Goal: Task Accomplishment & Management: Complete application form

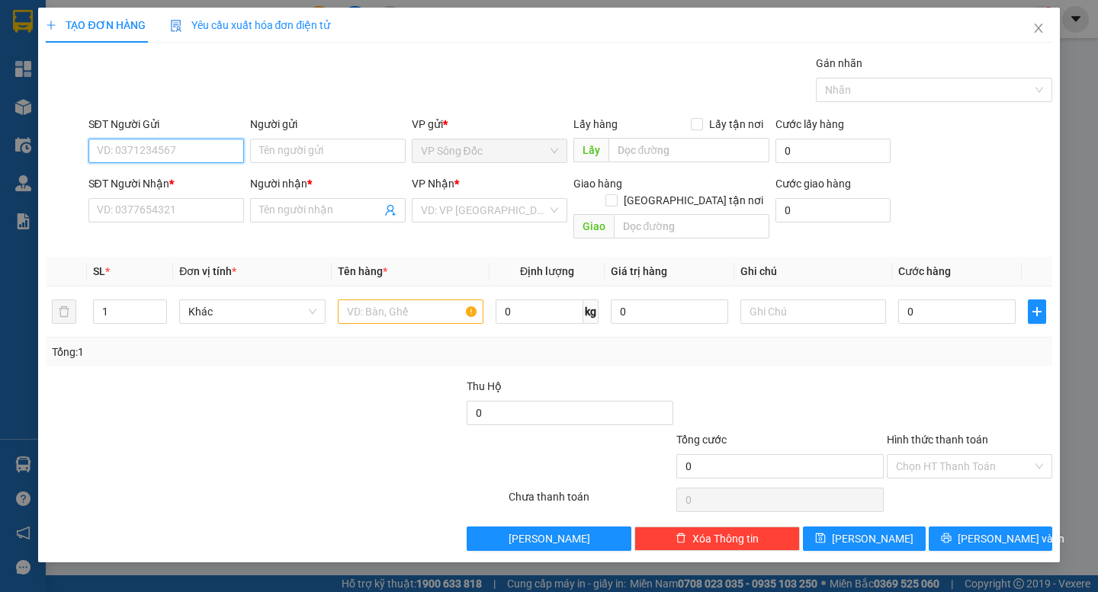
click at [210, 153] on input "SĐT Người Gửi" at bounding box center [166, 151] width 156 height 24
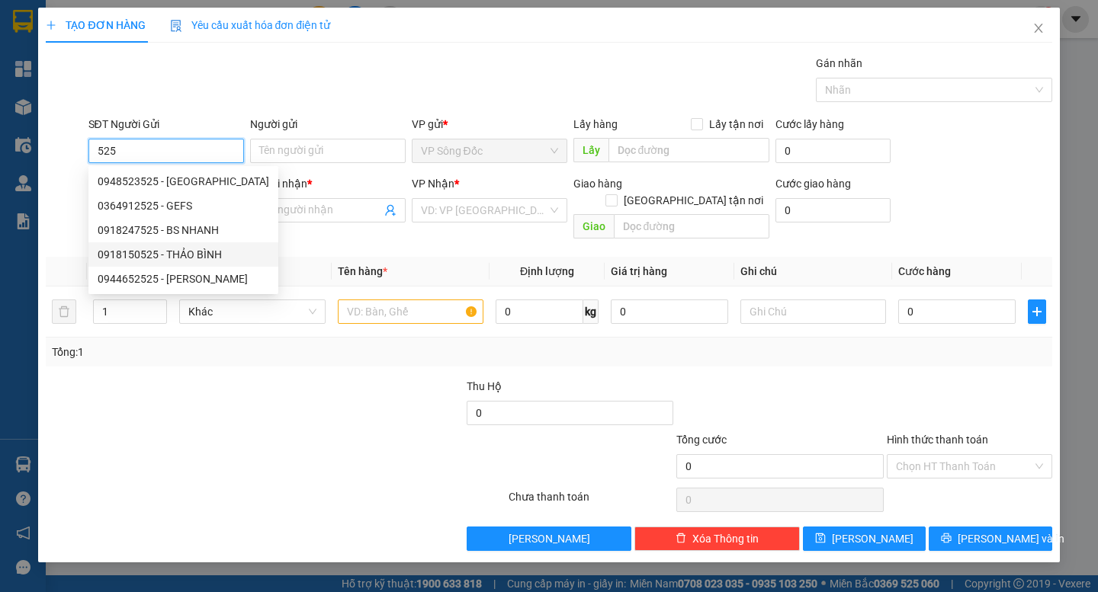
click at [178, 251] on div "0918150525 - THẢO BÌNH" at bounding box center [184, 254] width 172 height 17
type input "0918150525"
type input "THẢO BÌNH"
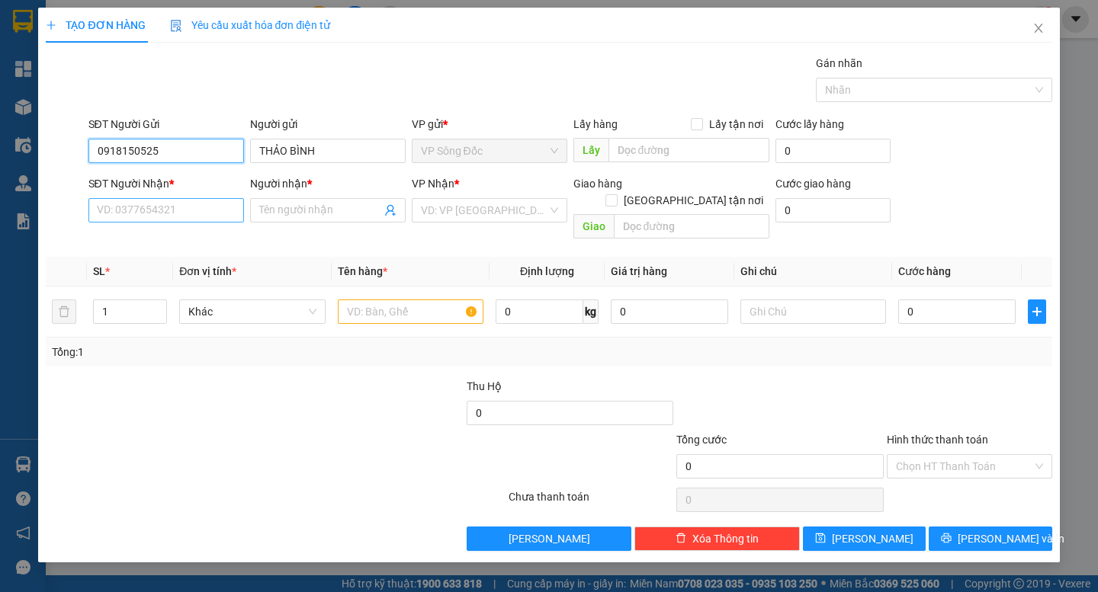
type input "0918150525"
click at [178, 221] on input "SĐT Người Nhận *" at bounding box center [166, 210] width 156 height 24
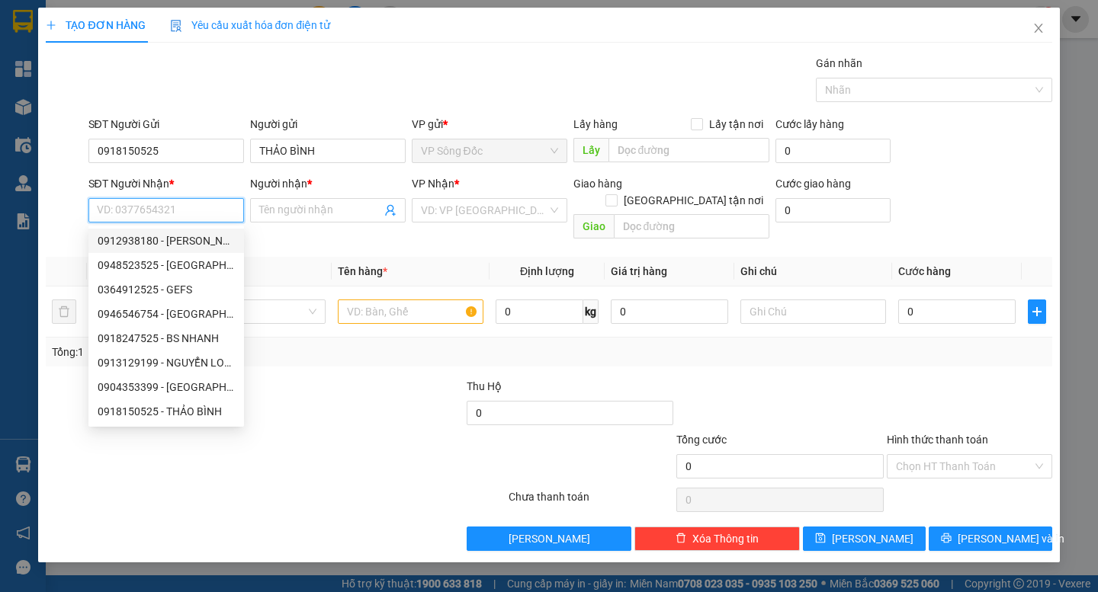
click at [171, 210] on input "SĐT Người Nhận *" at bounding box center [166, 210] width 156 height 24
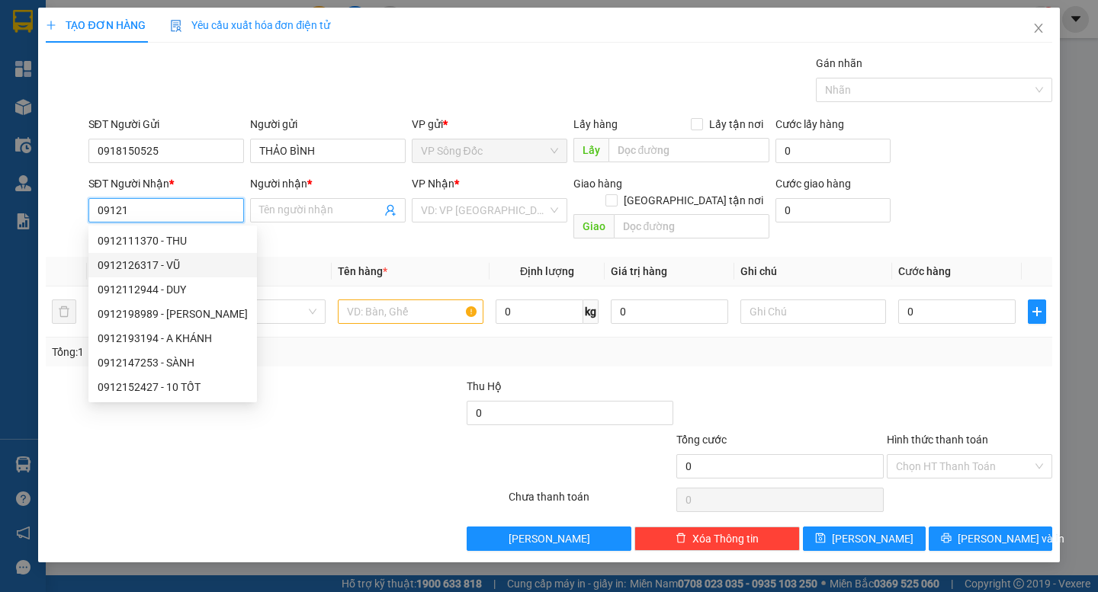
click at [143, 264] on div "0912126317 - VŨ" at bounding box center [173, 265] width 150 height 17
type input "0912126317"
type input "VŨ"
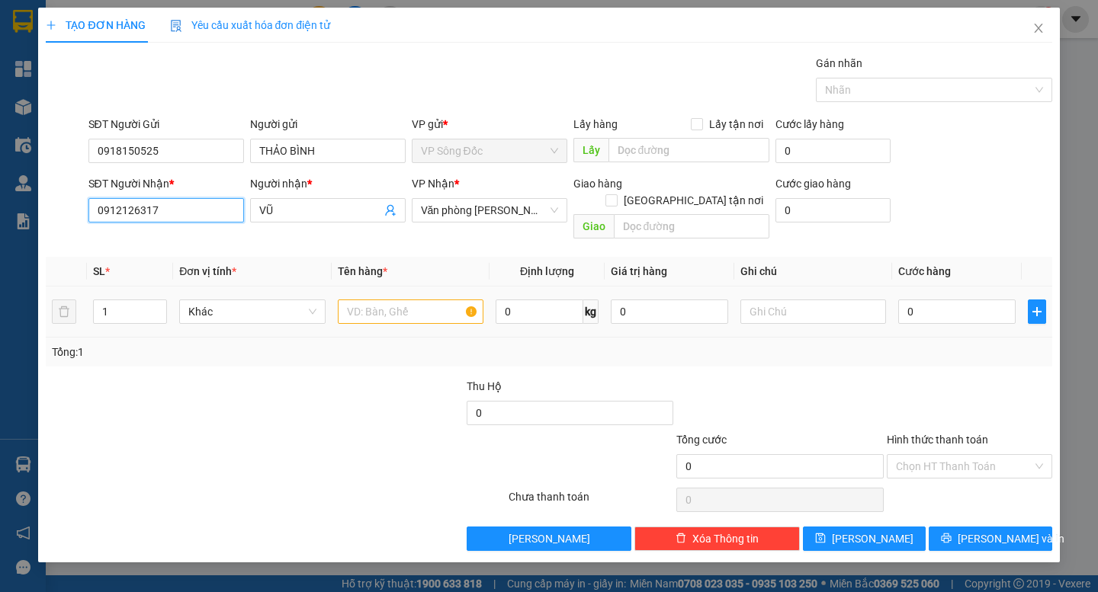
type input "0912126317"
click at [408, 300] on input "text" at bounding box center [411, 312] width 146 height 24
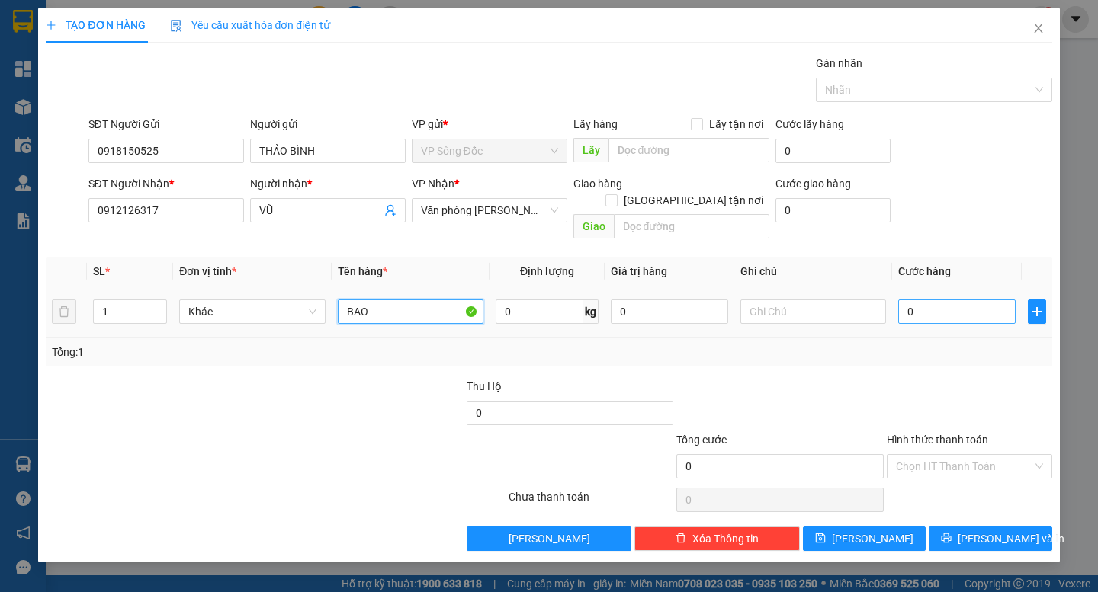
type input "BAO"
click at [924, 300] on input "0" at bounding box center [956, 312] width 117 height 24
type input "5"
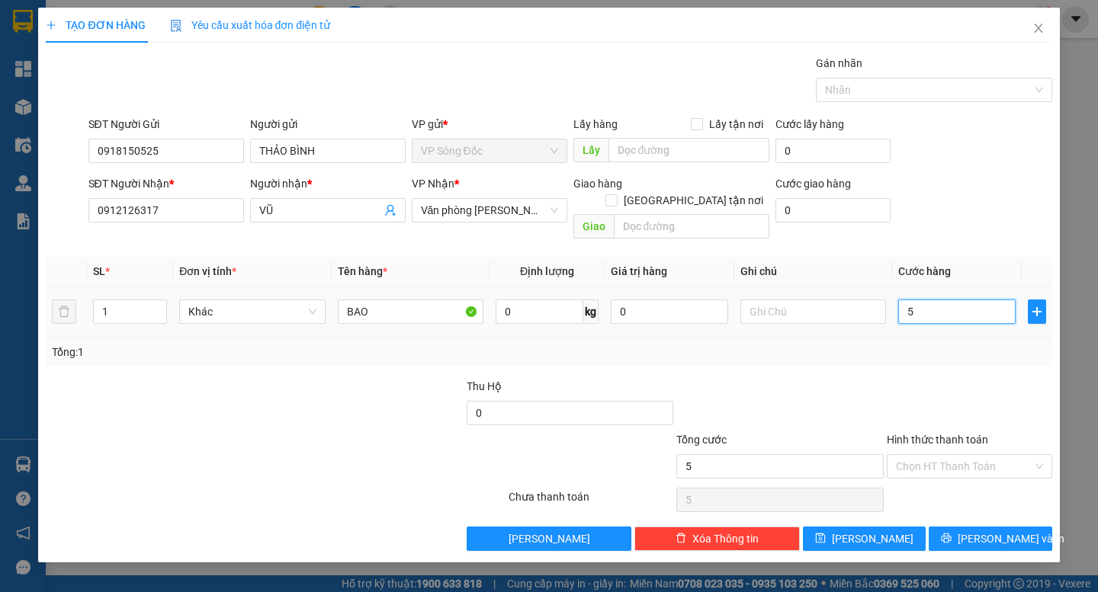
type input "50"
type input "50.000"
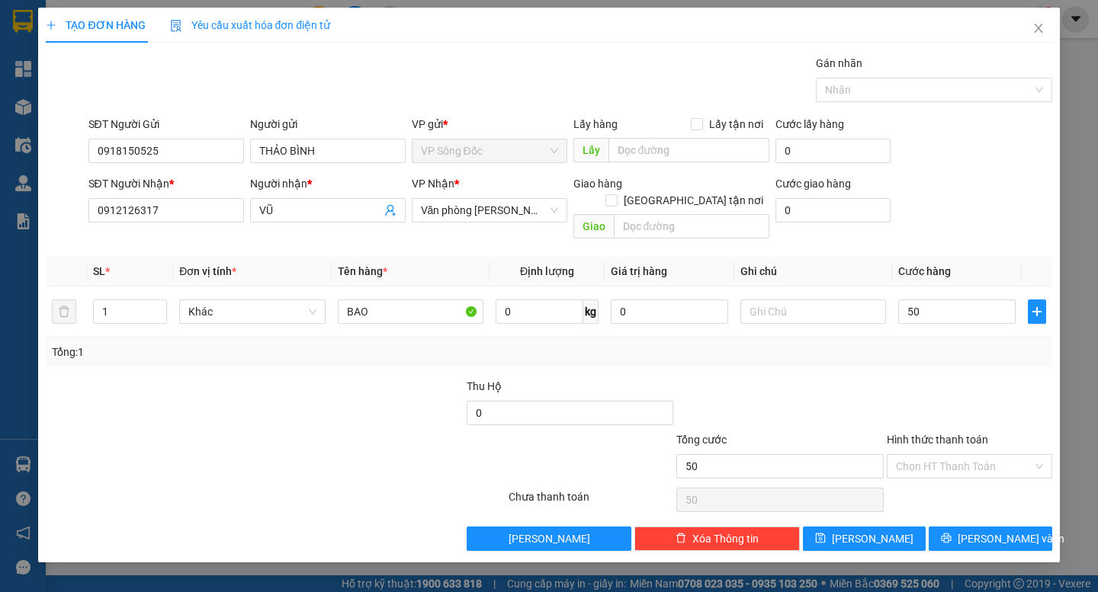
type input "50.000"
click at [926, 350] on div "Transit Pickup Surcharge Ids Transit Deliver Surcharge Ids Transit Deliver Surc…" at bounding box center [548, 303] width 1005 height 496
click at [983, 531] on span "[PERSON_NAME] và In" at bounding box center [1010, 539] width 107 height 17
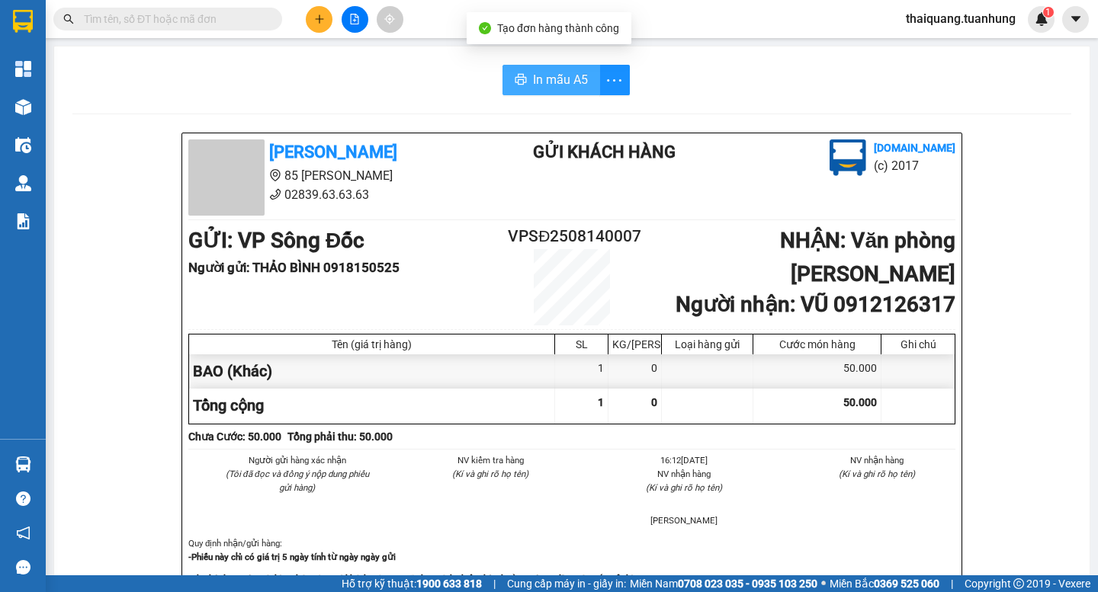
click at [533, 72] on span "In mẫu A5" at bounding box center [560, 79] width 55 height 19
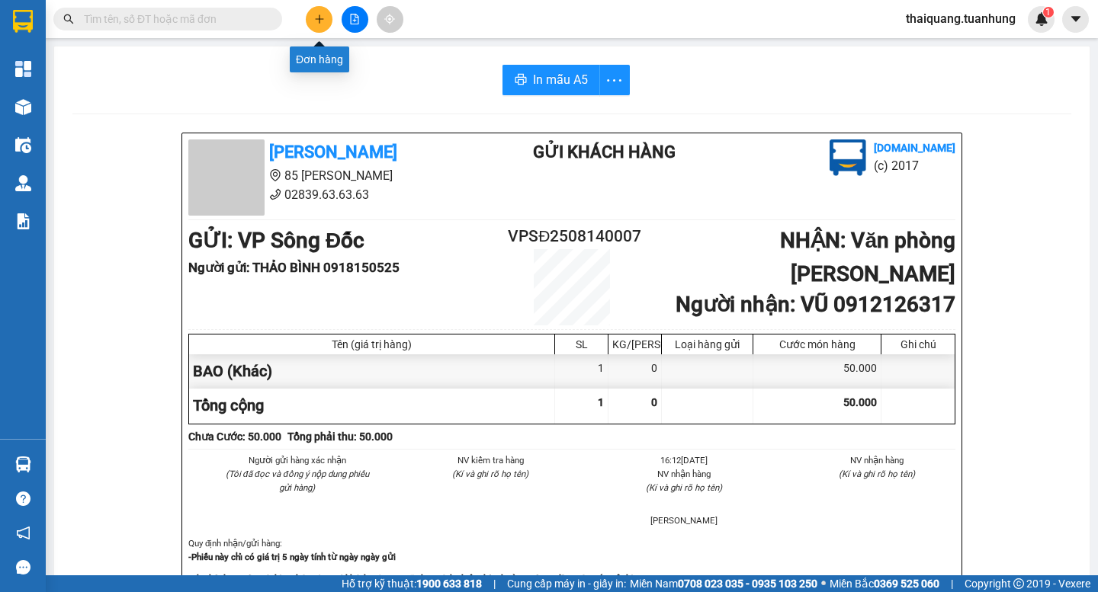
click at [322, 17] on icon "plus" at bounding box center [319, 19] width 11 height 11
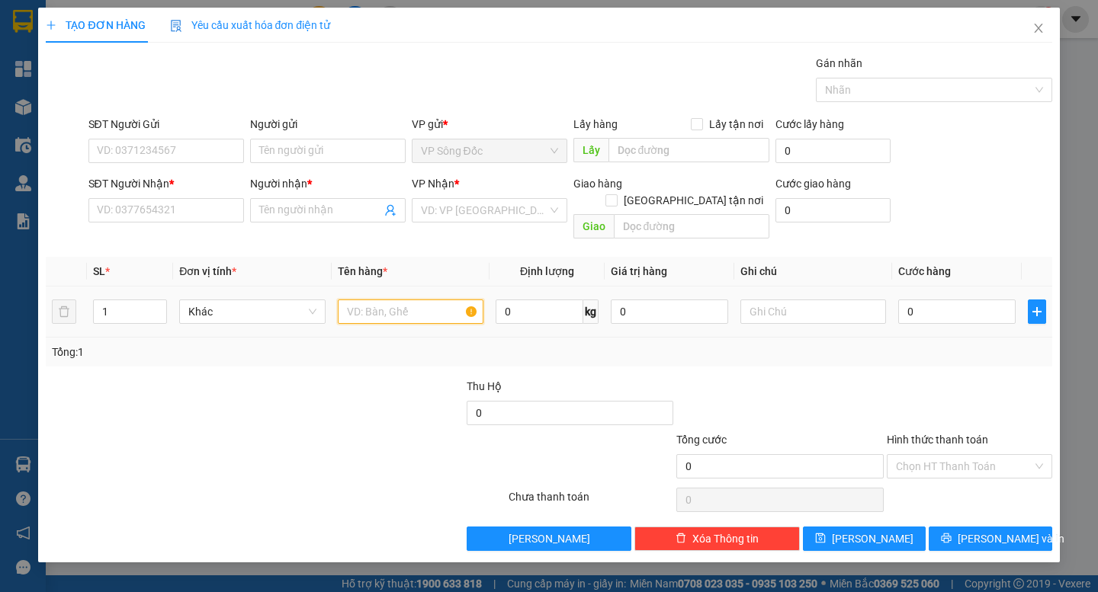
click at [386, 302] on input "text" at bounding box center [411, 312] width 146 height 24
click at [167, 152] on input "SĐT Người Gửi" at bounding box center [166, 151] width 156 height 24
type input "0919092256"
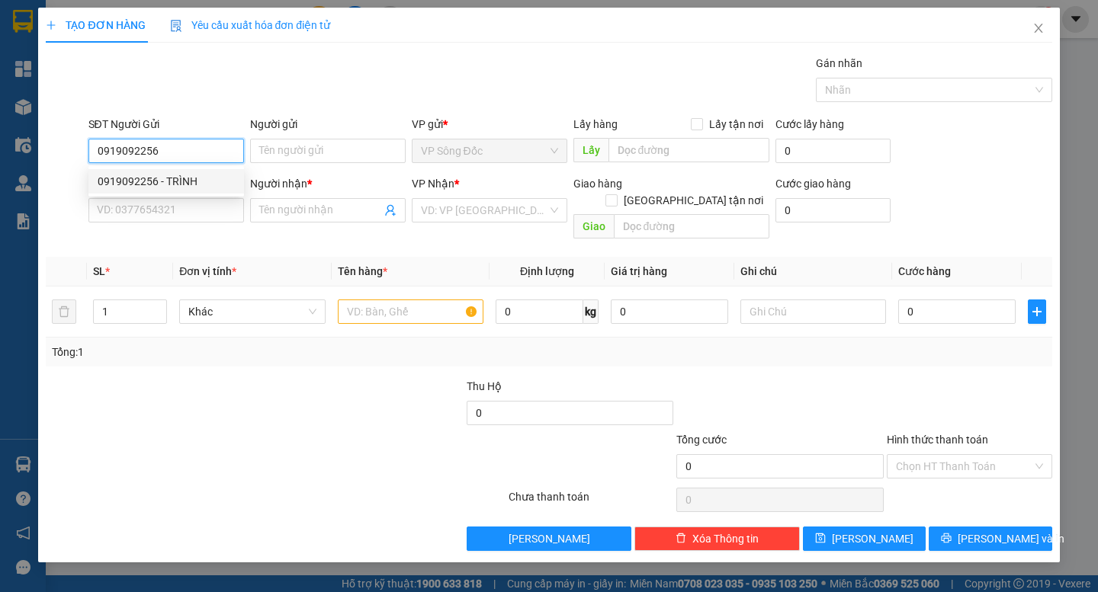
click at [178, 182] on div "0919092256 - TRÌNH" at bounding box center [166, 181] width 137 height 17
type input "TRÌNH"
type input "0919092256"
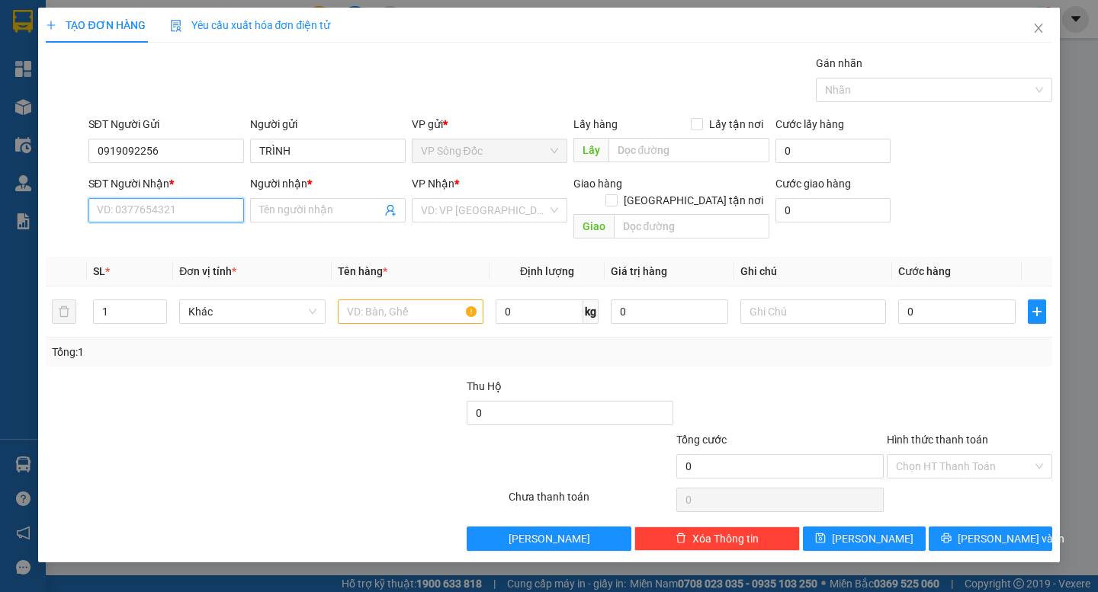
click at [188, 211] on input "SĐT Người Nhận *" at bounding box center [166, 210] width 156 height 24
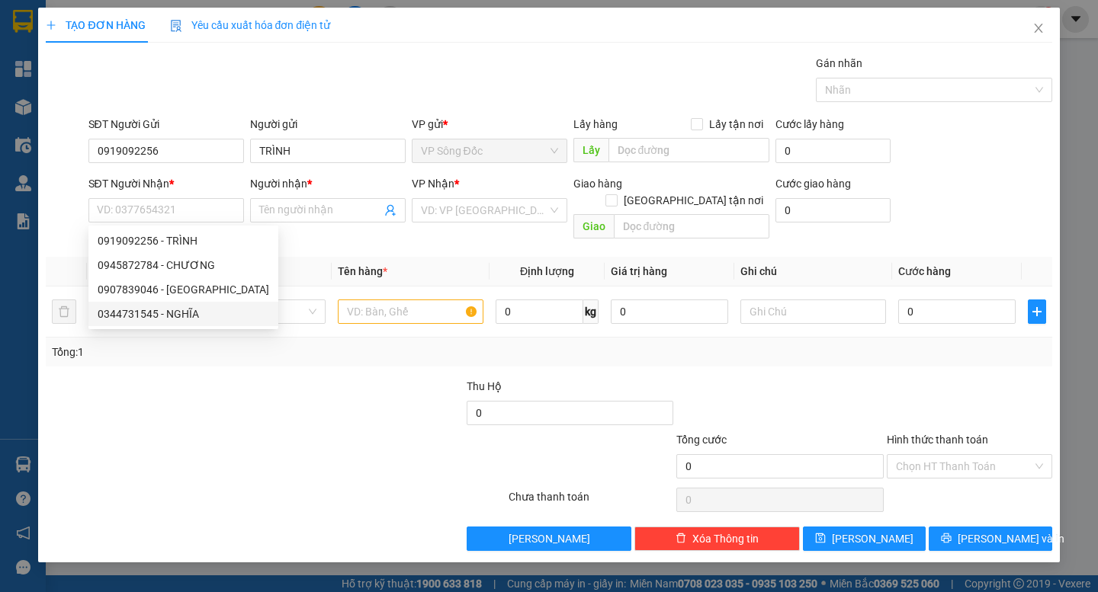
click at [233, 409] on div at bounding box center [149, 404] width 210 height 53
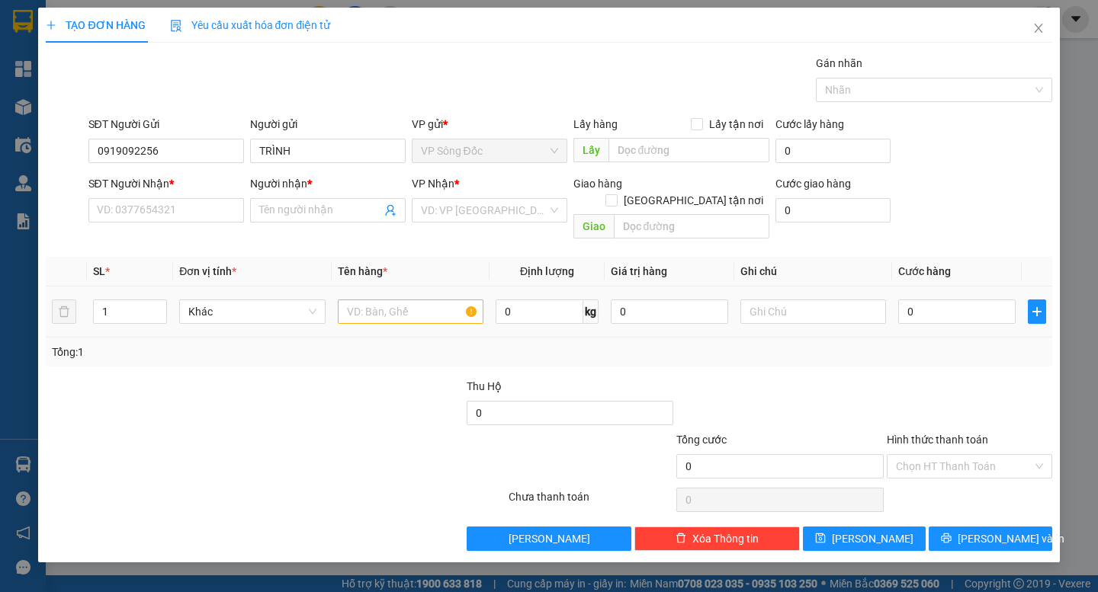
click at [394, 307] on div at bounding box center [411, 312] width 146 height 30
click at [402, 300] on input "text" at bounding box center [411, 312] width 146 height 24
type input "BAO"
drag, startPoint x: 148, startPoint y: 293, endPoint x: 45, endPoint y: 316, distance: 105.4
click at [45, 316] on div "TẠO ĐƠN HÀNG Yêu cầu xuất hóa đơn điện tử Transit Pickup Surcharge Ids Transit …" at bounding box center [548, 285] width 1021 height 555
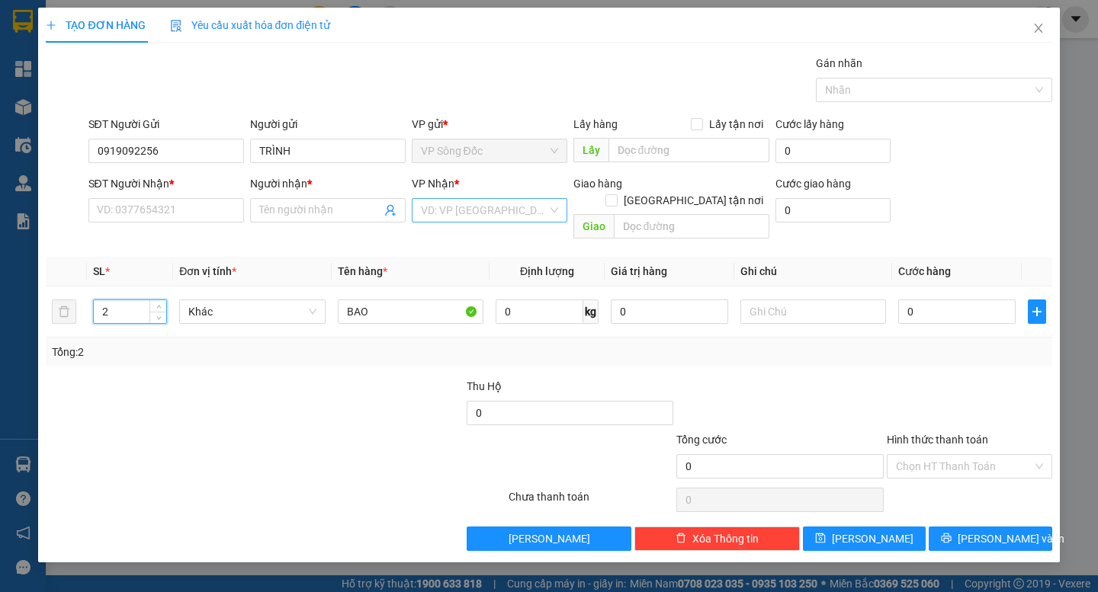
type input "2"
click at [429, 210] on input "search" at bounding box center [484, 210] width 127 height 23
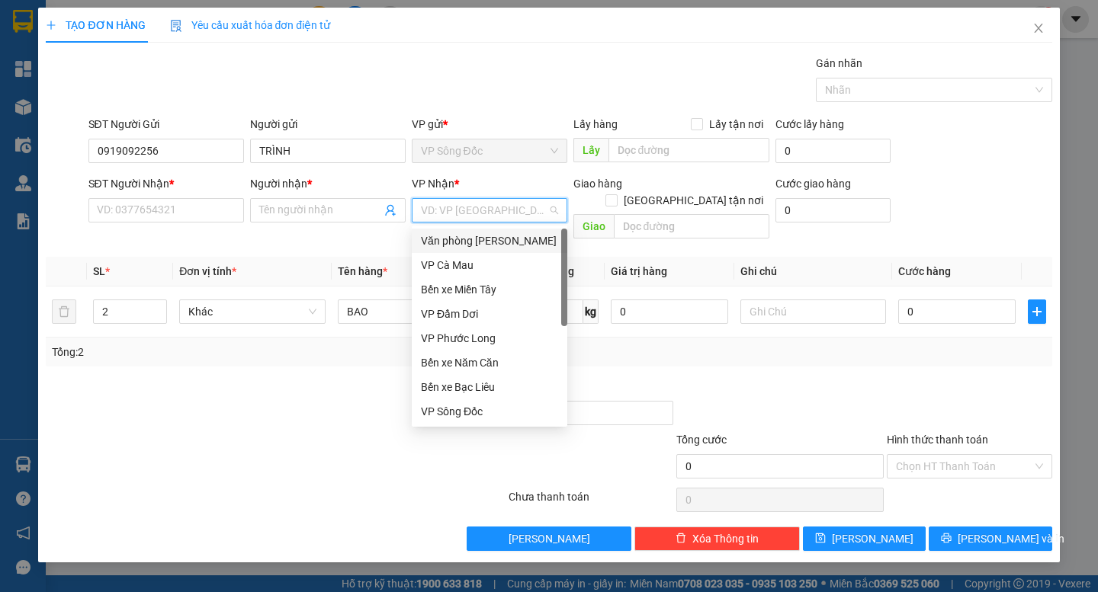
click at [470, 245] on div "Văn phòng [PERSON_NAME]" at bounding box center [489, 241] width 137 height 17
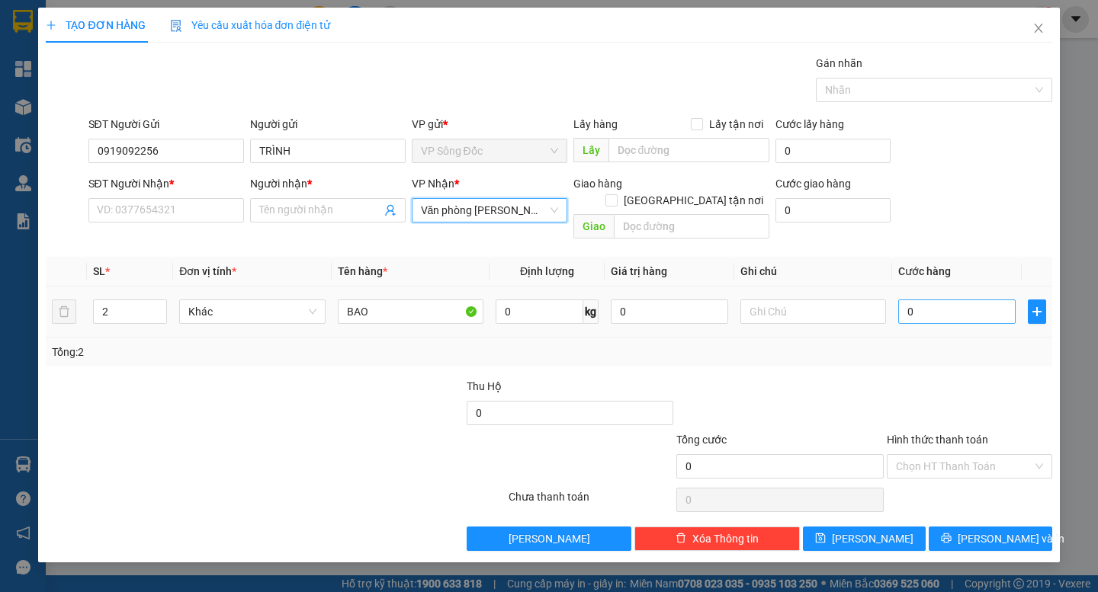
drag, startPoint x: 930, startPoint y: 310, endPoint x: 933, endPoint y: 303, distance: 8.2
click at [932, 303] on td "0" at bounding box center [957, 312] width 130 height 51
click at [933, 300] on input "0" at bounding box center [956, 312] width 117 height 24
type input "8"
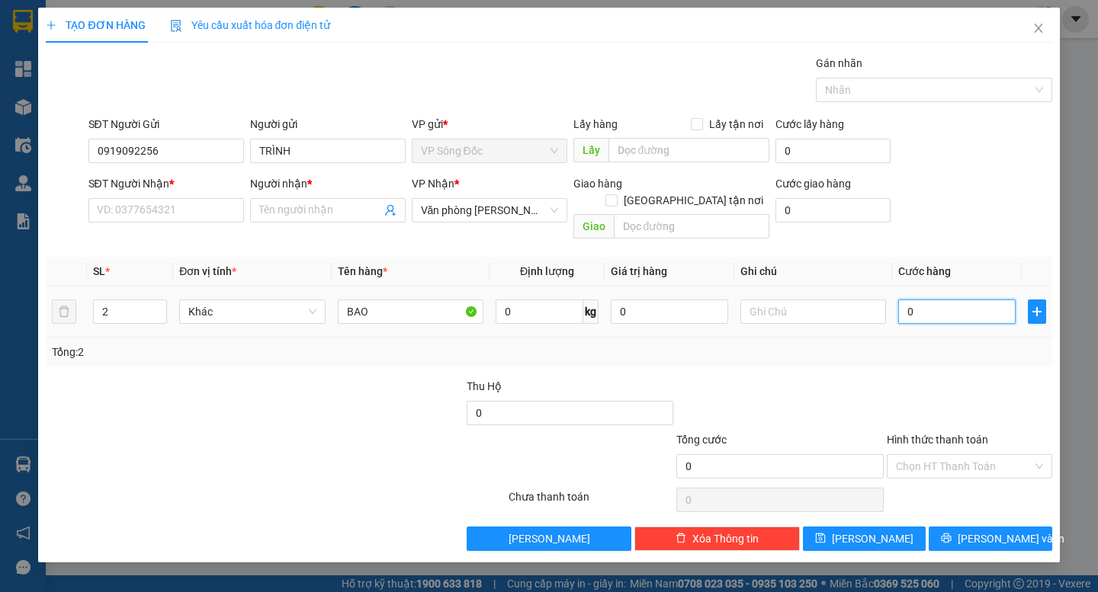
type input "8"
type input "80"
type input "80.000"
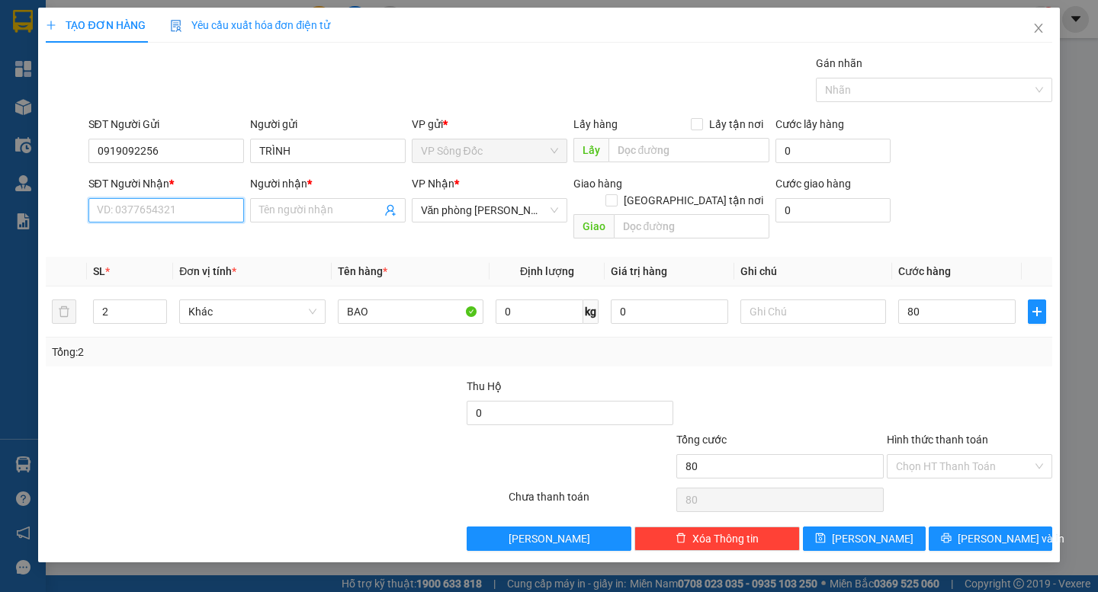
type input "80.000"
click at [123, 222] on input "SĐT Người Nhận *" at bounding box center [166, 210] width 156 height 24
type input "0909901348"
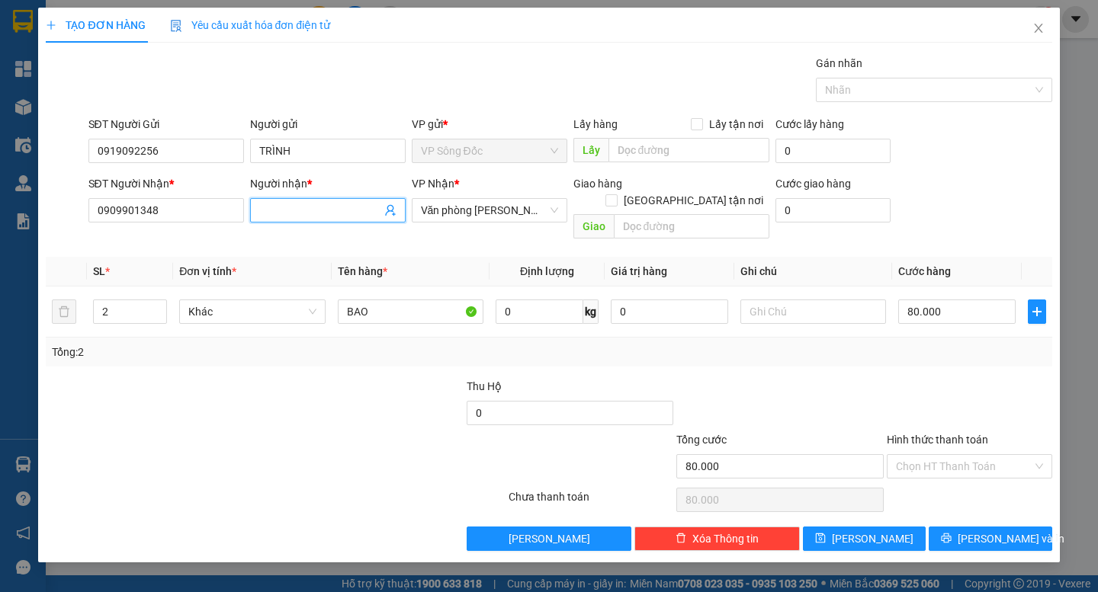
click at [322, 211] on input "Người nhận *" at bounding box center [320, 210] width 122 height 17
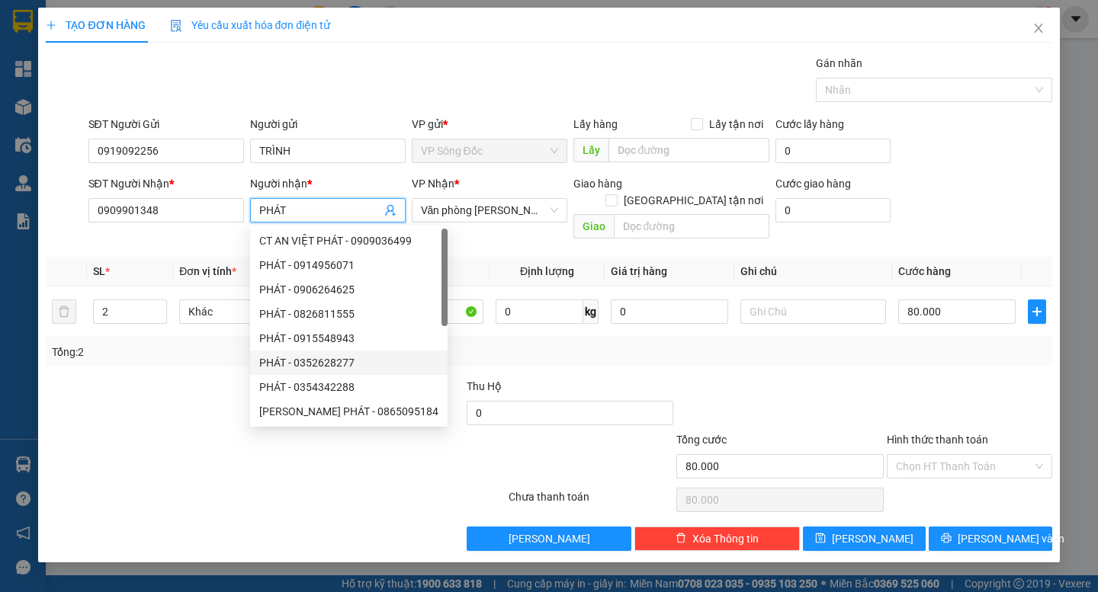
type input "PHÁT"
click at [197, 378] on div at bounding box center [149, 404] width 210 height 53
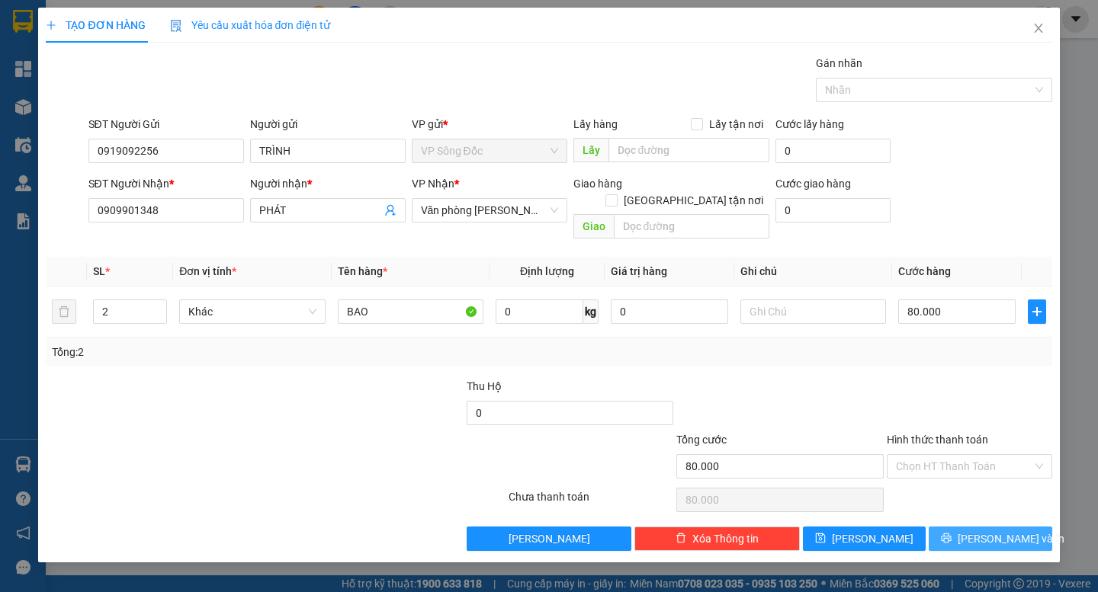
click at [975, 527] on button "[PERSON_NAME] và In" at bounding box center [989, 539] width 123 height 24
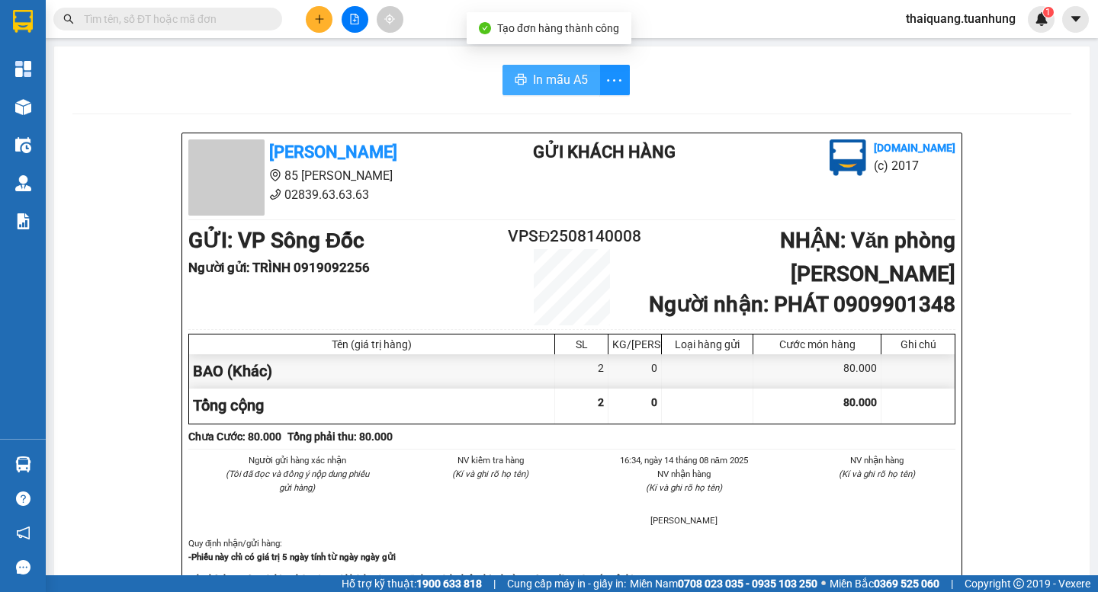
click at [547, 72] on span "In mẫu A5" at bounding box center [560, 79] width 55 height 19
click at [580, 85] on span "In mẫu A5" at bounding box center [560, 79] width 55 height 19
click at [209, 26] on input "text" at bounding box center [174, 19] width 180 height 17
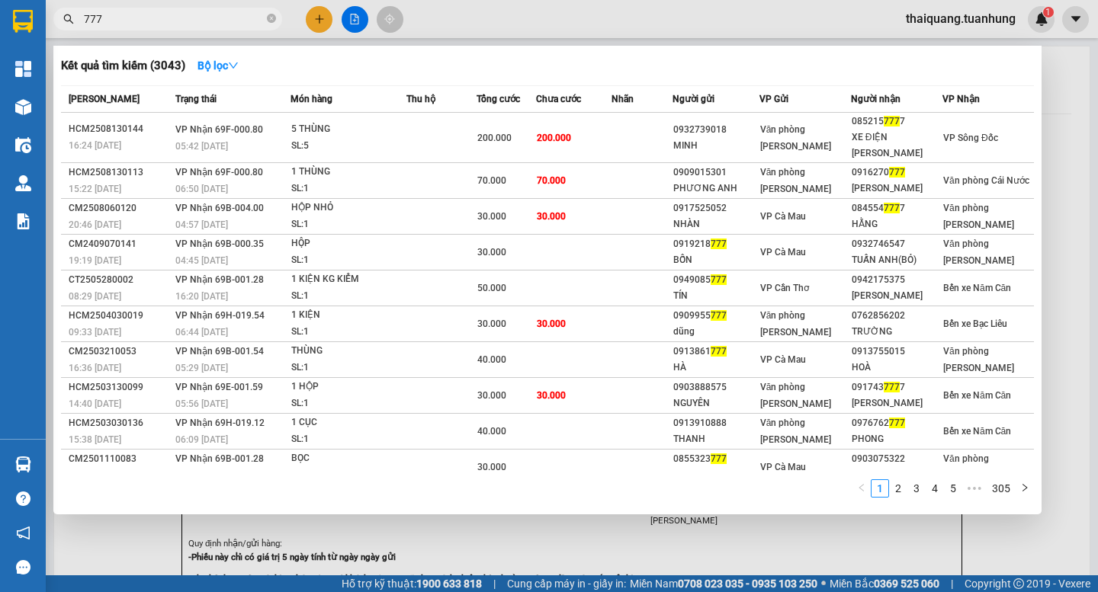
type input "777"
click at [606, 17] on div at bounding box center [549, 296] width 1098 height 592
click at [268, 23] on icon "close-circle" at bounding box center [271, 18] width 9 height 9
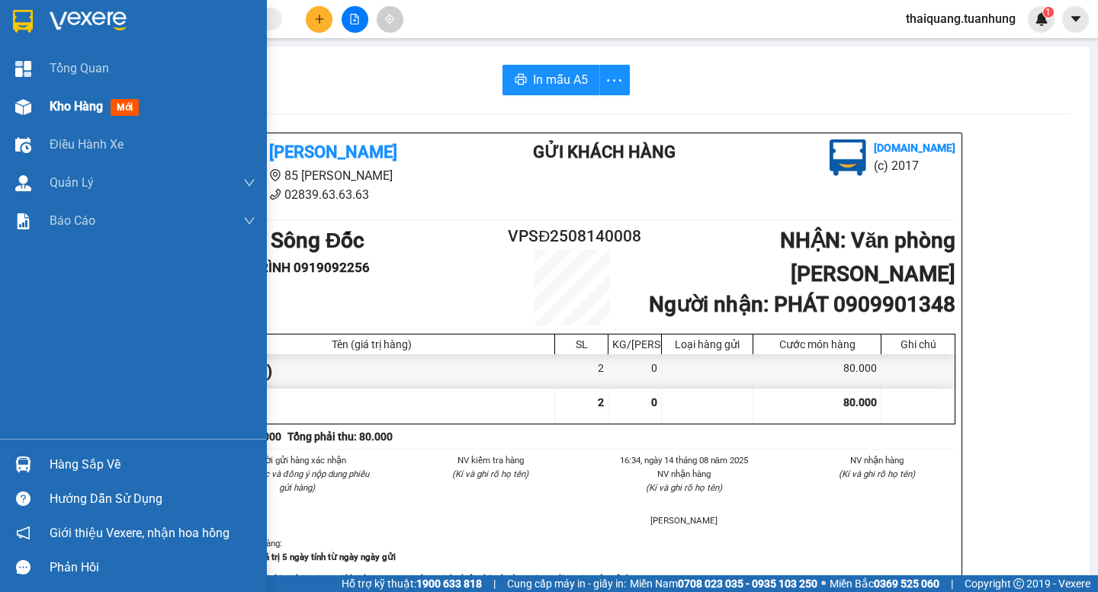
click at [62, 111] on span "Kho hàng" at bounding box center [76, 106] width 53 height 14
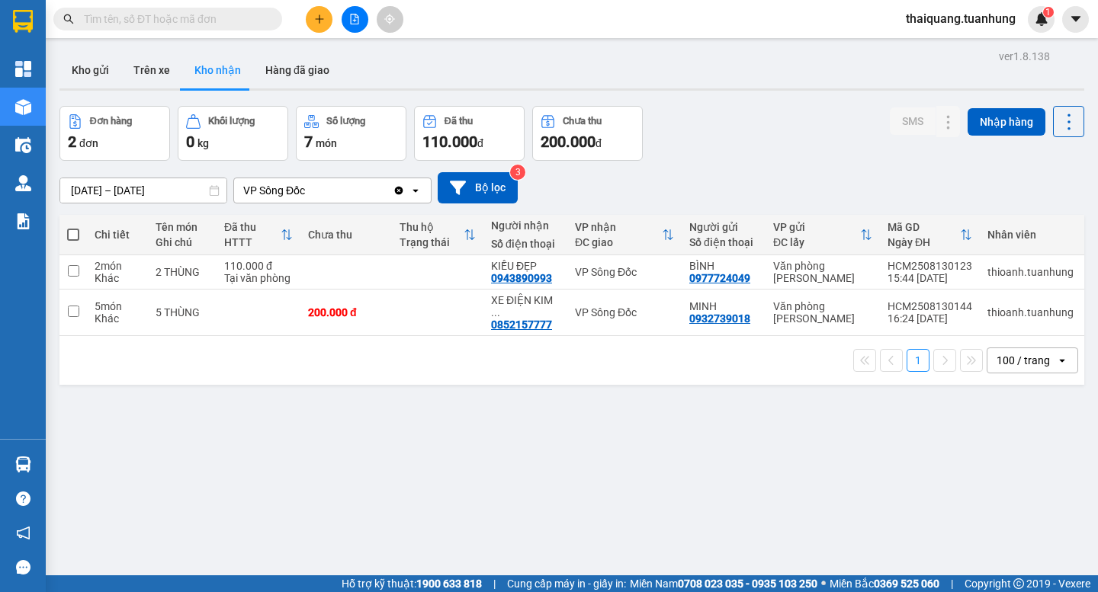
click at [1025, 360] on div "100 / trang" at bounding box center [1022, 360] width 53 height 15
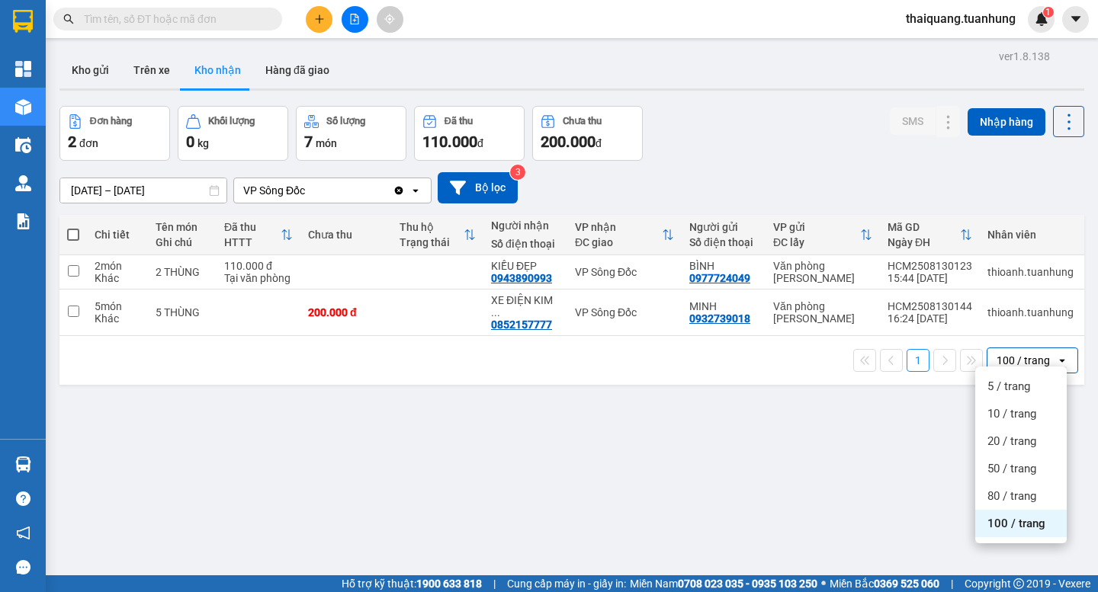
click at [1011, 521] on span "100 / trang" at bounding box center [1016, 523] width 58 height 15
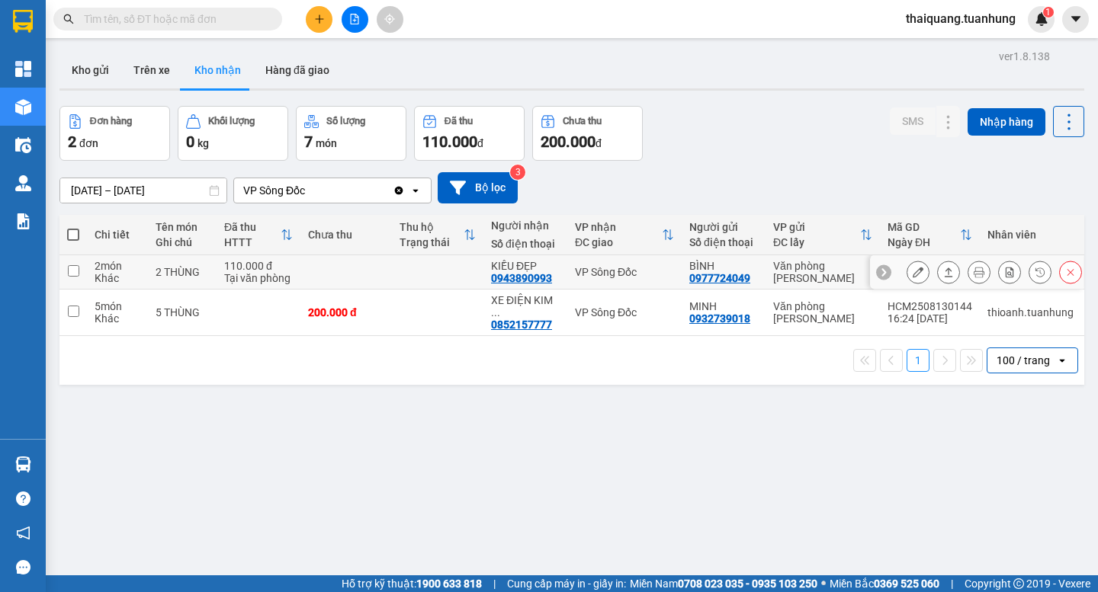
click at [907, 274] on button at bounding box center [917, 272] width 21 height 27
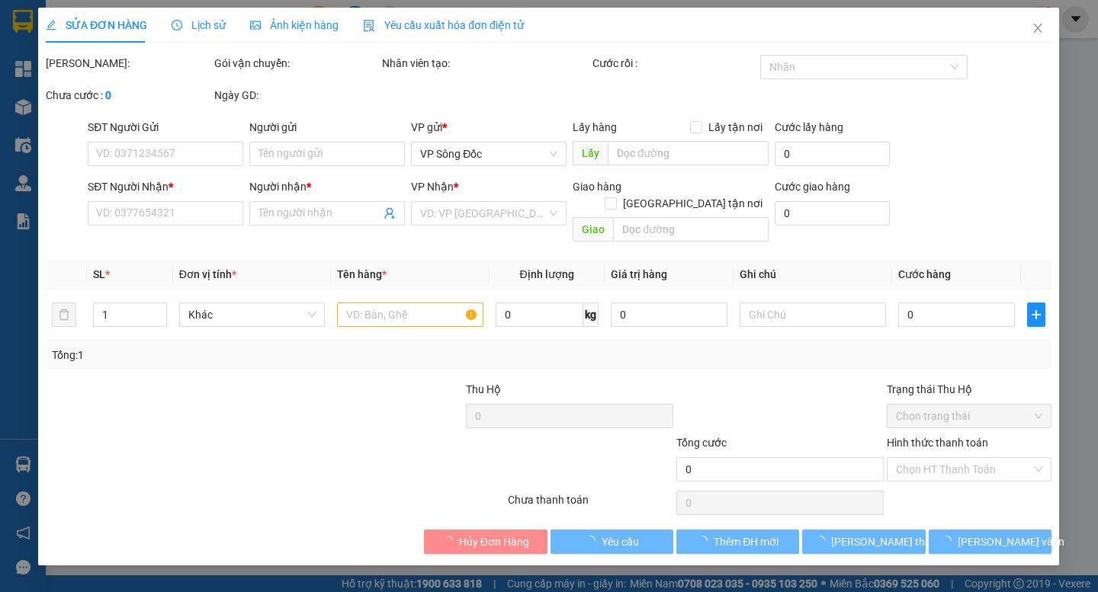
type input "0977724049"
type input "BÌNH"
type input "0943890993"
type input "KIỀU ĐẸP"
type input "110.000"
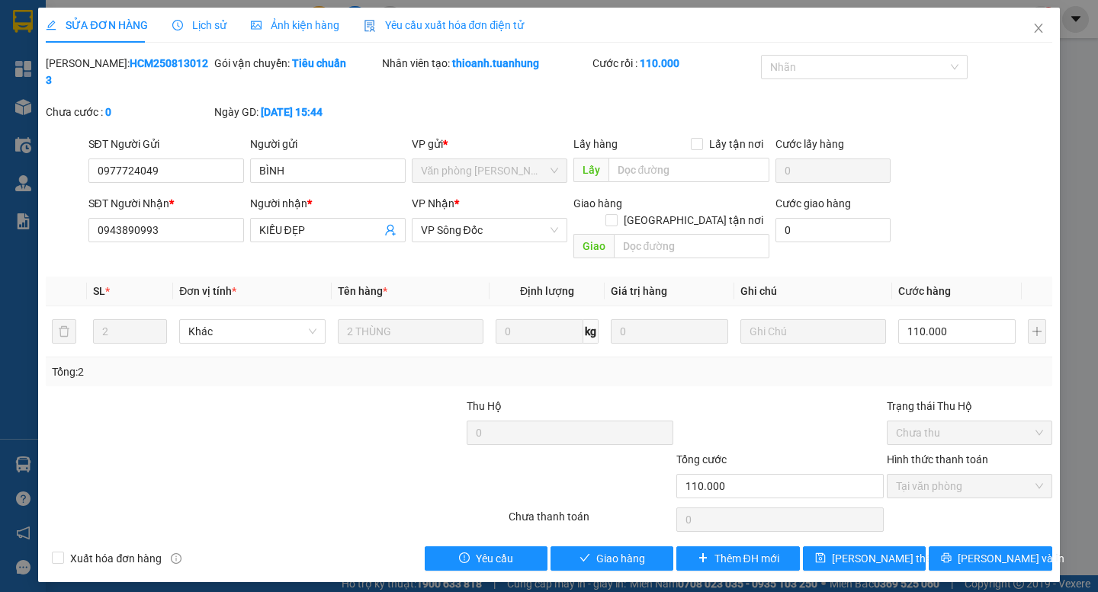
click at [628, 540] on div "SỬA ĐƠN HÀNG Lịch sử Ảnh kiện hàng Yêu cầu xuất hóa đơn điện tử Total Paid Fee …" at bounding box center [548, 295] width 1021 height 575
click at [630, 550] on span "Giao hàng" at bounding box center [620, 558] width 49 height 17
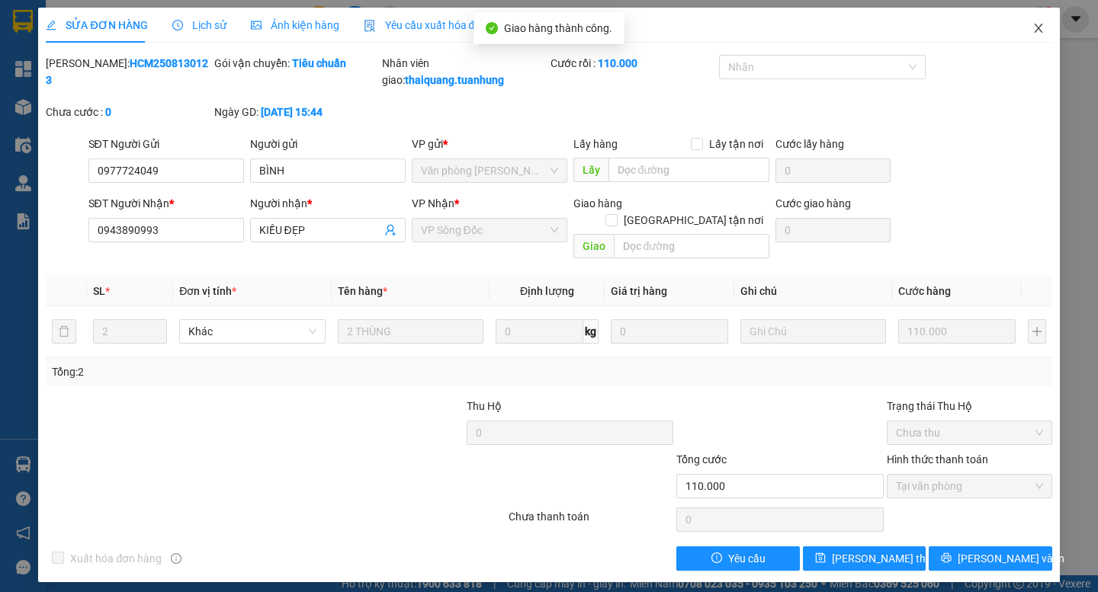
click at [1036, 29] on icon "close" at bounding box center [1038, 28] width 12 height 12
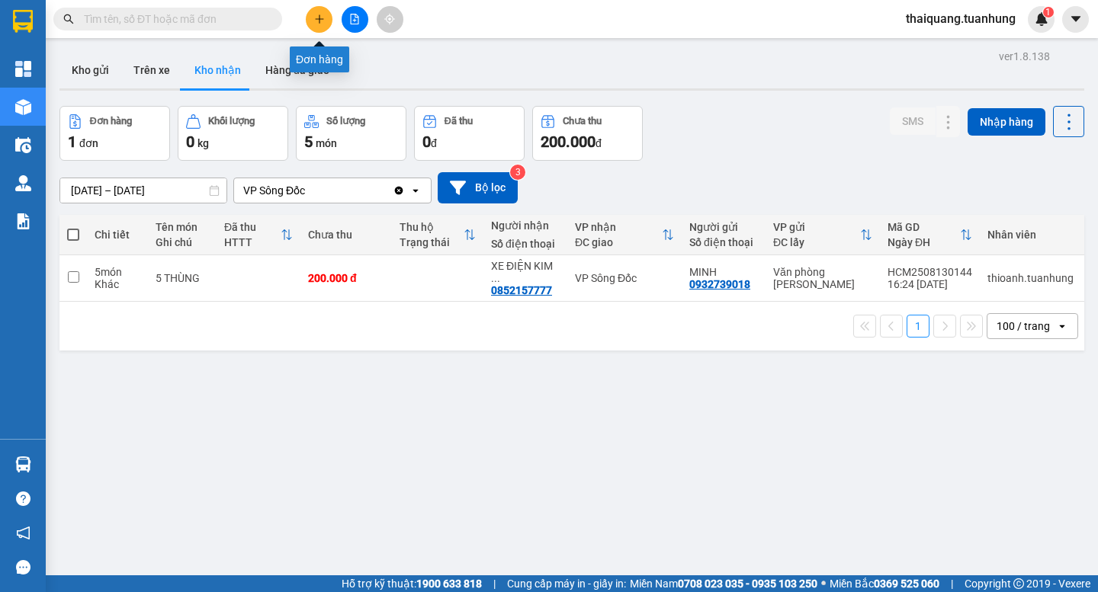
click at [325, 21] on button at bounding box center [319, 19] width 27 height 27
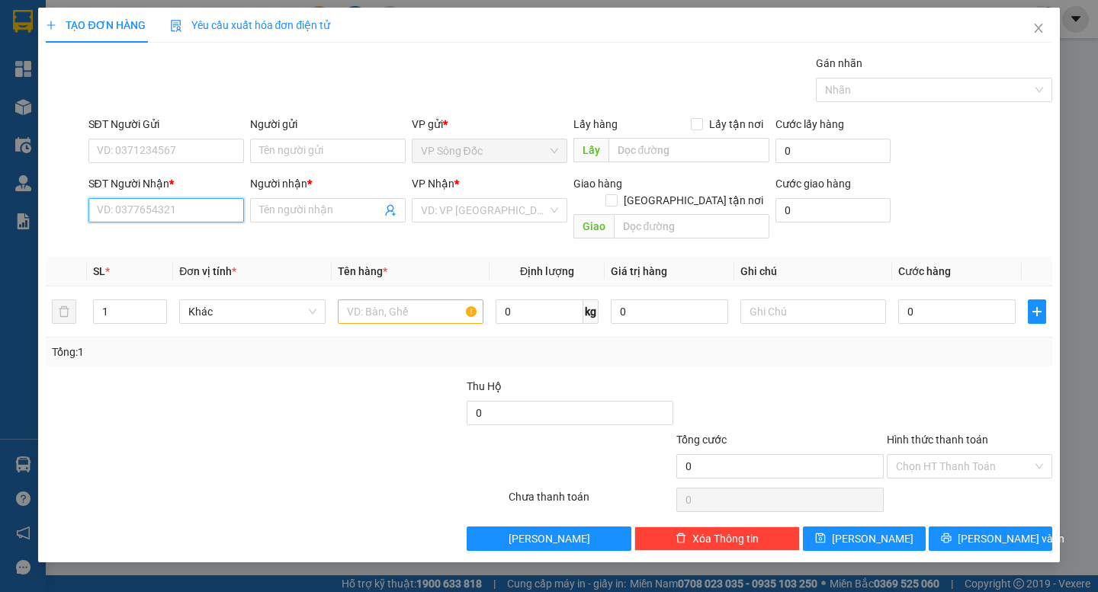
click at [161, 212] on input "SĐT Người Nhận *" at bounding box center [166, 210] width 156 height 24
click at [122, 204] on input "092288771" at bounding box center [166, 210] width 156 height 24
type input "0922988771"
click at [188, 239] on div "0922988771 - THẢO" at bounding box center [166, 241] width 137 height 17
type input "THẢO"
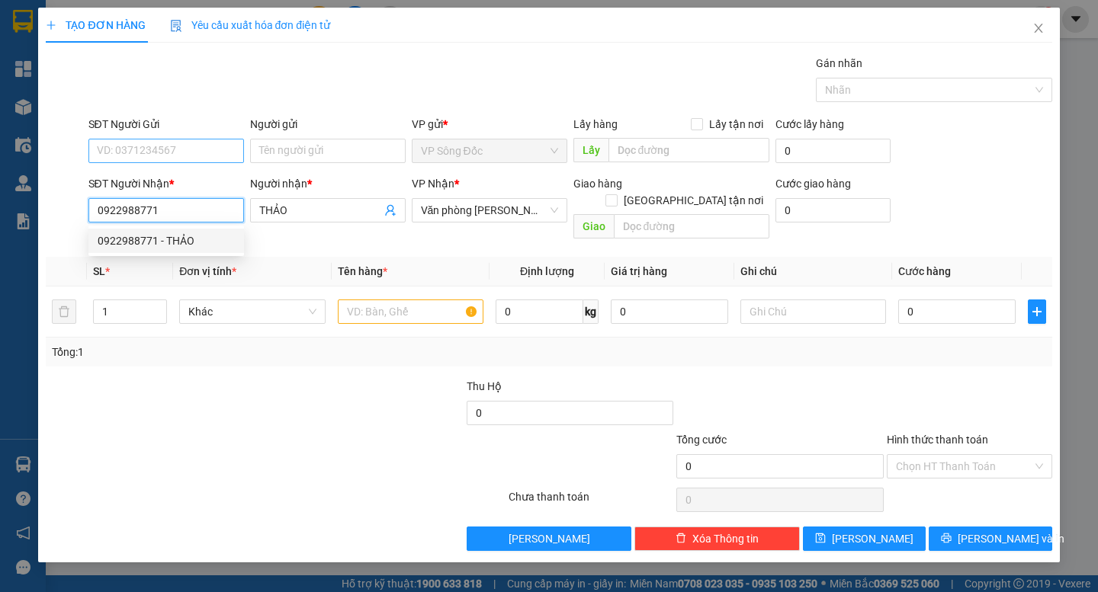
type input "0922988771"
click at [211, 159] on input "SĐT Người Gửi" at bounding box center [166, 151] width 156 height 24
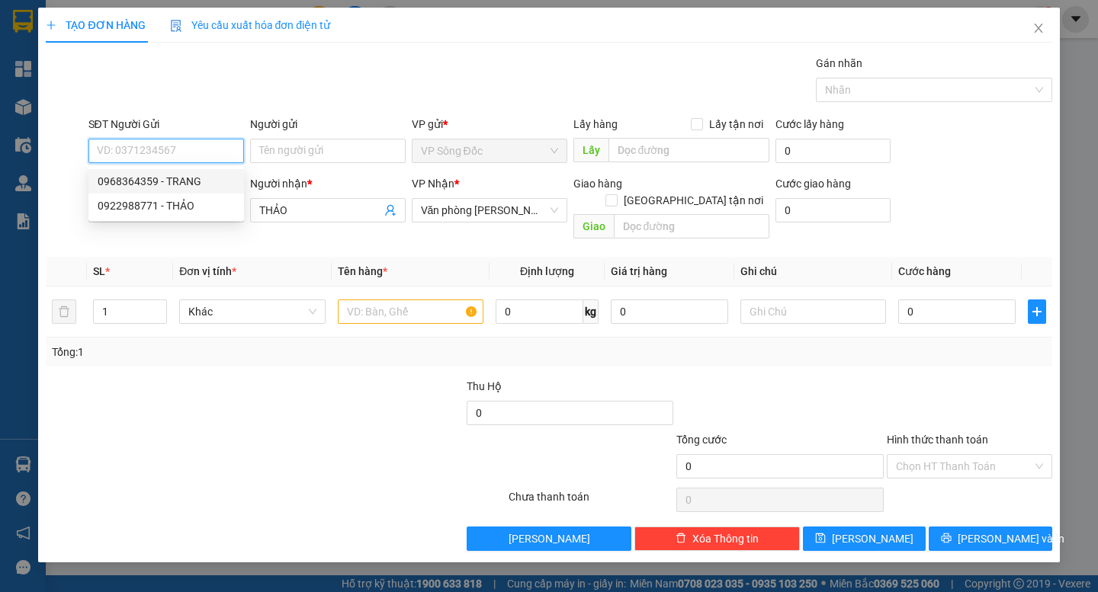
click at [148, 179] on div "0968364359 - TRANG" at bounding box center [166, 181] width 137 height 17
type input "0968364359"
type input "TRANG"
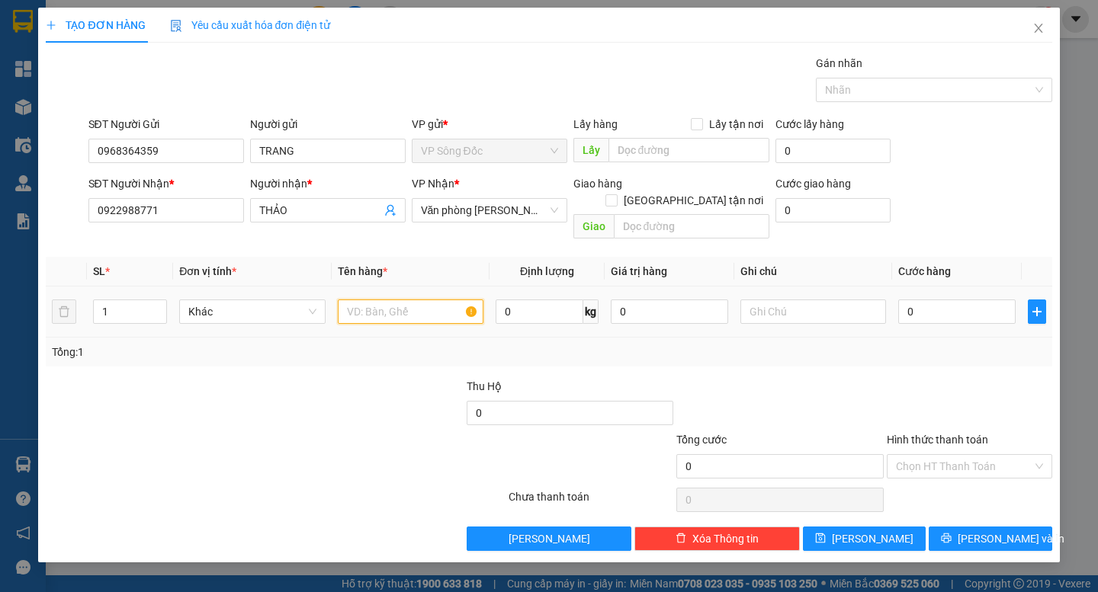
click at [409, 304] on input "text" at bounding box center [411, 312] width 146 height 24
type input "1 CỤC"
click at [955, 300] on input "0" at bounding box center [956, 312] width 117 height 24
type input "3"
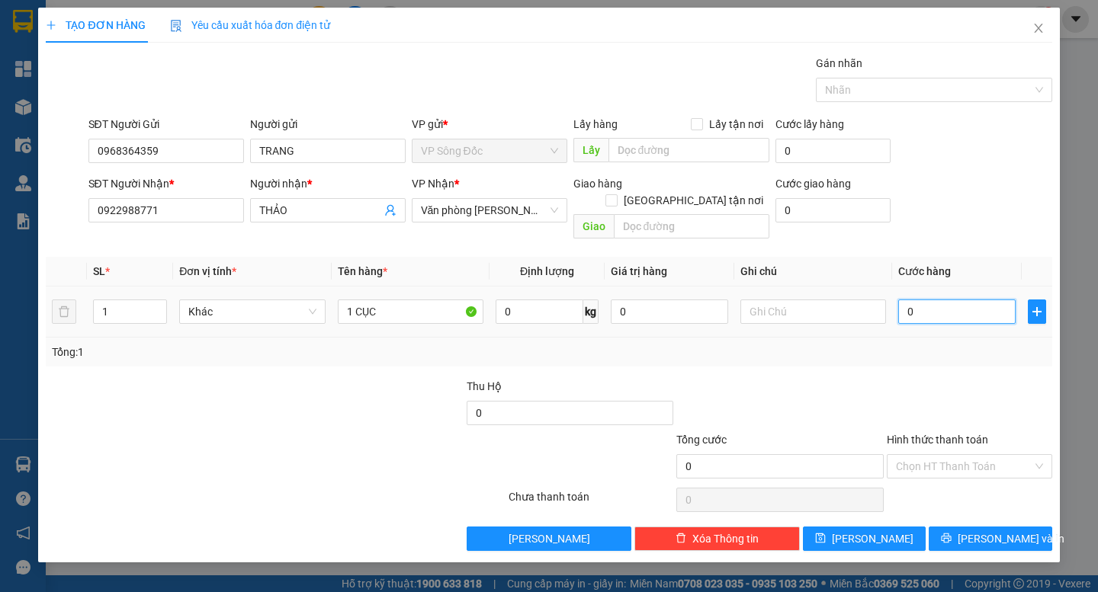
type input "3"
type input "30"
type input "300"
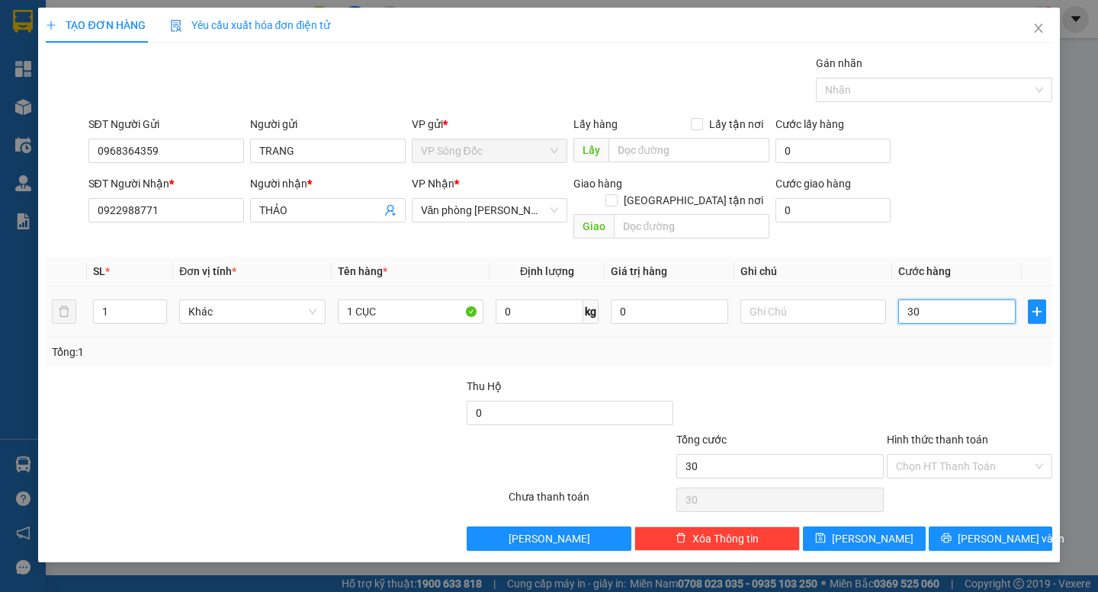
type input "300"
type input "3.000"
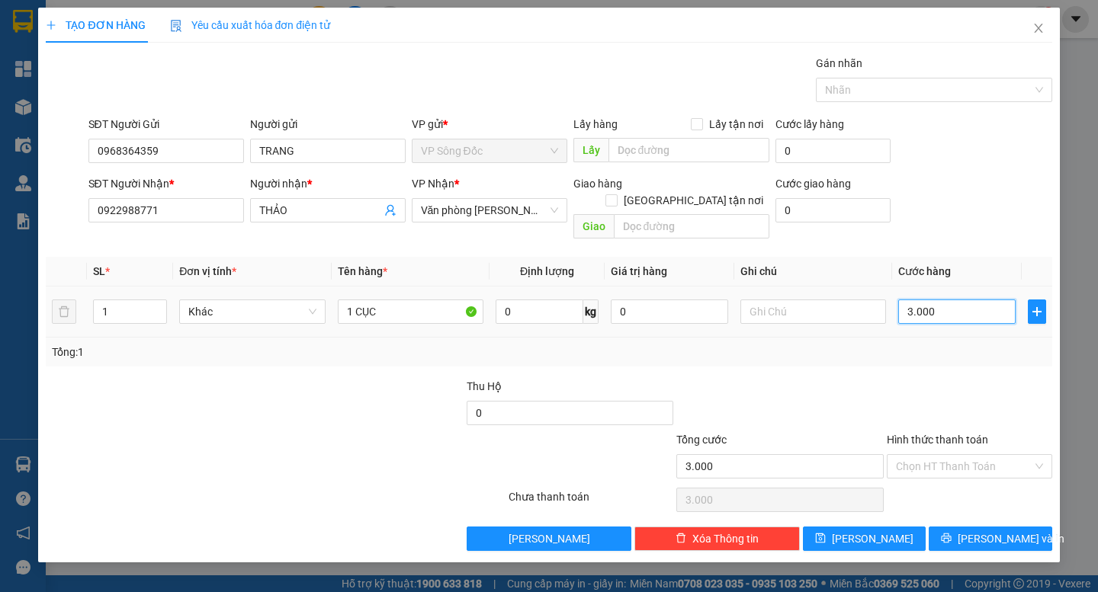
type input "30.000"
click at [982, 455] on input "Hình thức thanh toán" at bounding box center [964, 466] width 136 height 23
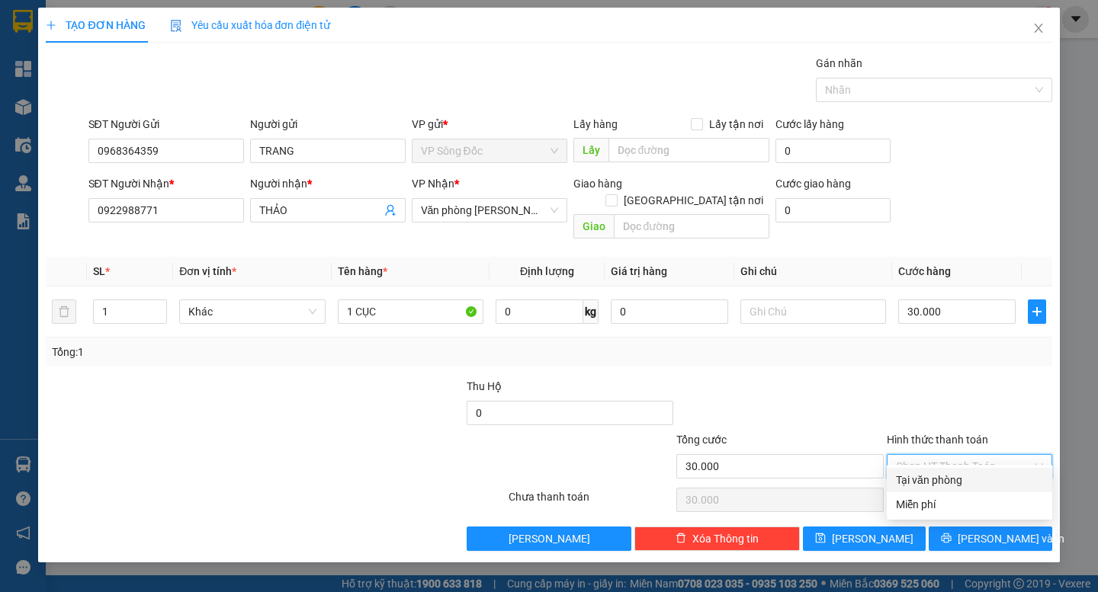
click at [975, 482] on div "Tại văn phòng" at bounding box center [969, 480] width 147 height 17
type input "0"
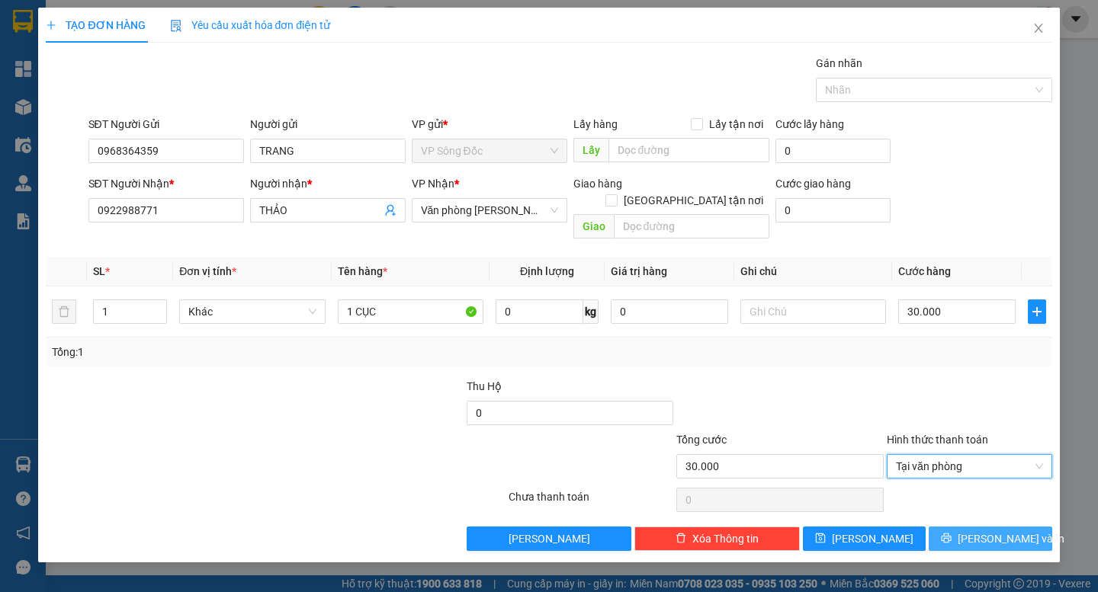
click at [990, 531] on span "[PERSON_NAME] và In" at bounding box center [1010, 539] width 107 height 17
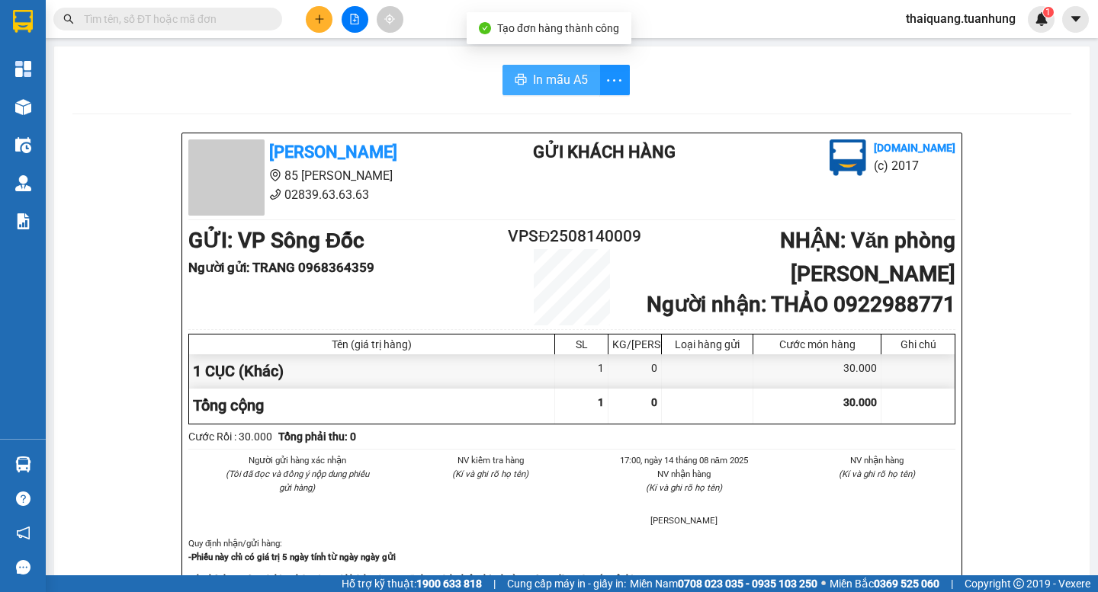
click at [547, 80] on span "In mẫu A5" at bounding box center [560, 79] width 55 height 19
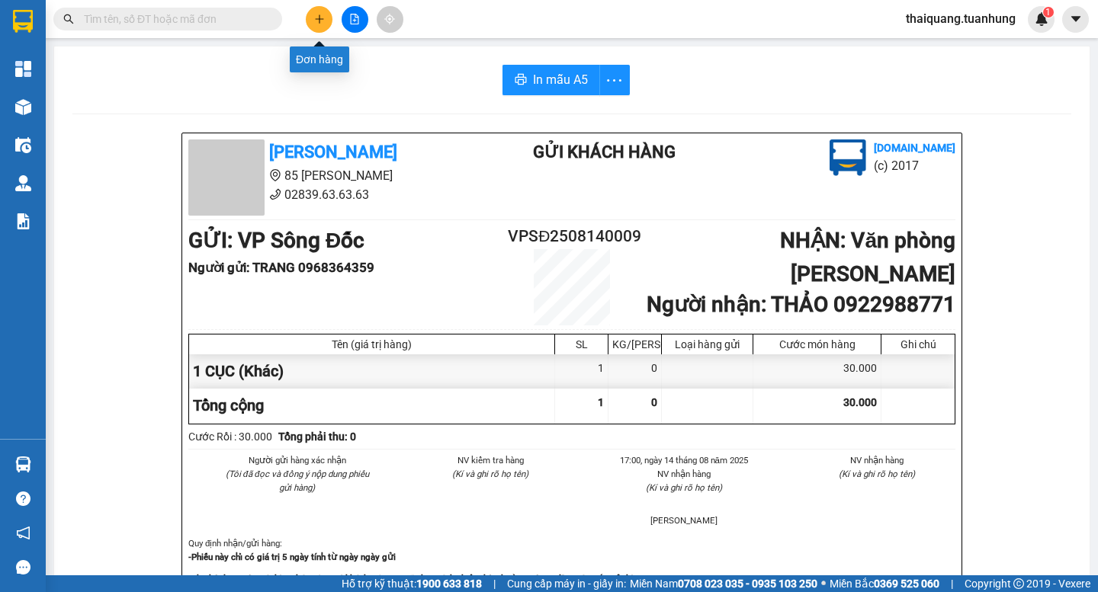
click at [309, 22] on button at bounding box center [319, 19] width 27 height 27
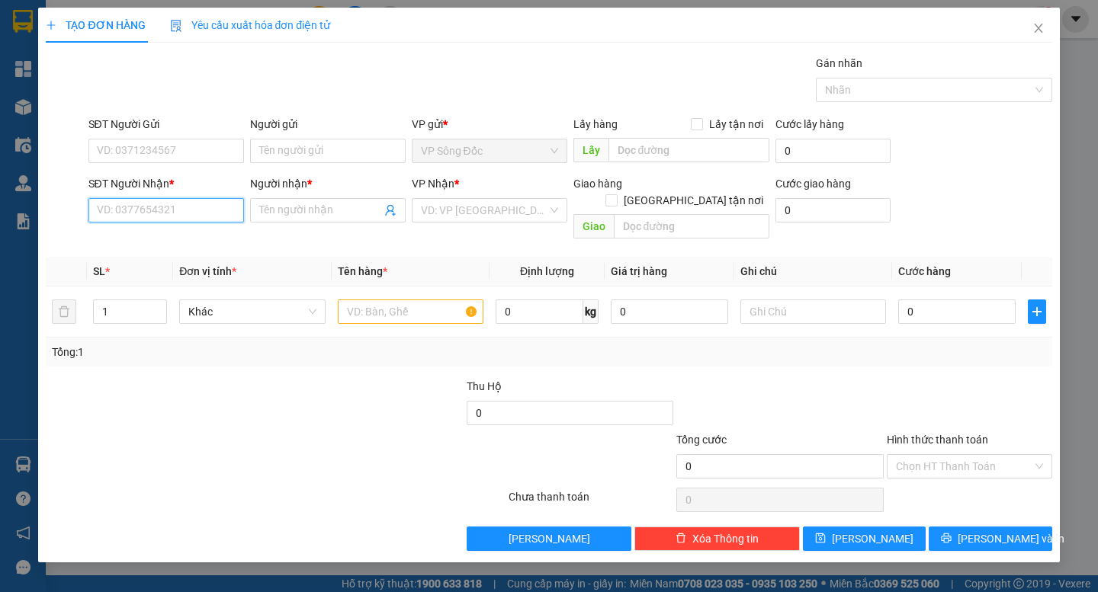
click at [142, 205] on input "SĐT Người Nhận *" at bounding box center [166, 210] width 156 height 24
type input "0917656674"
click at [163, 245] on div "0917656674 - [PERSON_NAME]" at bounding box center [173, 241] width 150 height 17
type input "[PERSON_NAME]"
type input "0917656674"
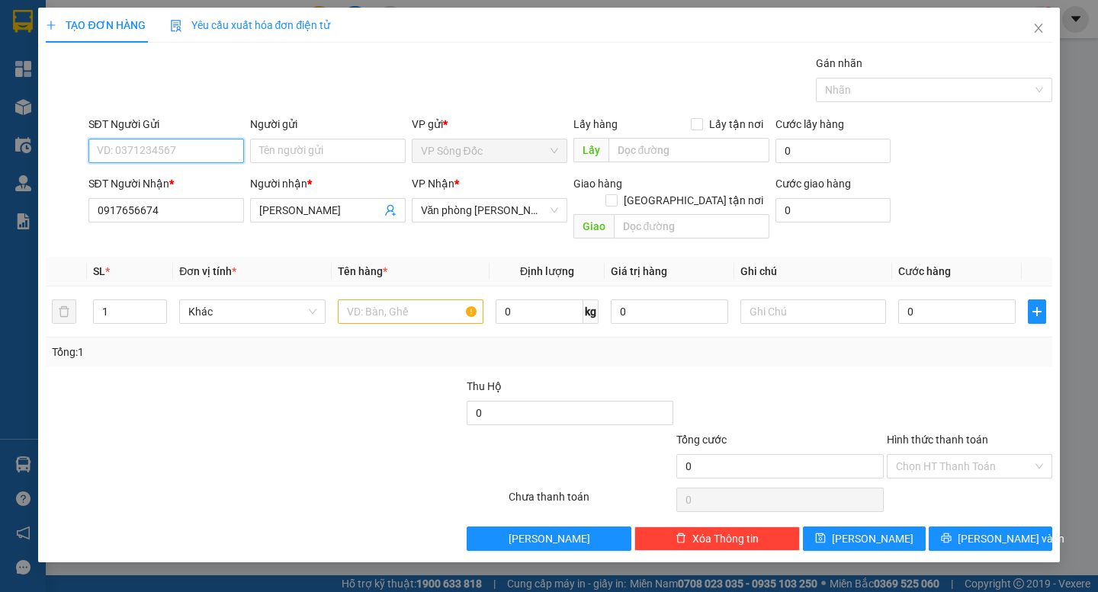
click at [196, 142] on input "SĐT Người Gửi" at bounding box center [166, 151] width 156 height 24
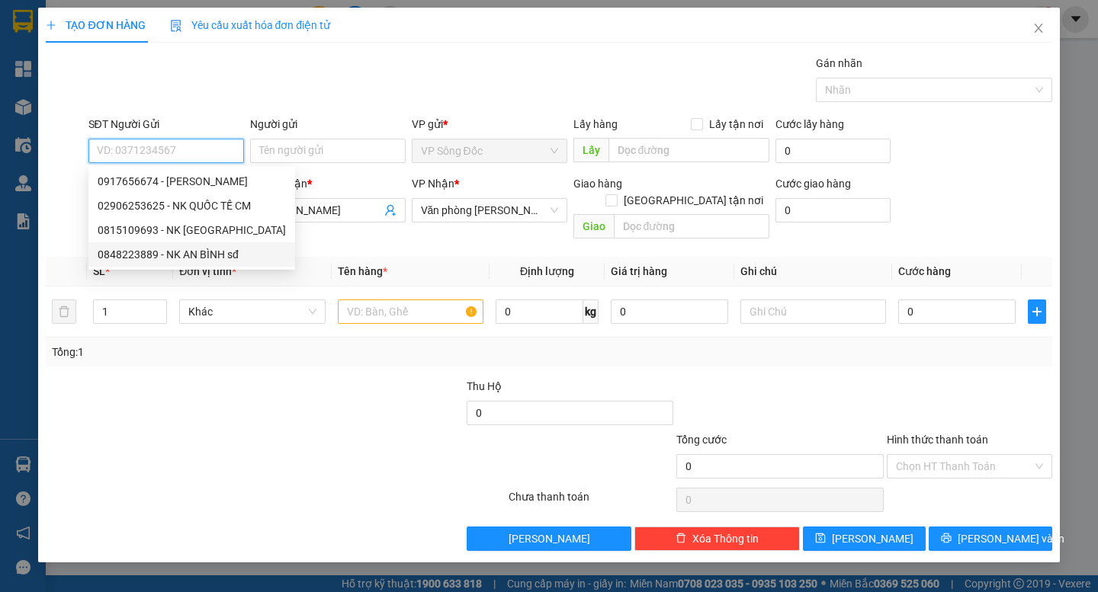
click at [234, 258] on div "0848223889 - NK AN BÌNH sđ" at bounding box center [192, 254] width 188 height 17
type input "0848223889"
type input "NK AN BÌNH sđ"
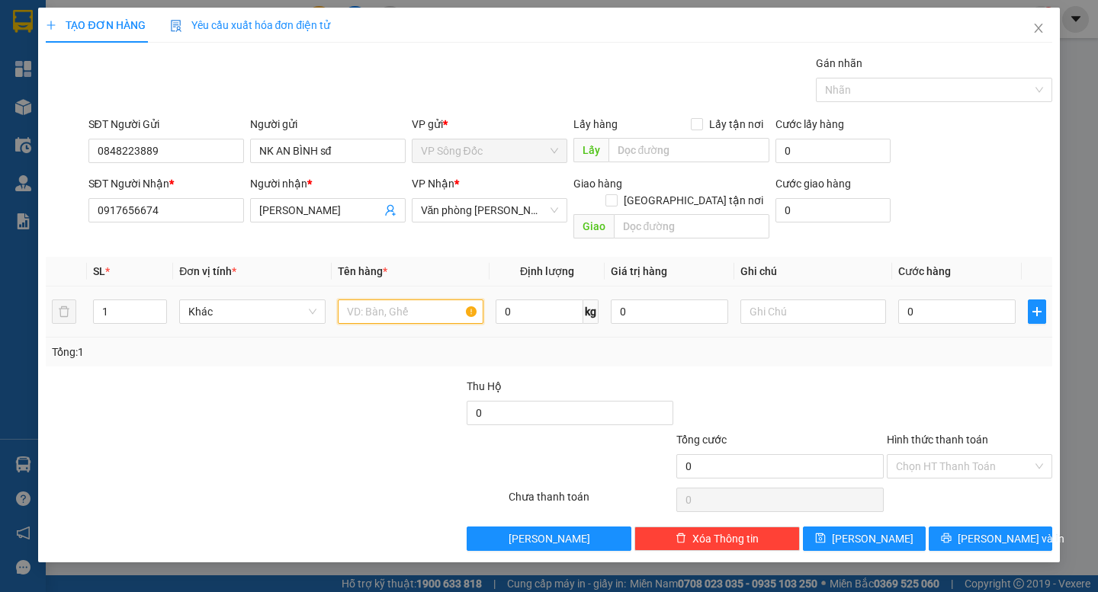
click at [356, 300] on input "text" at bounding box center [411, 312] width 146 height 24
type input "1 HỘP"
click at [964, 300] on input "0" at bounding box center [956, 312] width 117 height 24
type input "3"
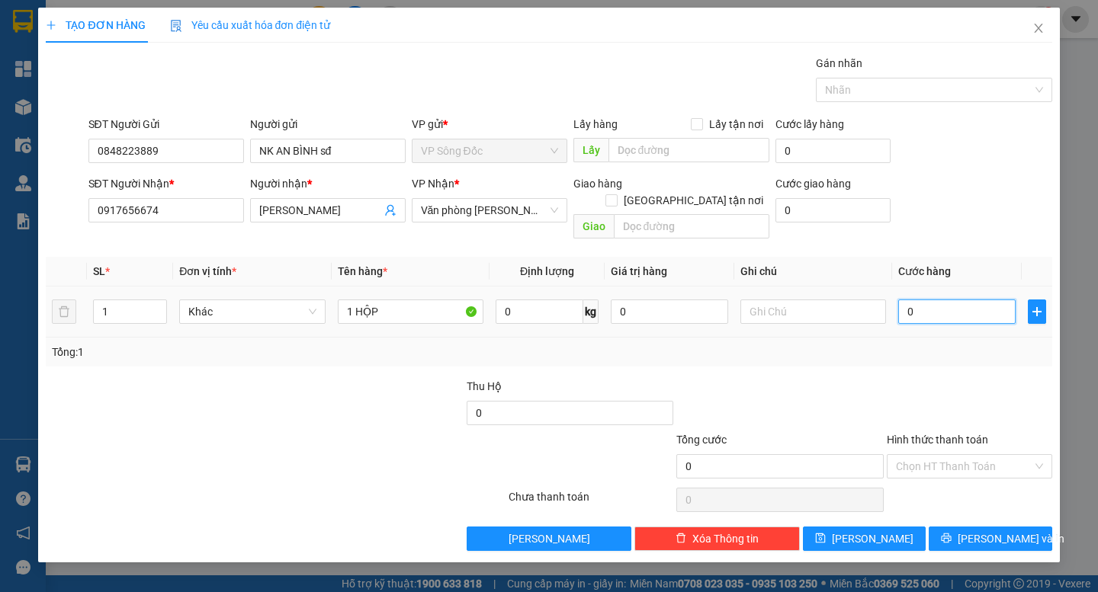
type input "3"
type input "30"
type input "300"
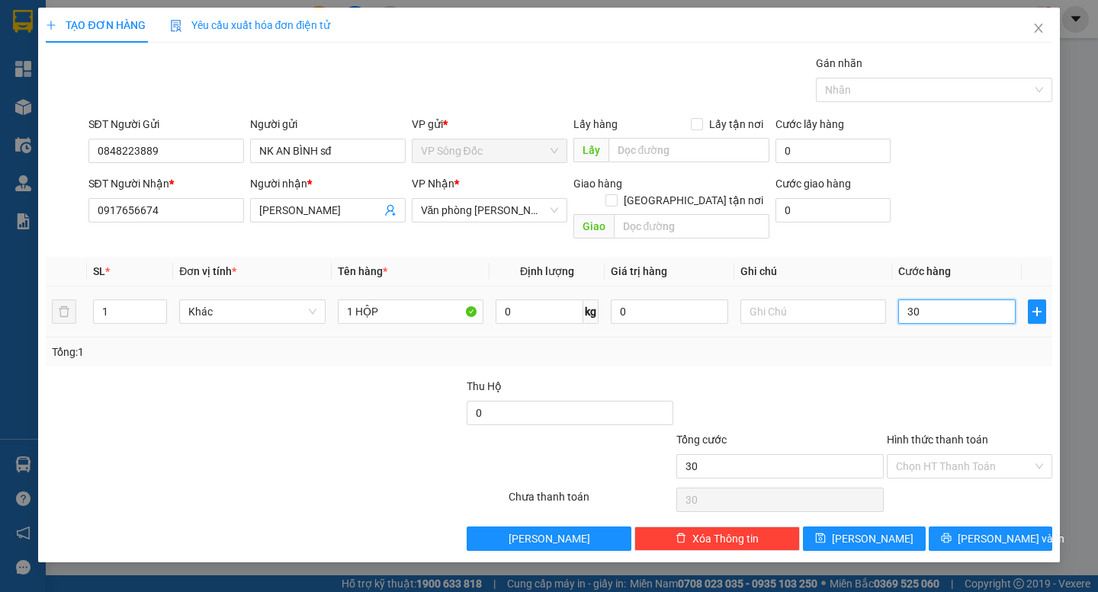
type input "300"
type input "3.000"
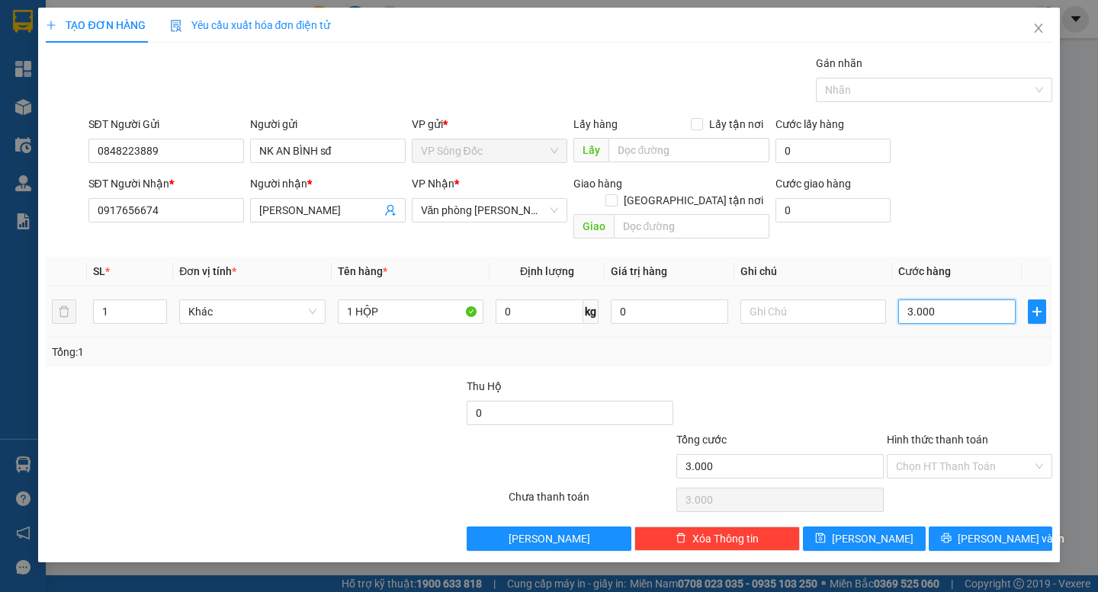
type input "30.000"
click at [959, 455] on input "Hình thức thanh toán" at bounding box center [964, 466] width 136 height 23
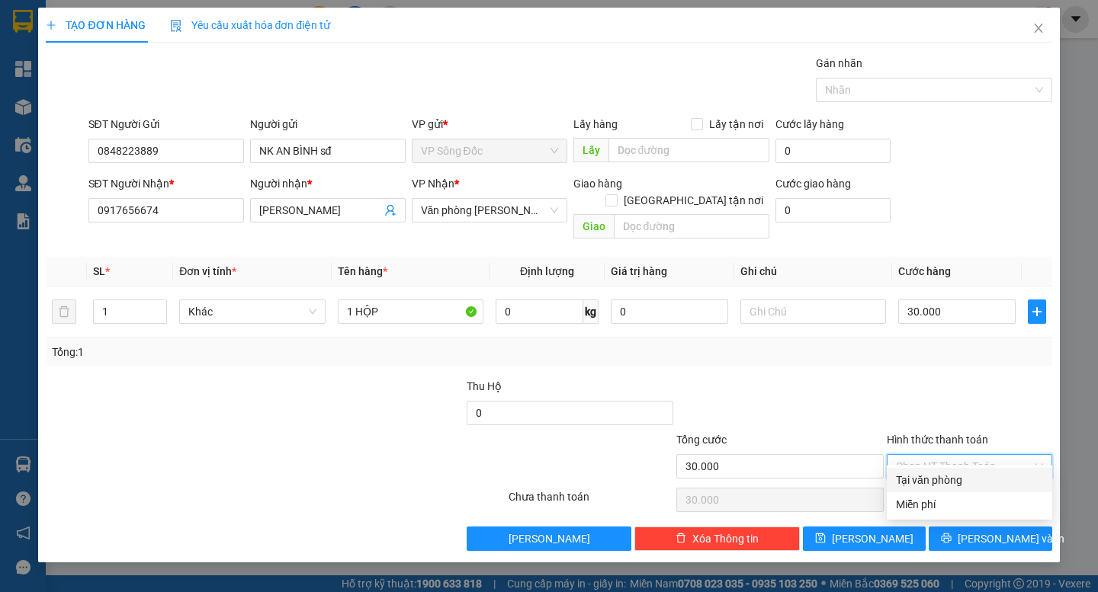
drag, startPoint x: 976, startPoint y: 472, endPoint x: 975, endPoint y: 500, distance: 28.2
click at [976, 473] on div "Tại văn phòng" at bounding box center [969, 480] width 147 height 17
type input "0"
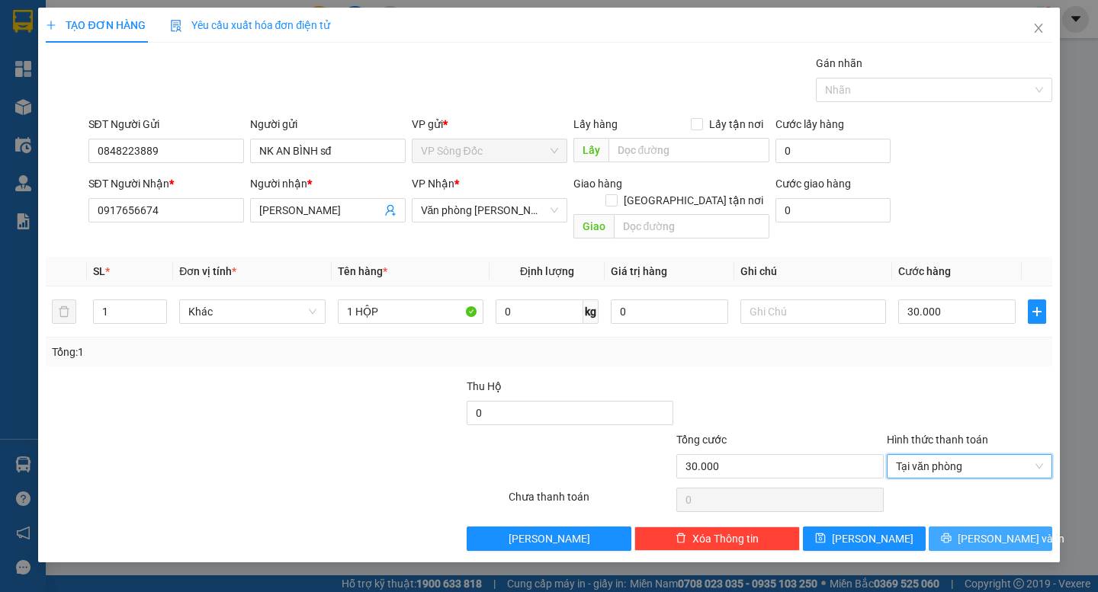
click at [976, 528] on button "[PERSON_NAME] và In" at bounding box center [989, 539] width 123 height 24
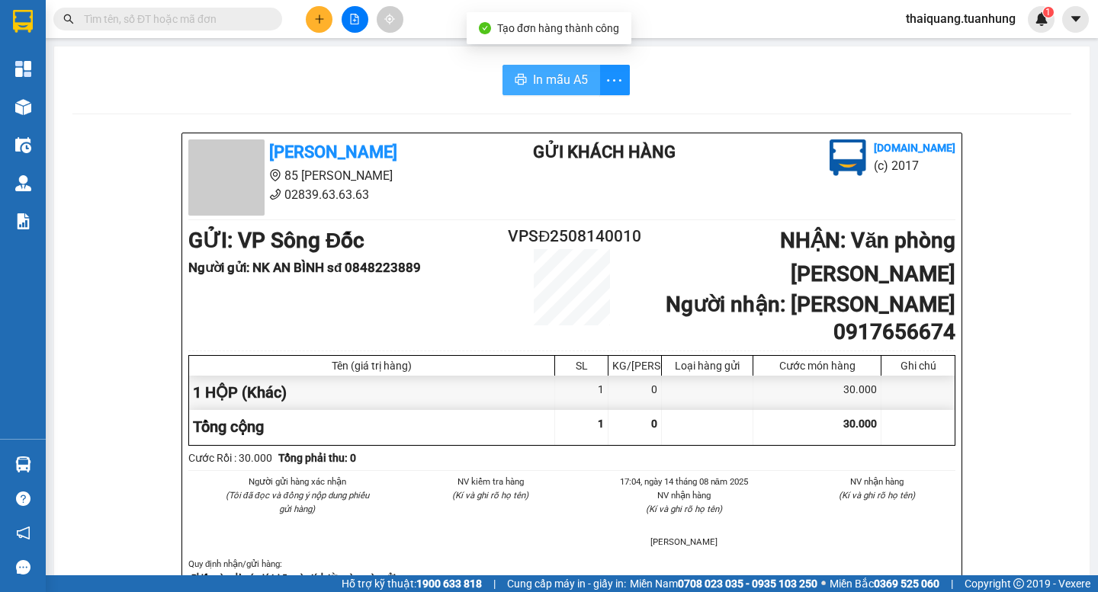
click at [533, 82] on span "In mẫu A5" at bounding box center [560, 79] width 55 height 19
click at [323, 21] on icon "plus" at bounding box center [319, 19] width 11 height 11
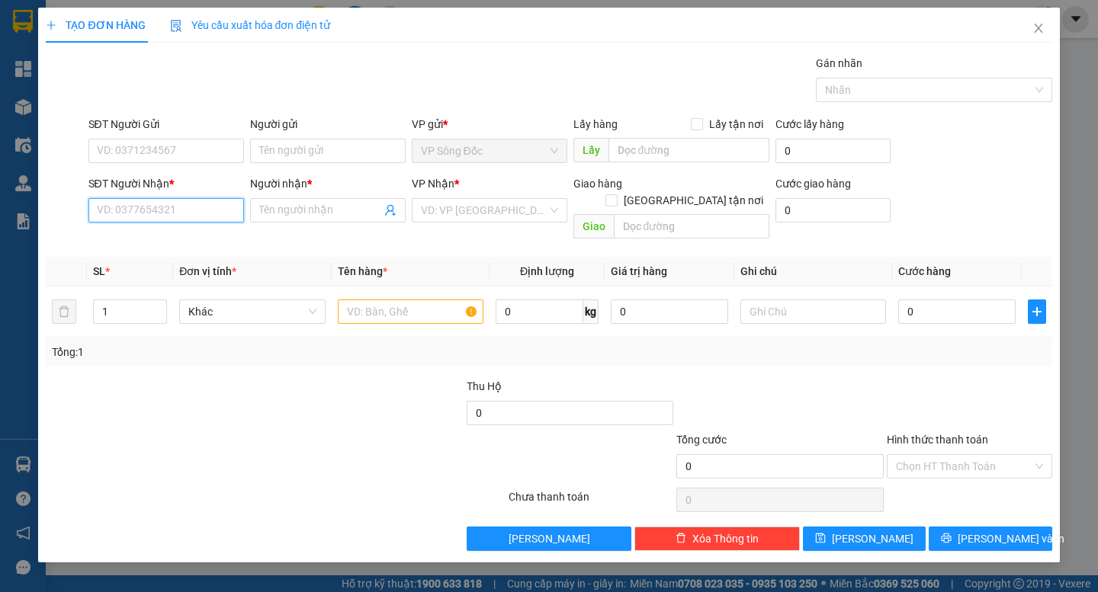
click at [168, 218] on input "SĐT Người Nhận *" at bounding box center [166, 210] width 156 height 24
click at [179, 212] on input "SĐT Người Nhận *" at bounding box center [166, 210] width 156 height 24
click at [360, 302] on input "text" at bounding box center [411, 312] width 146 height 24
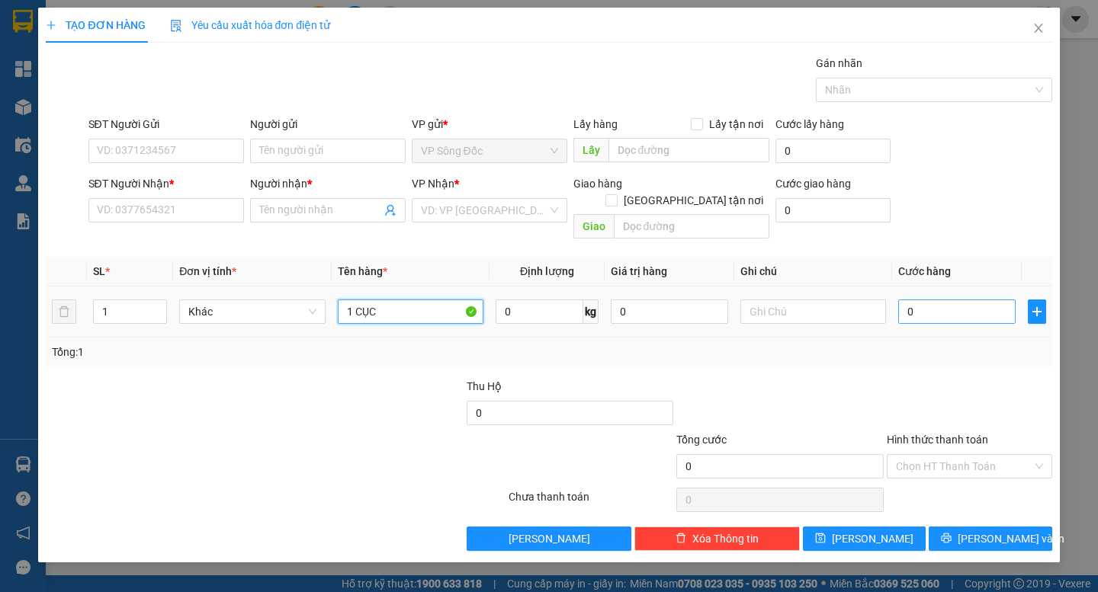
type input "1 CỤC"
click at [945, 300] on input "0" at bounding box center [956, 312] width 117 height 24
type input "3"
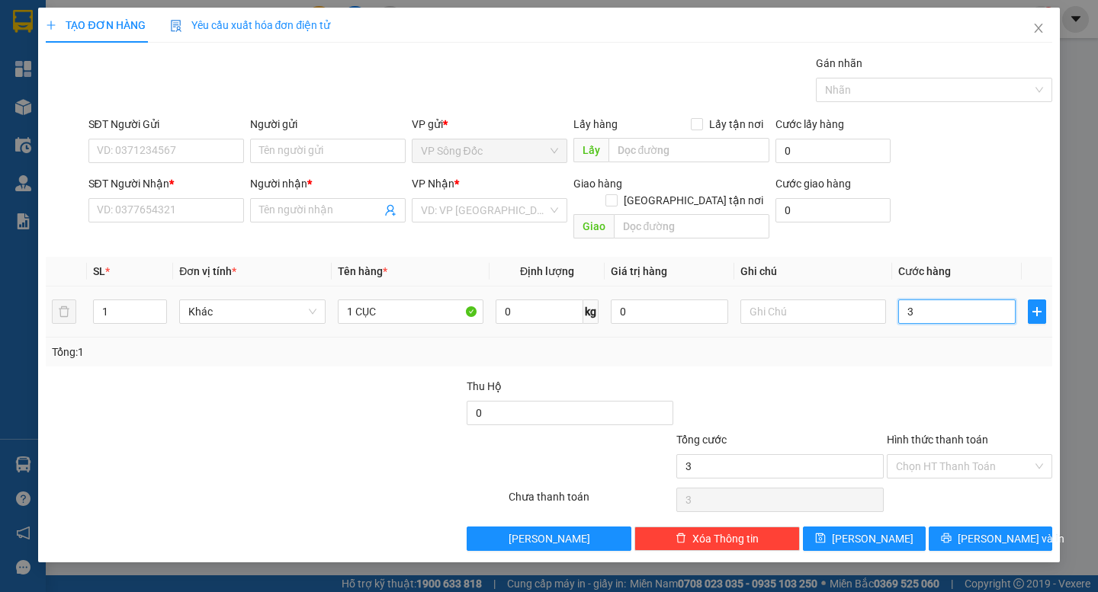
type input "30"
type input "300"
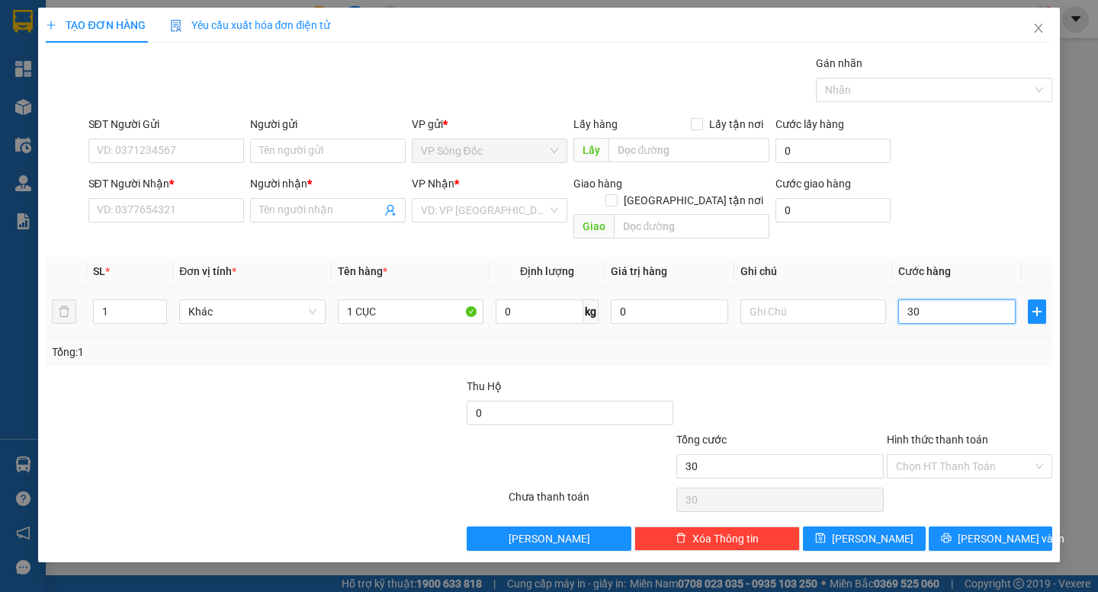
type input "300"
type input "3.000"
type input "30.000"
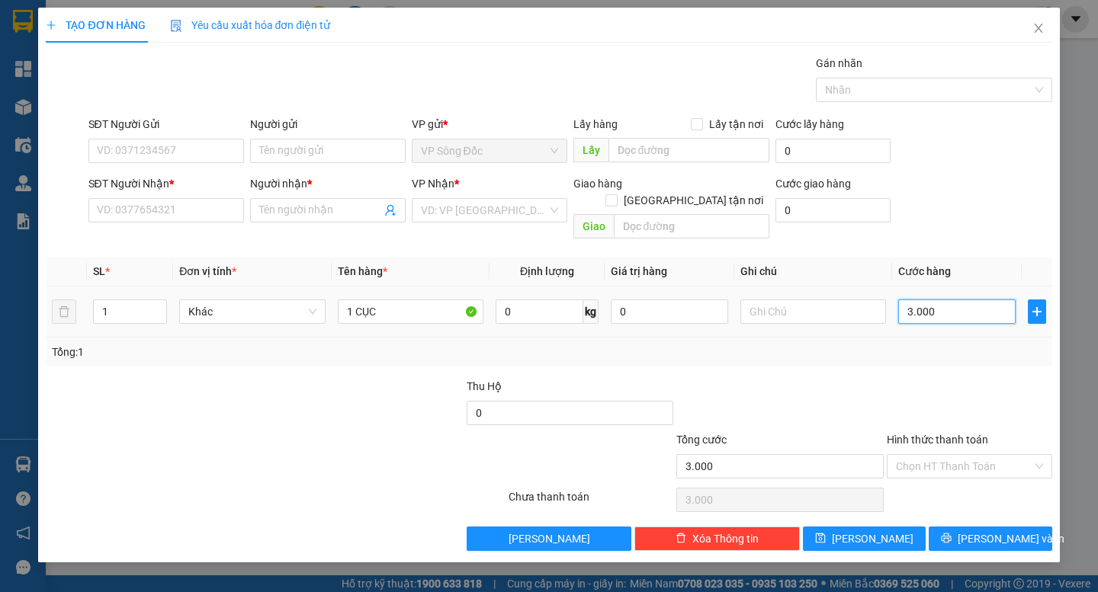
type input "30.000"
click at [947, 378] on div at bounding box center [969, 404] width 168 height 53
click at [951, 344] on div "Tổng: 1" at bounding box center [548, 352] width 993 height 17
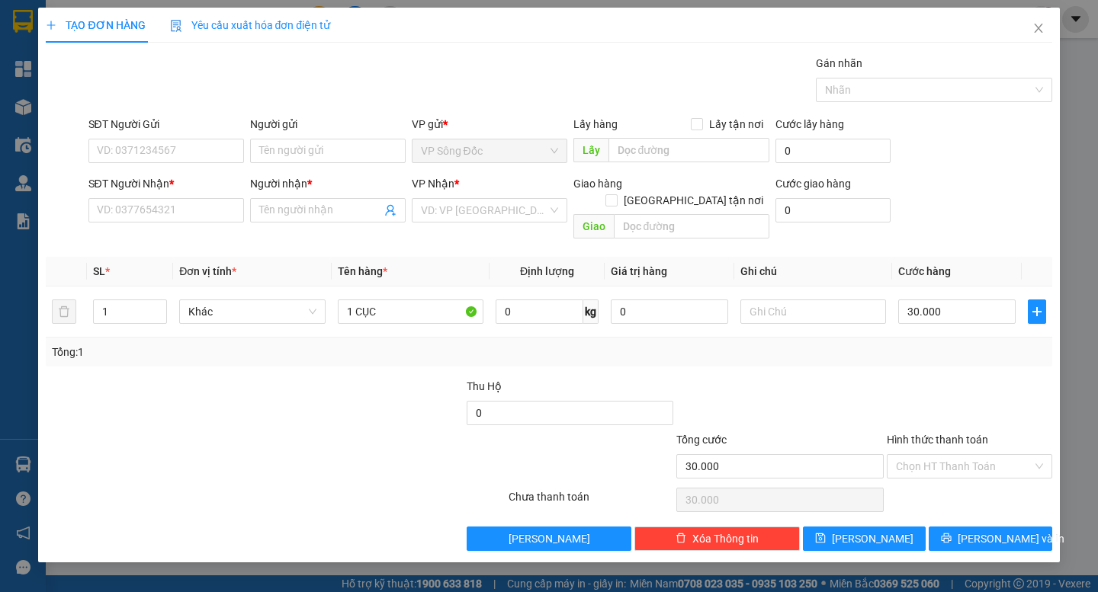
click at [1014, 193] on div "SĐT Người Nhận * VD: 0377654321 Người nhận * Tên người nhận VP Nhận * VD: VP [G…" at bounding box center [570, 210] width 970 height 70
click at [174, 210] on input "SĐT Người Nhận *" at bounding box center [166, 210] width 156 height 24
type input "0708881340"
click at [306, 208] on input "Người nhận *" at bounding box center [320, 210] width 122 height 17
type input "MINH THỜI"
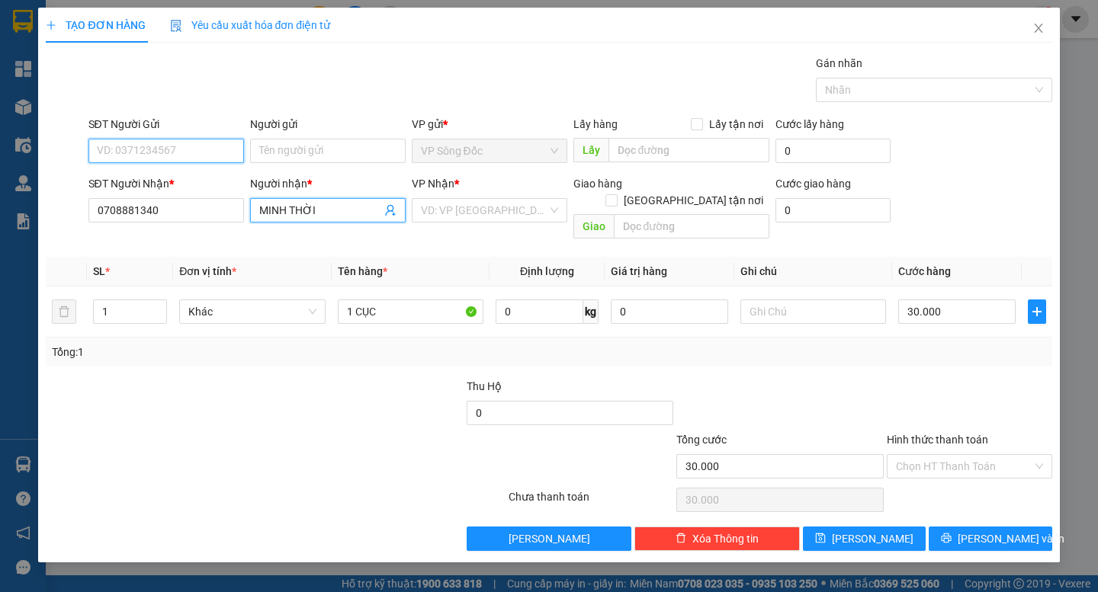
click at [181, 156] on input "SĐT Người Gửi" at bounding box center [166, 151] width 156 height 24
type input "0907131817"
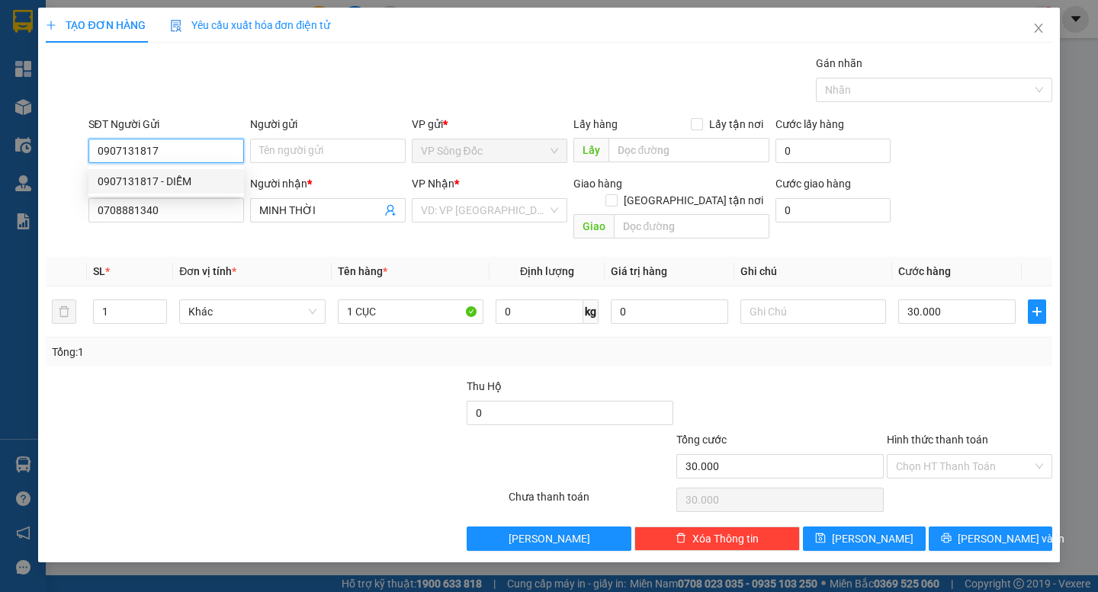
click at [207, 179] on div "0907131817 - DIỄM" at bounding box center [166, 181] width 137 height 17
type input "DIỄM"
type input "0907131817"
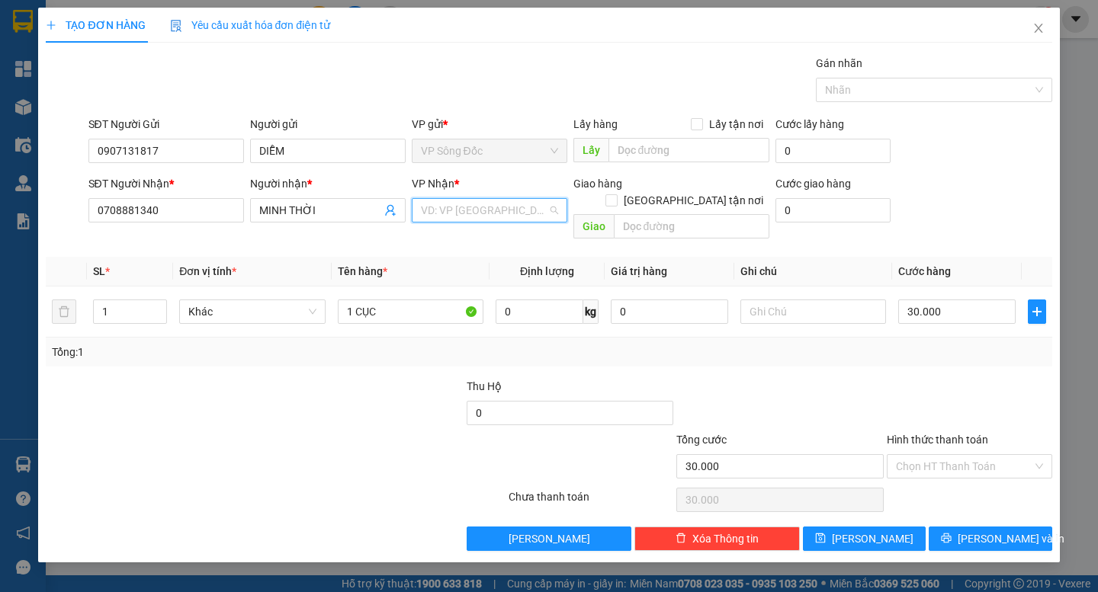
click at [445, 209] on input "search" at bounding box center [484, 210] width 127 height 23
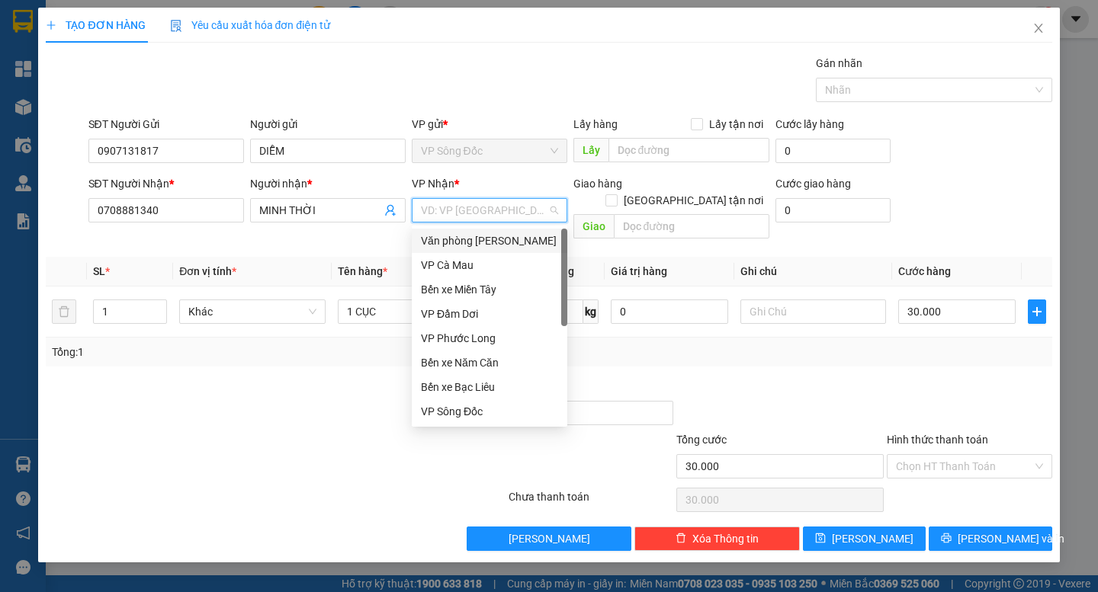
click at [515, 246] on div "Văn phòng [PERSON_NAME]" at bounding box center [489, 241] width 137 height 17
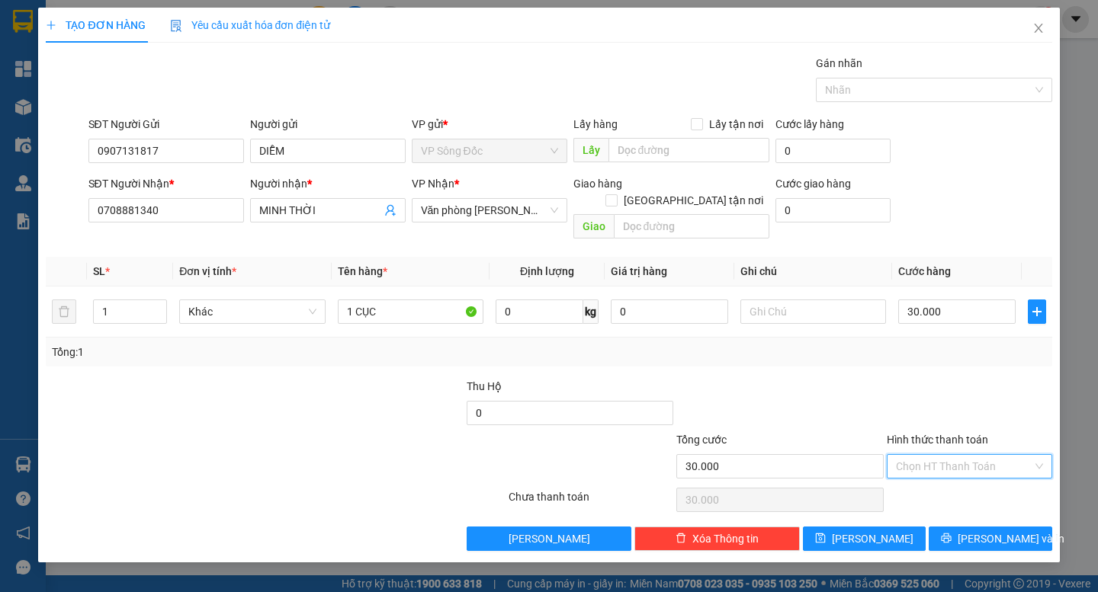
drag, startPoint x: 959, startPoint y: 449, endPoint x: 967, endPoint y: 489, distance: 40.4
click at [960, 455] on input "Hình thức thanh toán" at bounding box center [964, 466] width 136 height 23
click at [957, 476] on div "Tại văn phòng" at bounding box center [969, 480] width 147 height 17
type input "0"
click at [970, 527] on button "[PERSON_NAME] và In" at bounding box center [989, 539] width 123 height 24
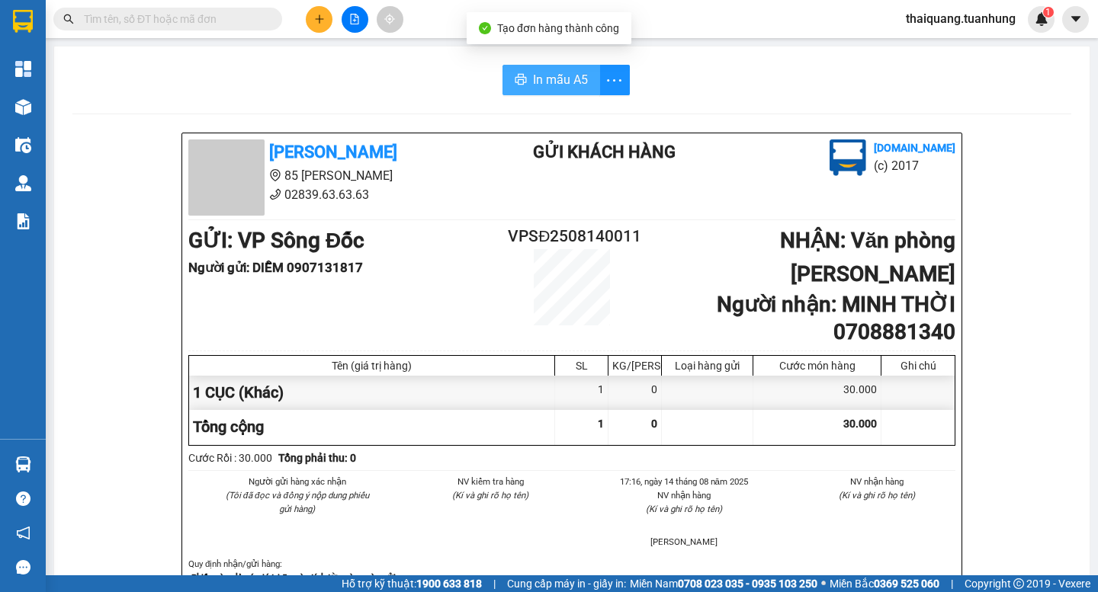
click at [552, 74] on span "In mẫu A5" at bounding box center [560, 79] width 55 height 19
click at [720, 184] on div "[PERSON_NAME] 85 [PERSON_NAME] 02839.63.63.63 Gửi khách hàng [DOMAIN_NAME] (c) …" at bounding box center [571, 178] width 773 height 76
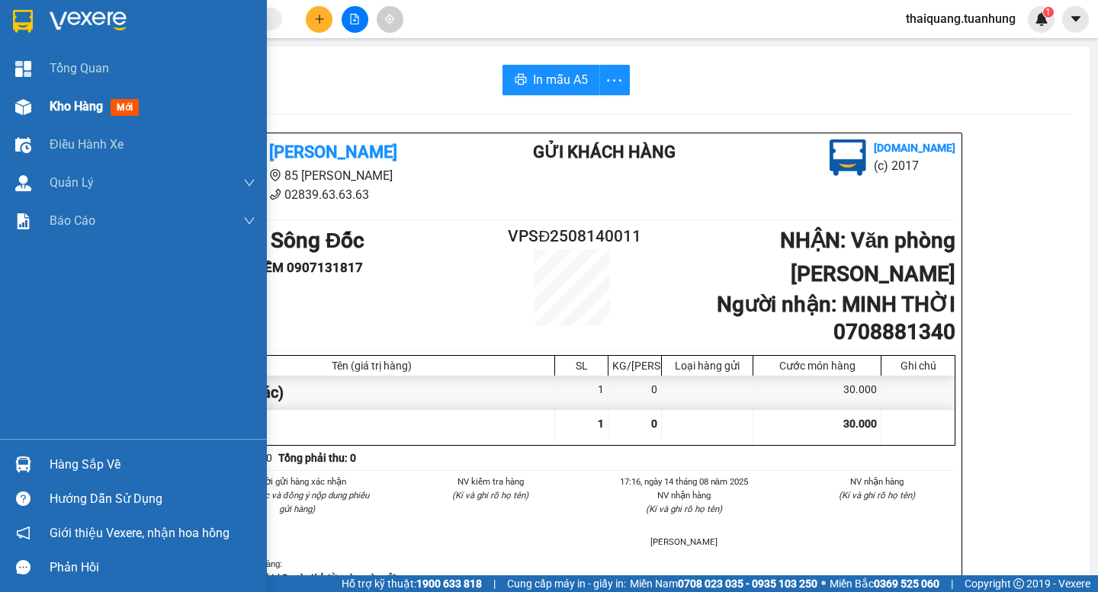
click at [102, 111] on span "Kho hàng" at bounding box center [76, 106] width 53 height 14
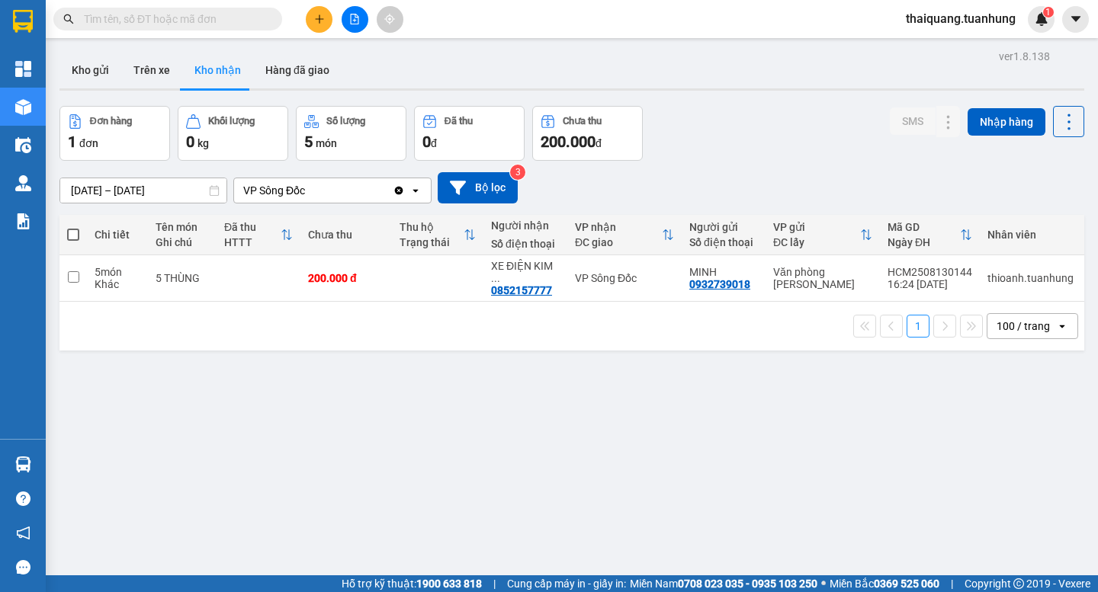
click at [772, 82] on div "Kho gửi Trên xe Kho nhận Hàng đã giao" at bounding box center [571, 72] width 1025 height 40
click at [319, 30] on button at bounding box center [319, 19] width 27 height 27
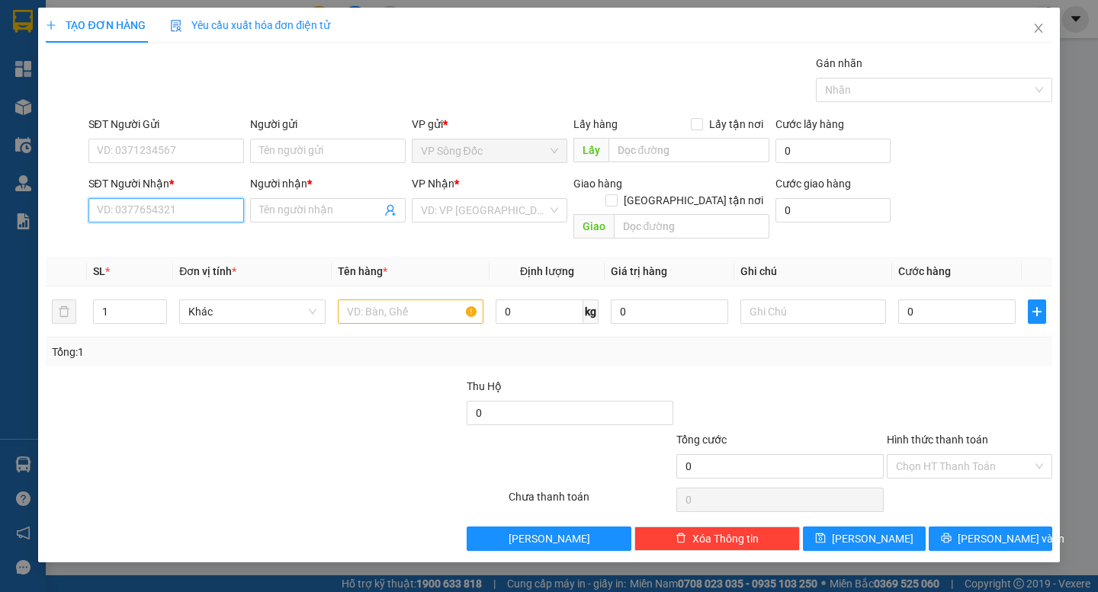
click at [205, 207] on input "SĐT Người Nhận *" at bounding box center [166, 210] width 156 height 24
type input "0911525242"
click at [300, 213] on input "Người nhận *" at bounding box center [320, 210] width 122 height 17
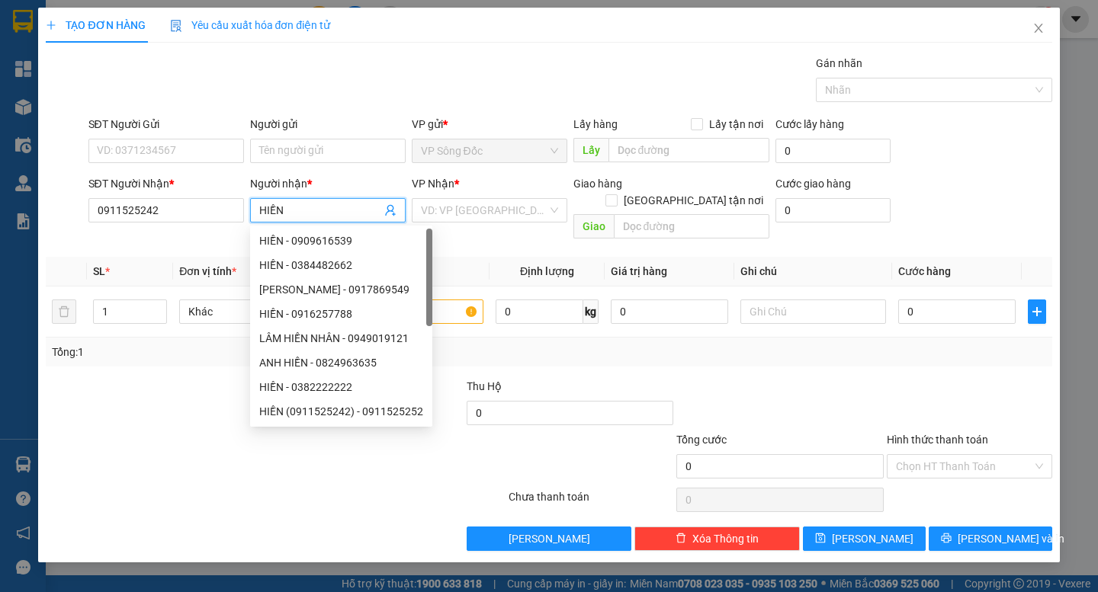
type input "HIỀN"
click at [193, 136] on div "SĐT Người Gửi" at bounding box center [166, 127] width 156 height 23
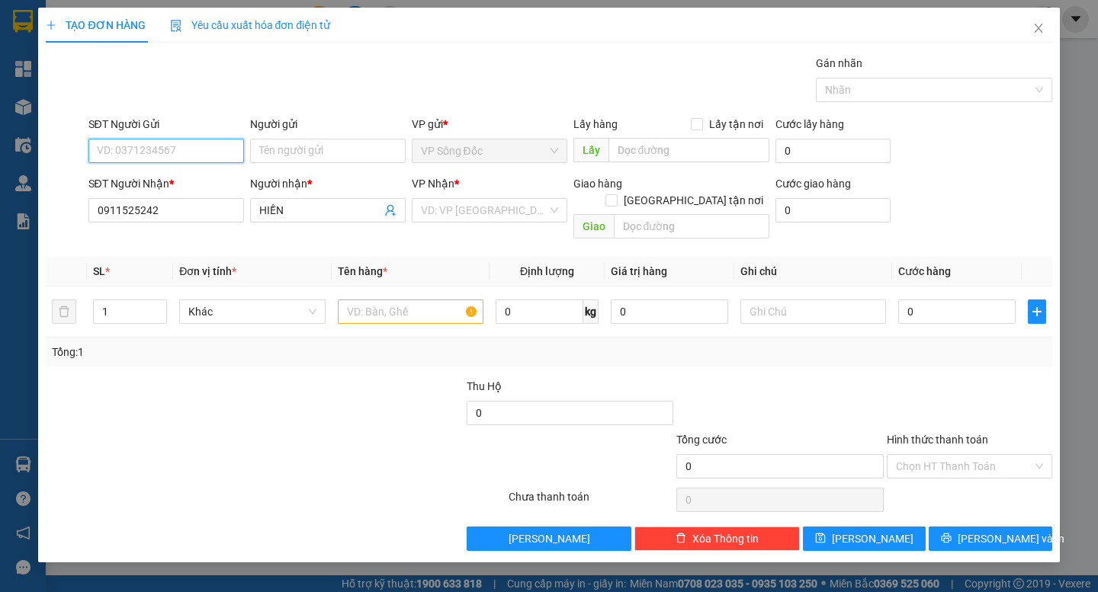
click at [220, 151] on input "SĐT Người Gửi" at bounding box center [166, 151] width 156 height 24
type input "0833172"
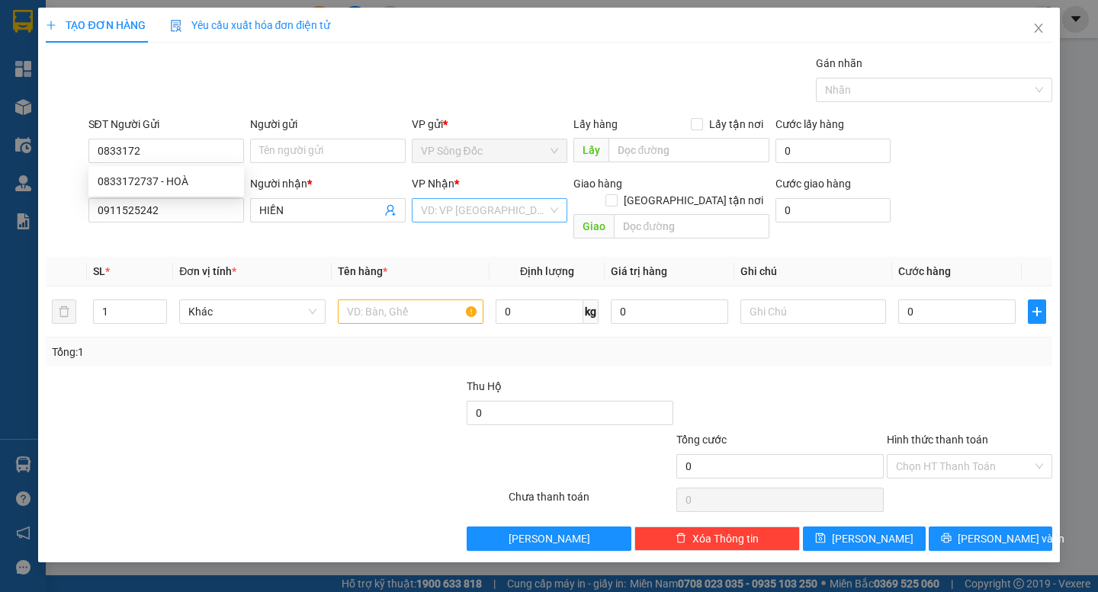
click at [492, 213] on input "search" at bounding box center [484, 210] width 127 height 23
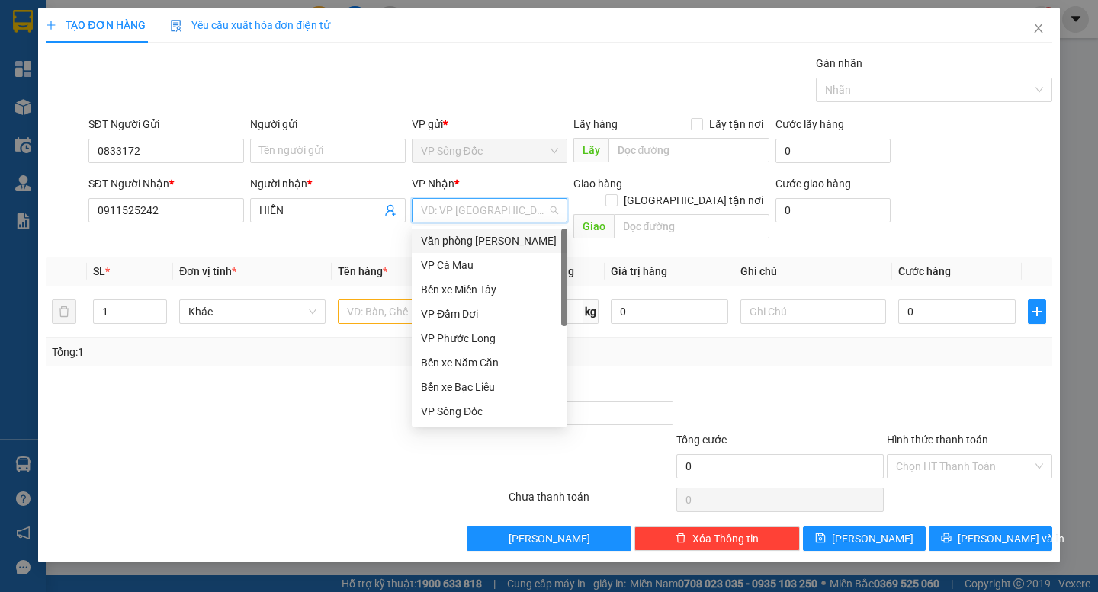
click at [495, 243] on div "Văn phòng [PERSON_NAME]" at bounding box center [489, 241] width 137 height 17
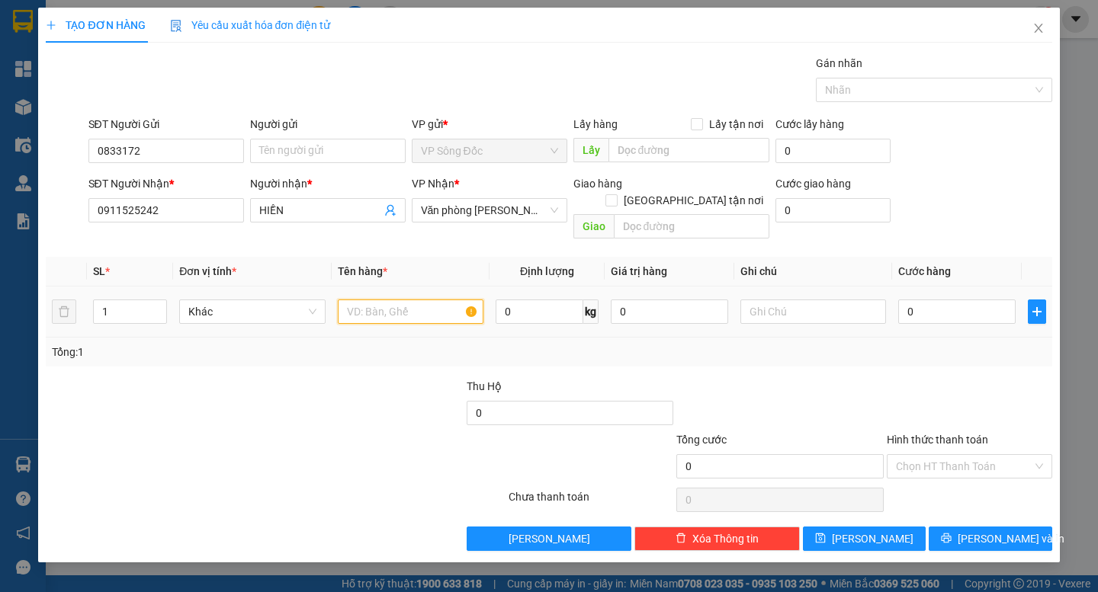
click at [397, 300] on input "text" at bounding box center [411, 312] width 146 height 24
type input "1 THÙNG"
type input "3"
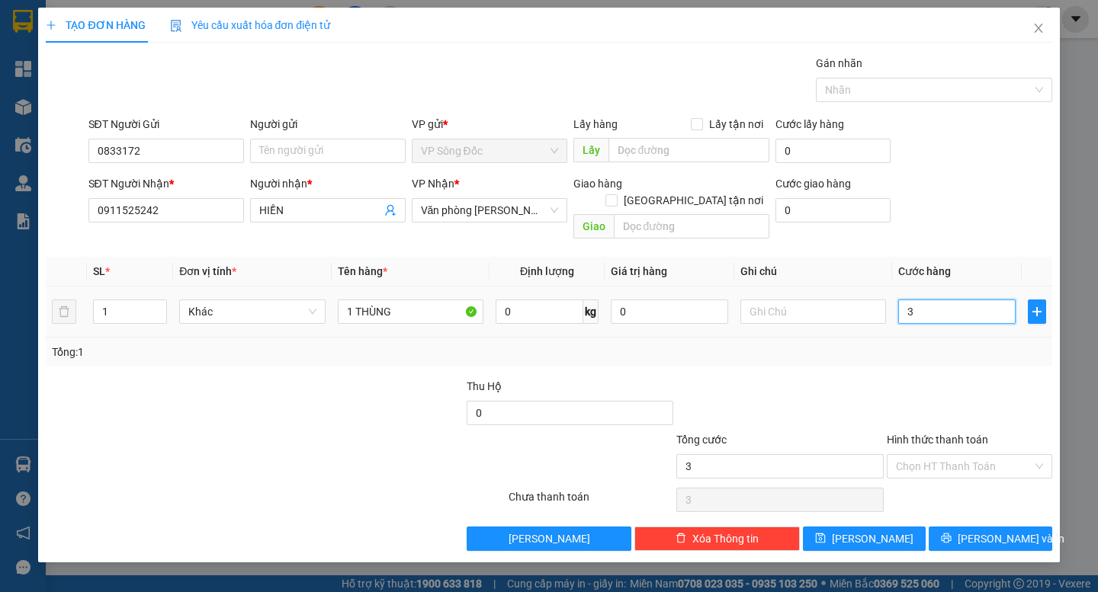
type input "30"
type input "300"
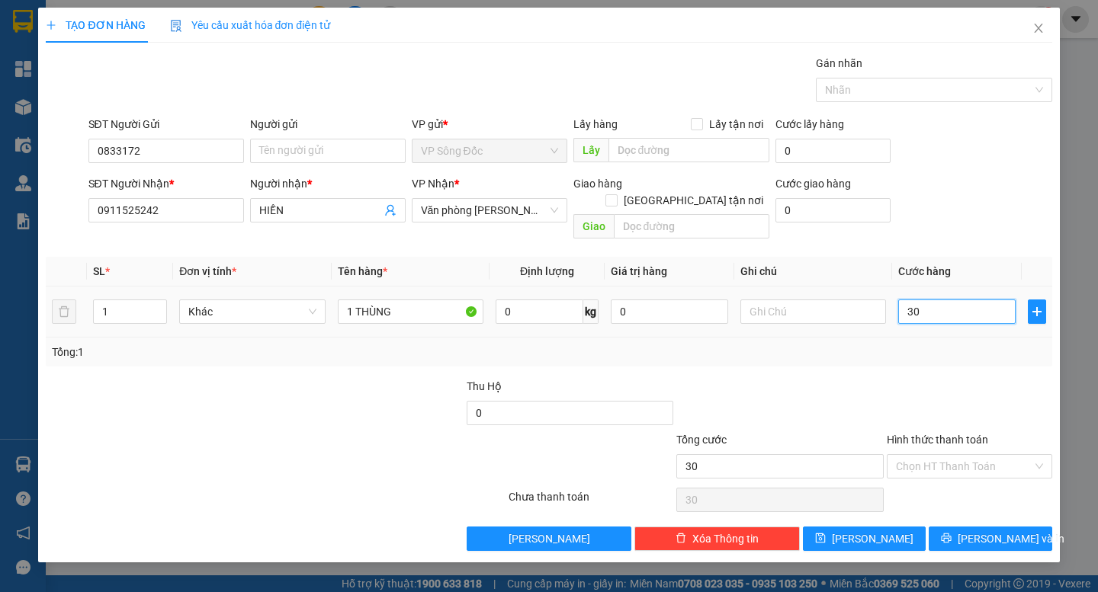
type input "300"
type input "3.000"
type input "30.000"
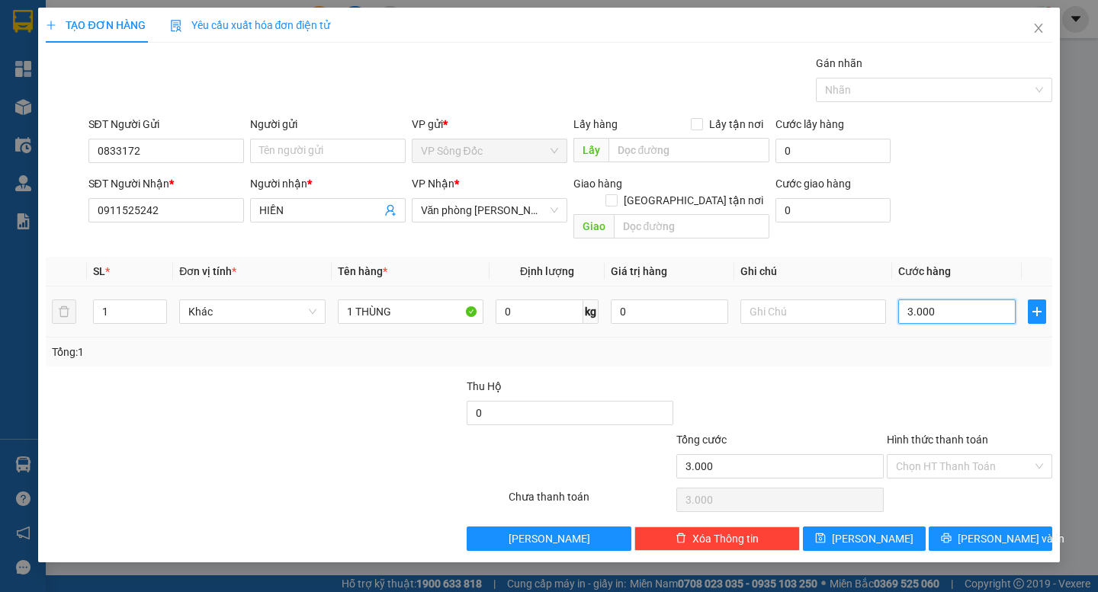
type input "30.000"
click at [163, 147] on input "0833172" at bounding box center [166, 151] width 156 height 24
click at [256, 378] on div at bounding box center [360, 404] width 210 height 53
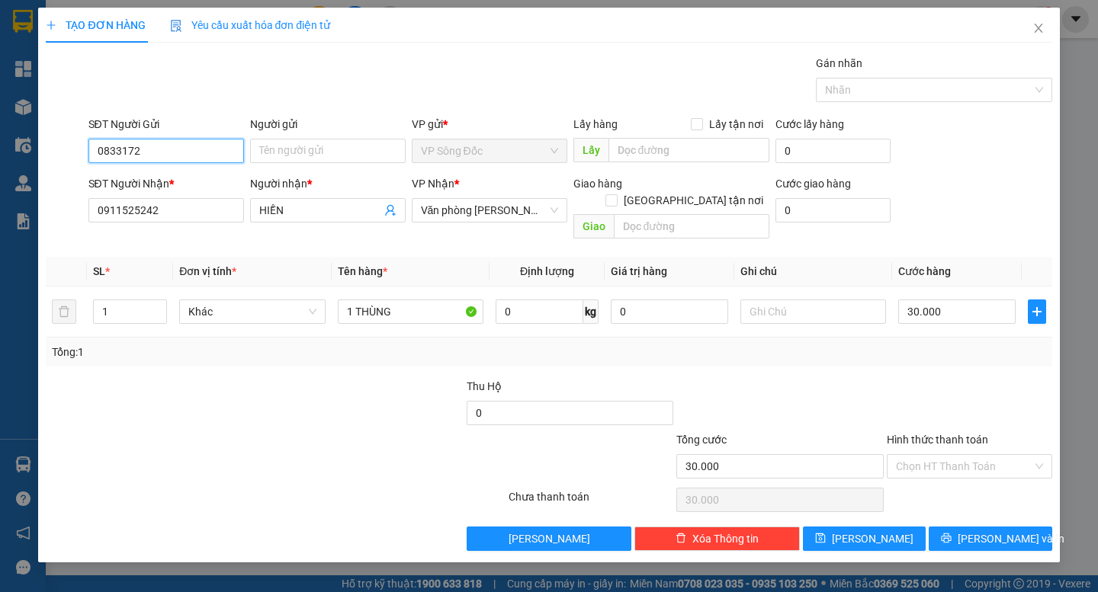
click at [212, 159] on input "0833172" at bounding box center [166, 151] width 156 height 24
type input "0833172737"
click at [158, 180] on div "0833172737 - HOÀ" at bounding box center [166, 181] width 137 height 17
type input "HOÀ"
type input "0833172737"
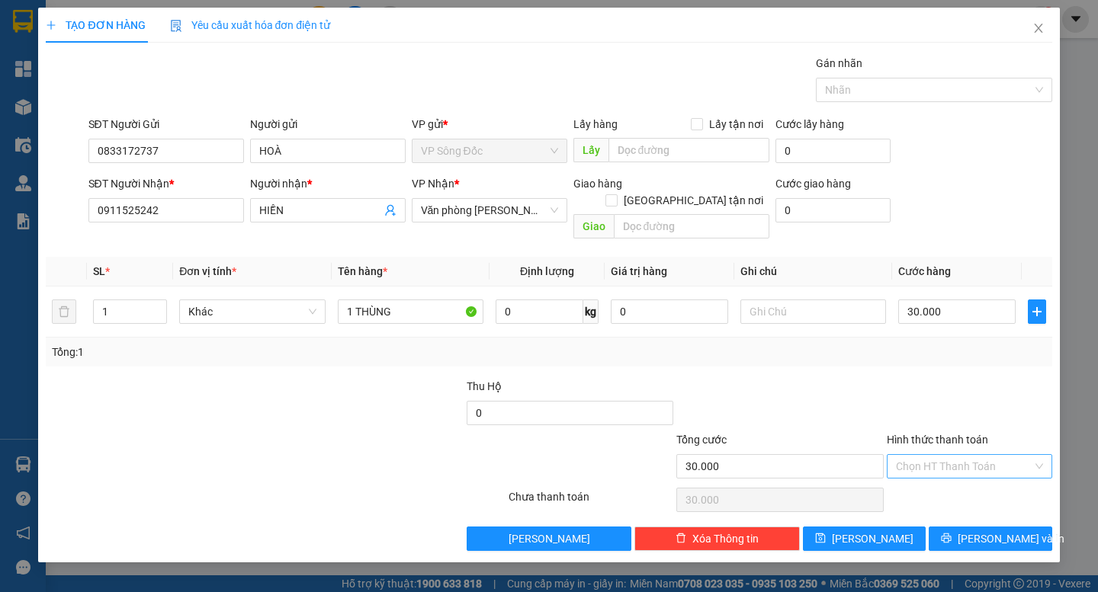
click at [959, 455] on input "Hình thức thanh toán" at bounding box center [964, 466] width 136 height 23
click at [947, 484] on div "Tại văn phòng" at bounding box center [969, 480] width 147 height 17
type input "0"
click at [987, 531] on span "[PERSON_NAME] và In" at bounding box center [1010, 539] width 107 height 17
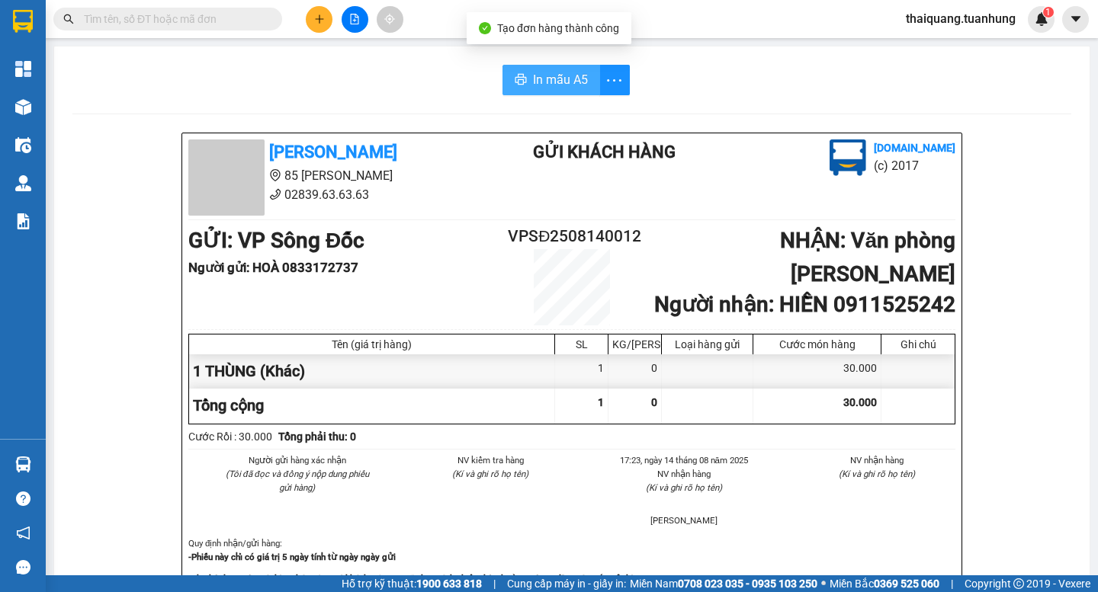
click at [563, 79] on span "In mẫu A5" at bounding box center [560, 79] width 55 height 19
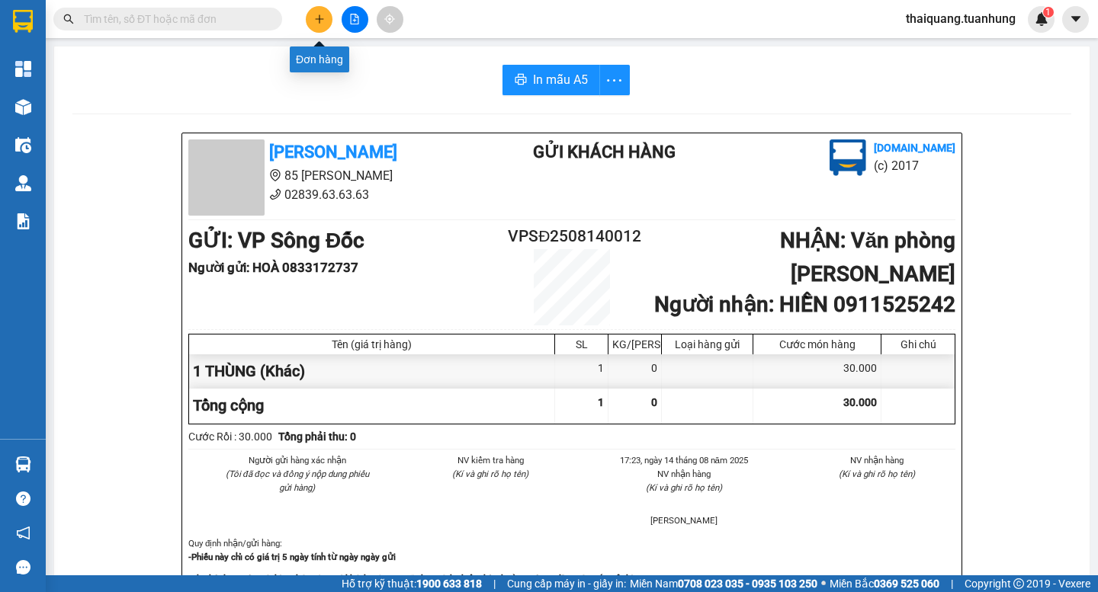
click at [316, 17] on icon "plus" at bounding box center [319, 19] width 11 height 11
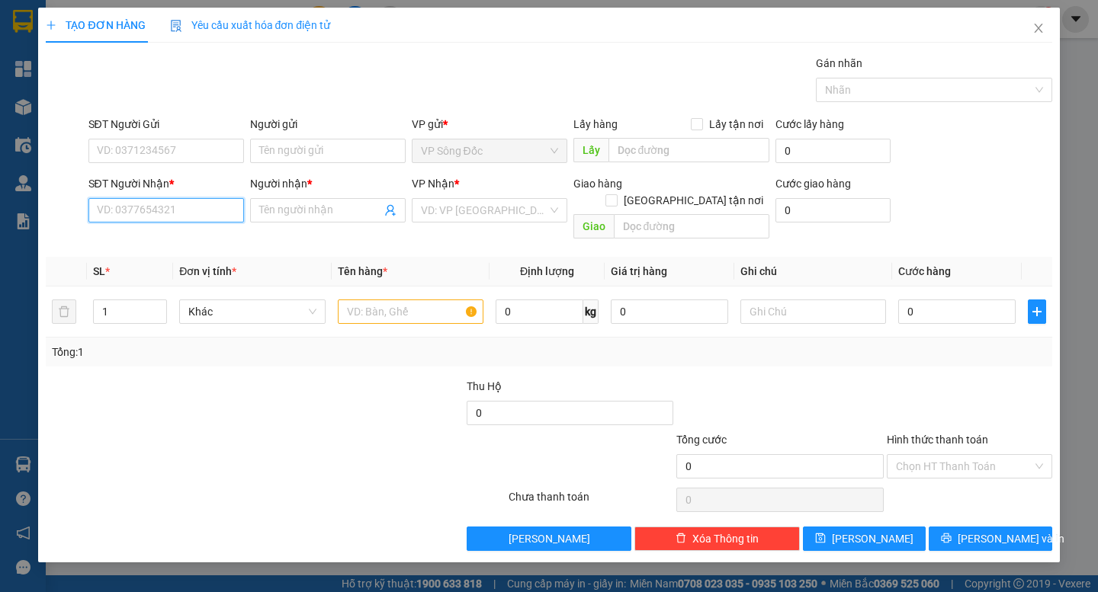
click at [204, 206] on input "SĐT Người Nhận *" at bounding box center [166, 210] width 156 height 24
type input "0913610025"
click at [188, 245] on div "0913610025 - LABO DIAMOND" at bounding box center [171, 241] width 146 height 17
type input "LABO DIAMOND"
type input "0913610025"
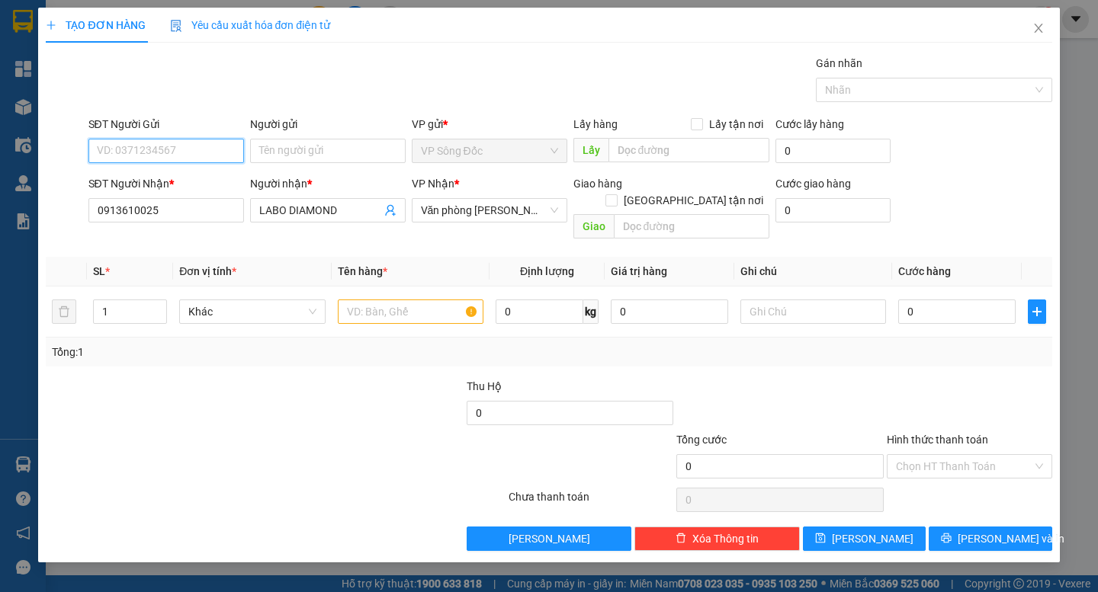
click at [194, 154] on input "SĐT Người Gửi" at bounding box center [166, 151] width 156 height 24
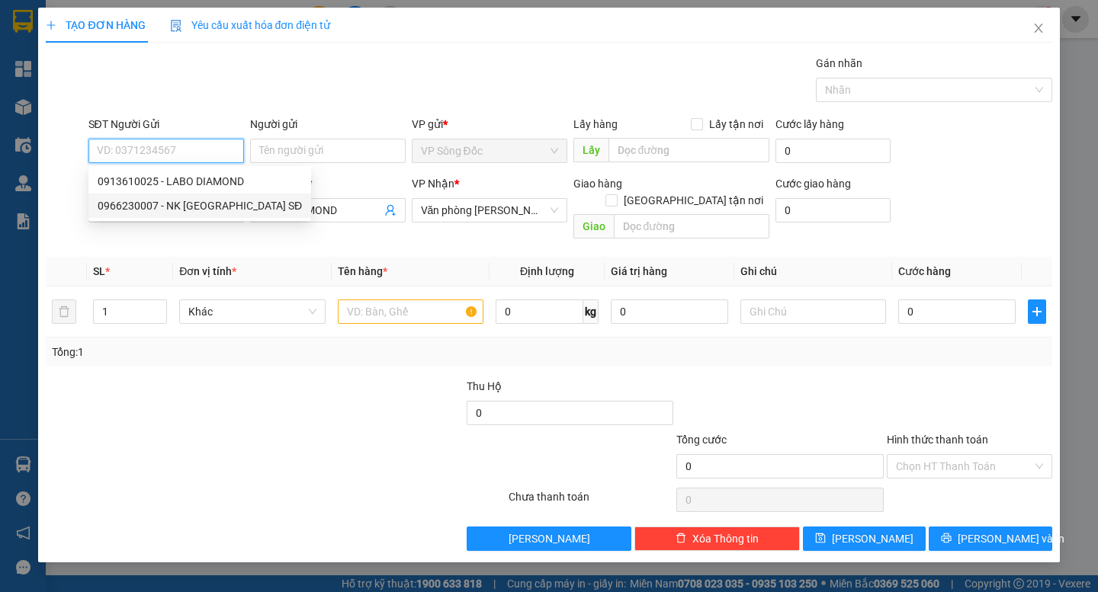
drag, startPoint x: 206, startPoint y: 208, endPoint x: 343, endPoint y: 258, distance: 146.1
click at [205, 210] on div "0966230007 - NK [GEOGRAPHIC_DATA] SĐ" at bounding box center [200, 205] width 204 height 17
type input "0966230007"
type input "NK SÀI GÒN SĐ"
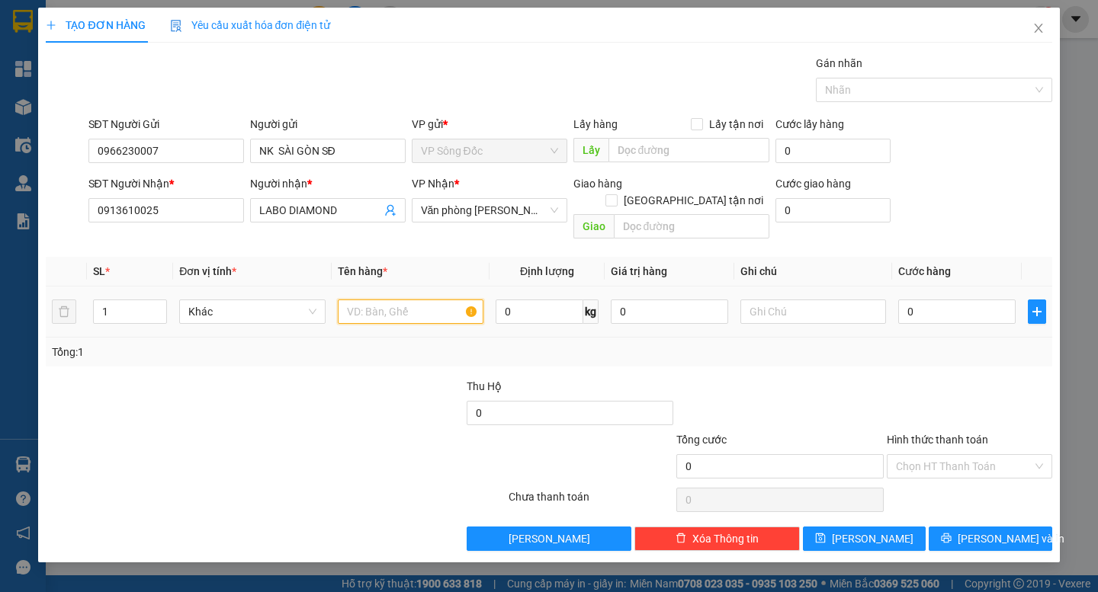
click at [395, 300] on input "text" at bounding box center [411, 312] width 146 height 24
type input "1 HỘP"
click at [941, 304] on input "0" at bounding box center [956, 312] width 117 height 24
type input "3"
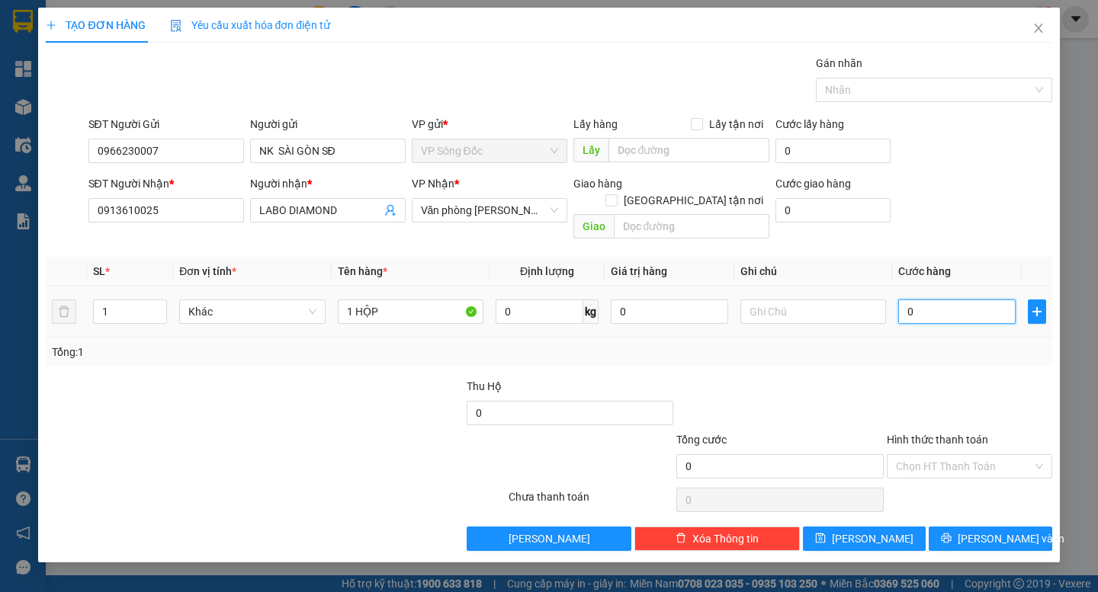
type input "3"
type input "30"
type input "300"
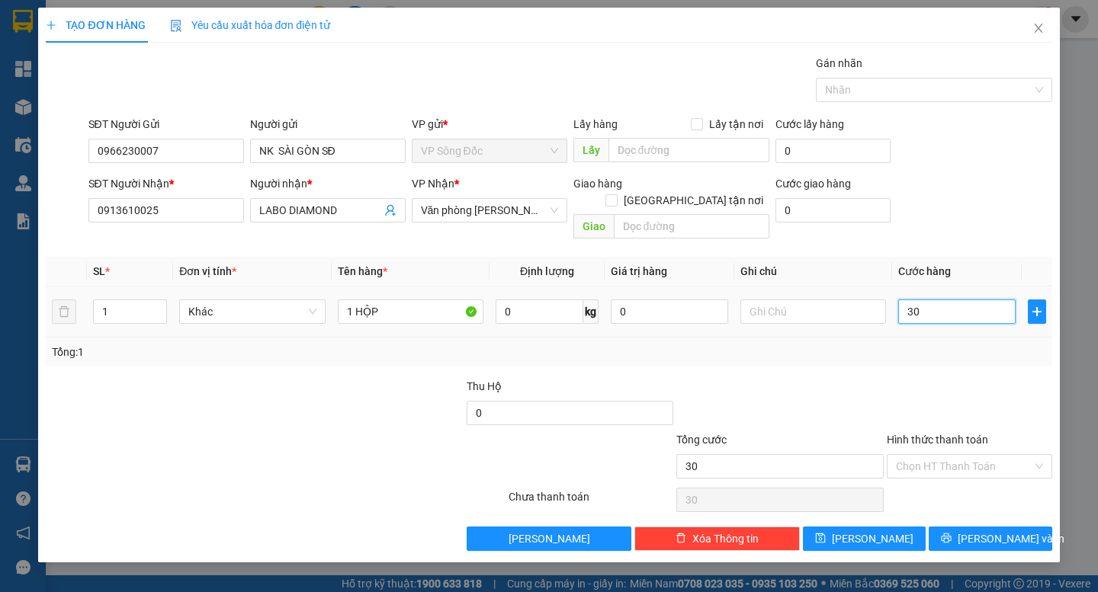
type input "300"
type input "3.000"
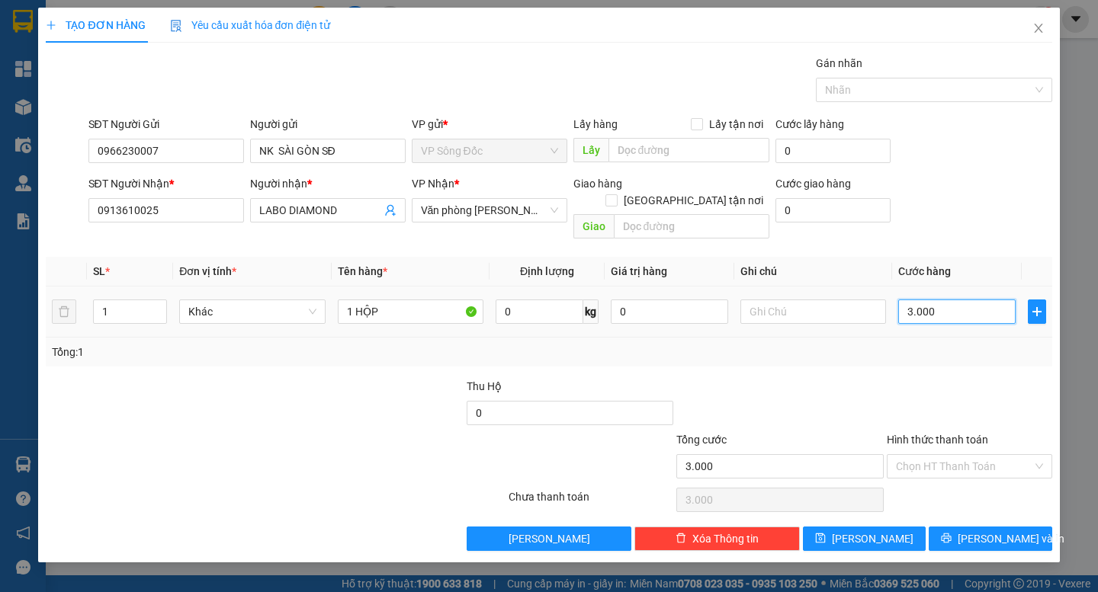
type input "30.000"
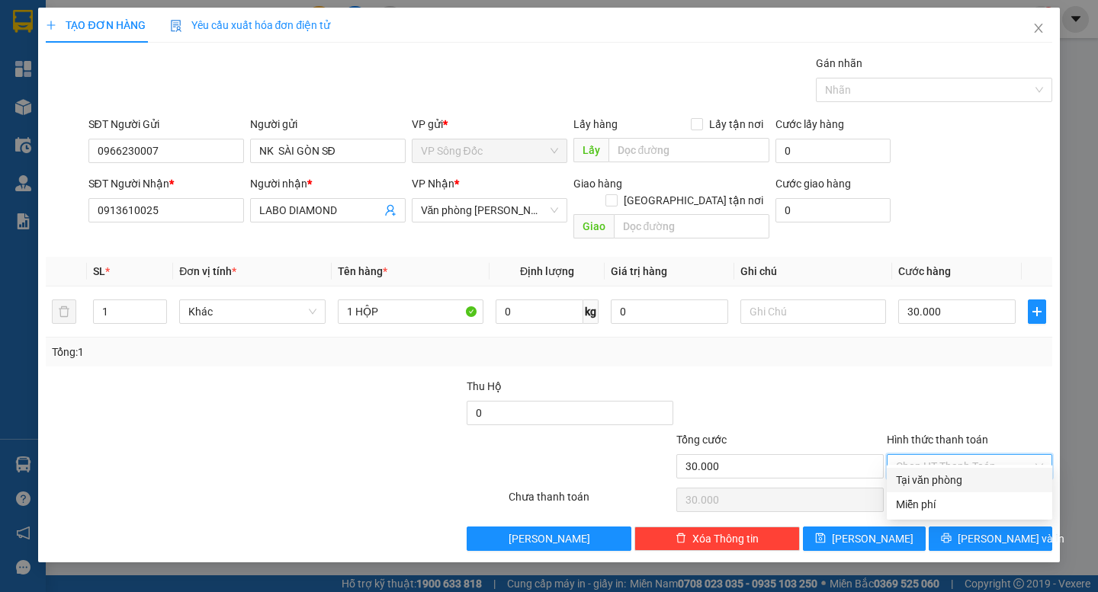
click at [970, 455] on input "Hình thức thanh toán" at bounding box center [964, 466] width 136 height 23
click at [964, 481] on div "Tại văn phòng" at bounding box center [969, 480] width 147 height 17
type input "0"
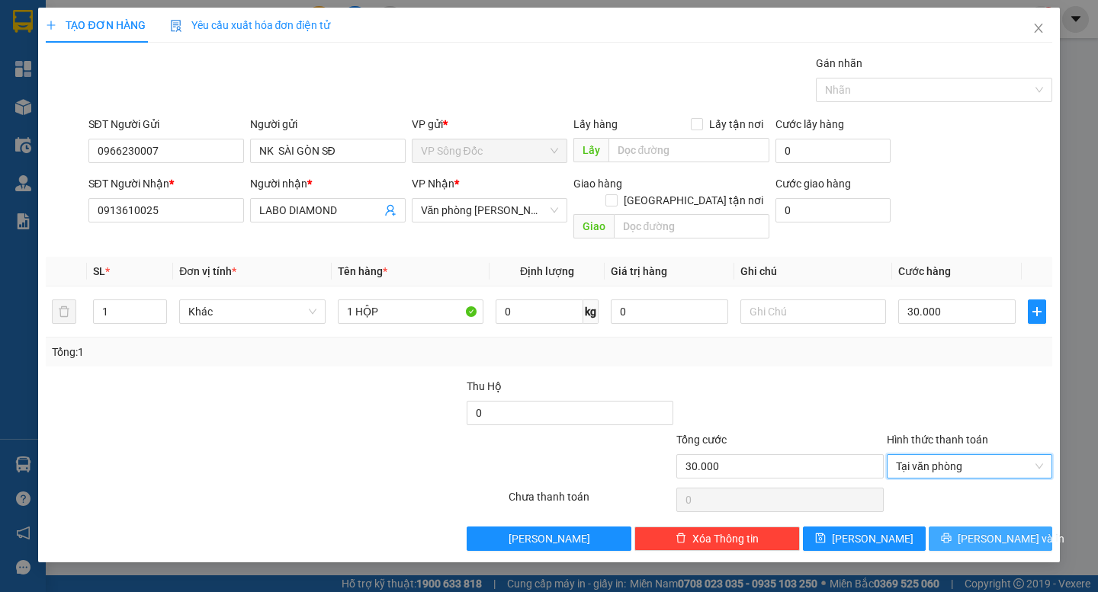
click at [987, 531] on span "[PERSON_NAME] và In" at bounding box center [1010, 539] width 107 height 17
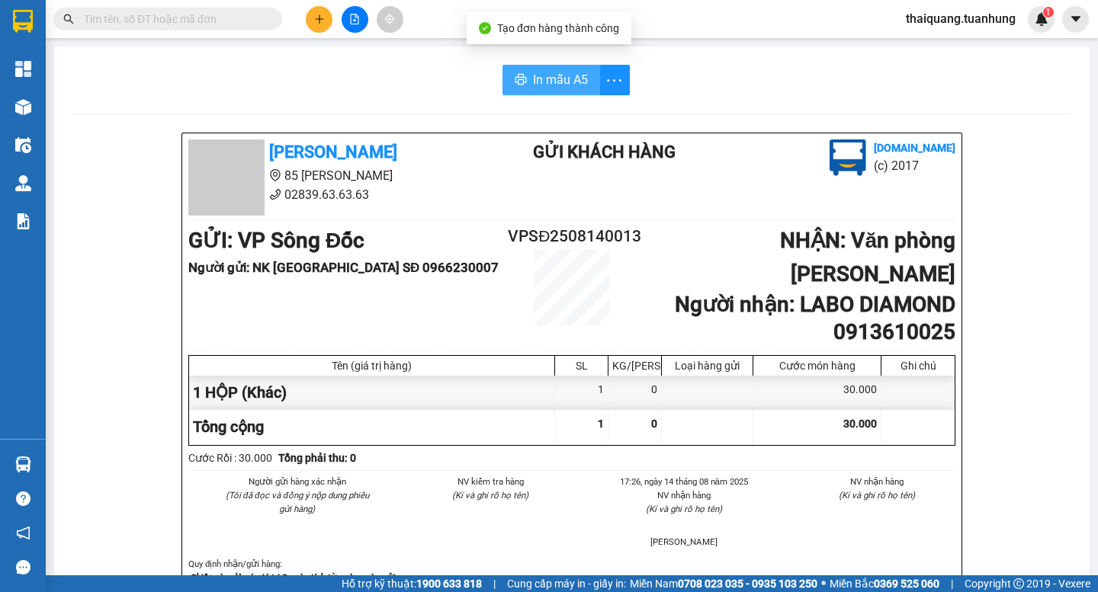
click at [540, 79] on span "In mẫu A5" at bounding box center [560, 79] width 55 height 19
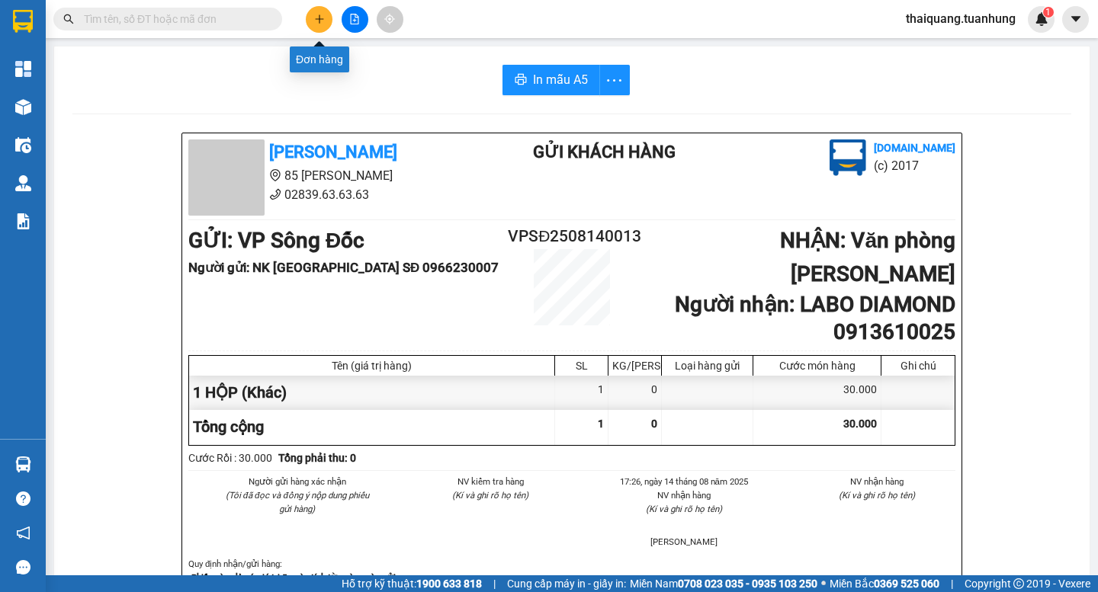
click at [313, 20] on button at bounding box center [319, 19] width 27 height 27
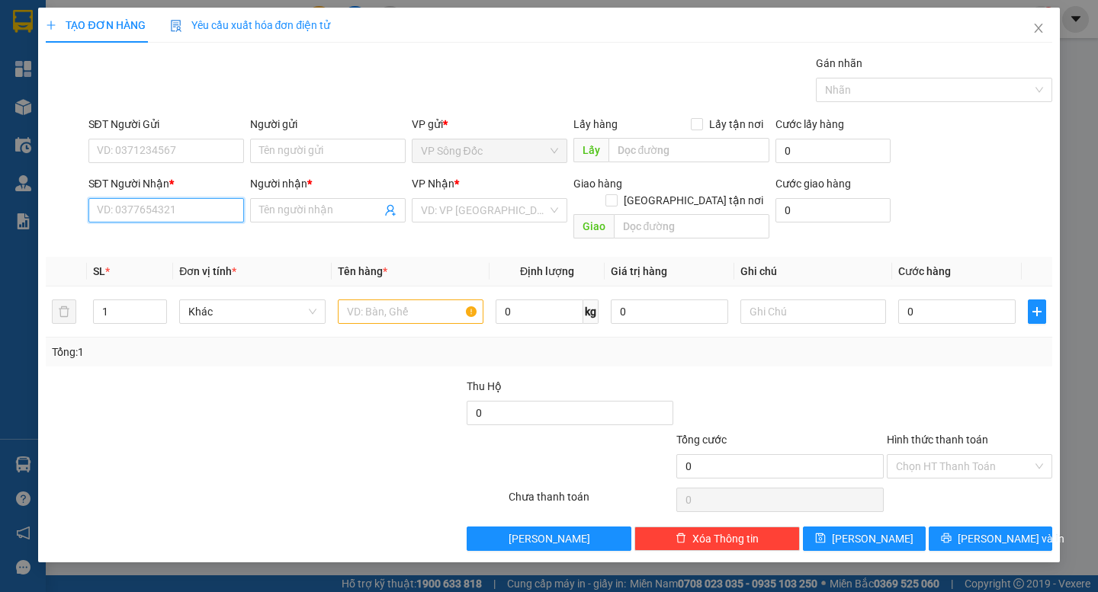
click at [162, 212] on input "SĐT Người Nhận *" at bounding box center [166, 210] width 156 height 24
type input "0849940041"
click at [197, 238] on div "0849940041 - [PERSON_NAME]" at bounding box center [173, 241] width 150 height 17
type input "[PERSON_NAME]"
type input "0849940041"
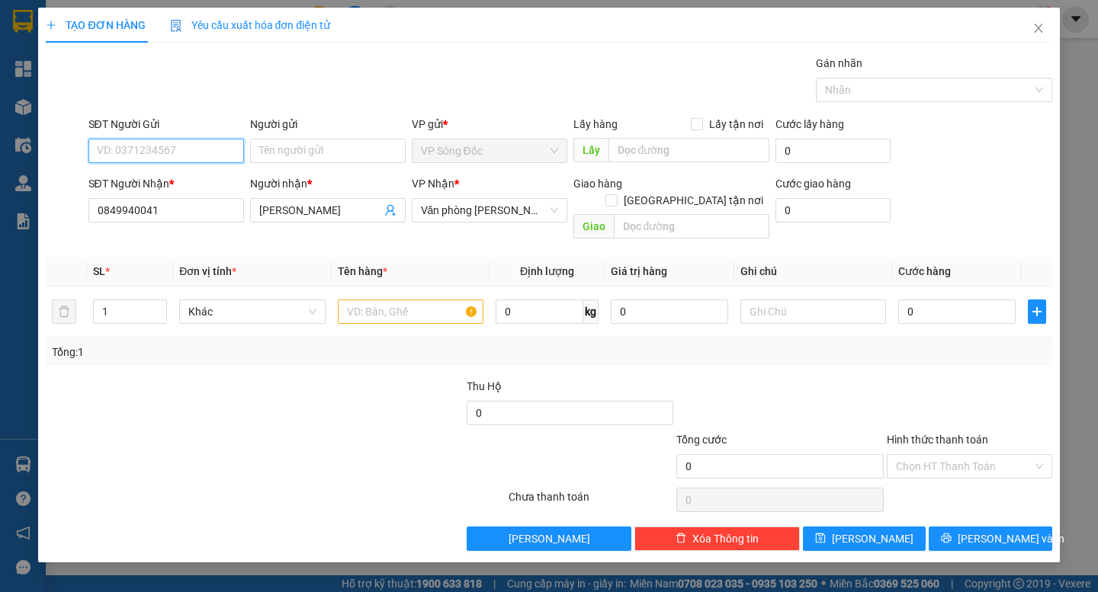
click at [204, 154] on input "SĐT Người Gửi" at bounding box center [166, 151] width 156 height 24
type input "0944145223"
click at [216, 184] on div "0944145223 - [PERSON_NAME]" at bounding box center [173, 181] width 150 height 17
type input "[PERSON_NAME]"
type input "0944145223"
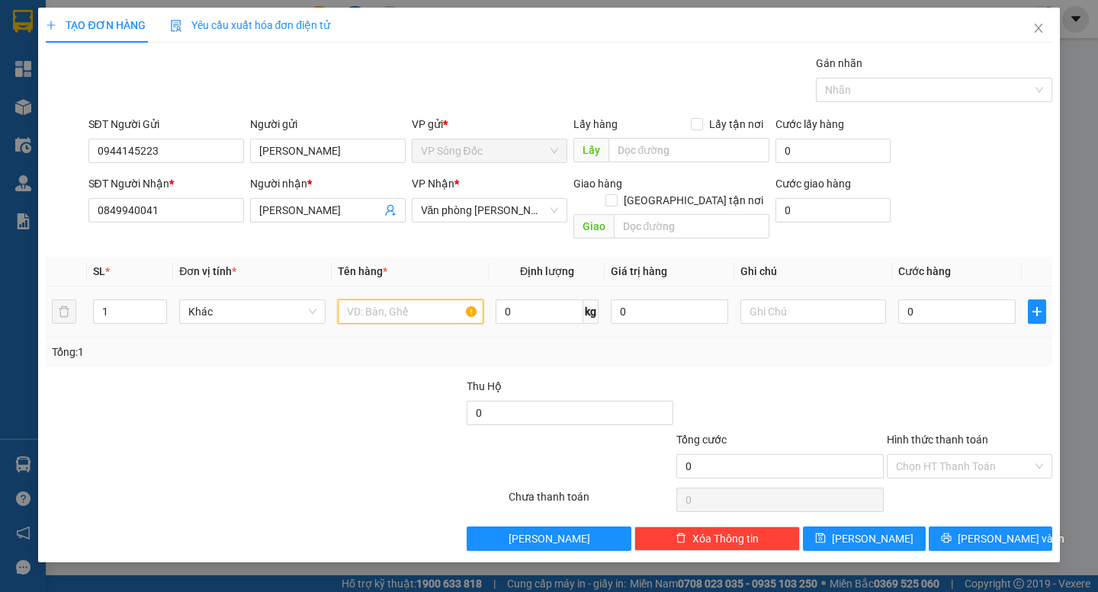
click at [404, 303] on input "text" at bounding box center [411, 312] width 146 height 24
type input "1 THÙNG"
click at [934, 300] on input "0" at bounding box center [956, 312] width 117 height 24
type input "4"
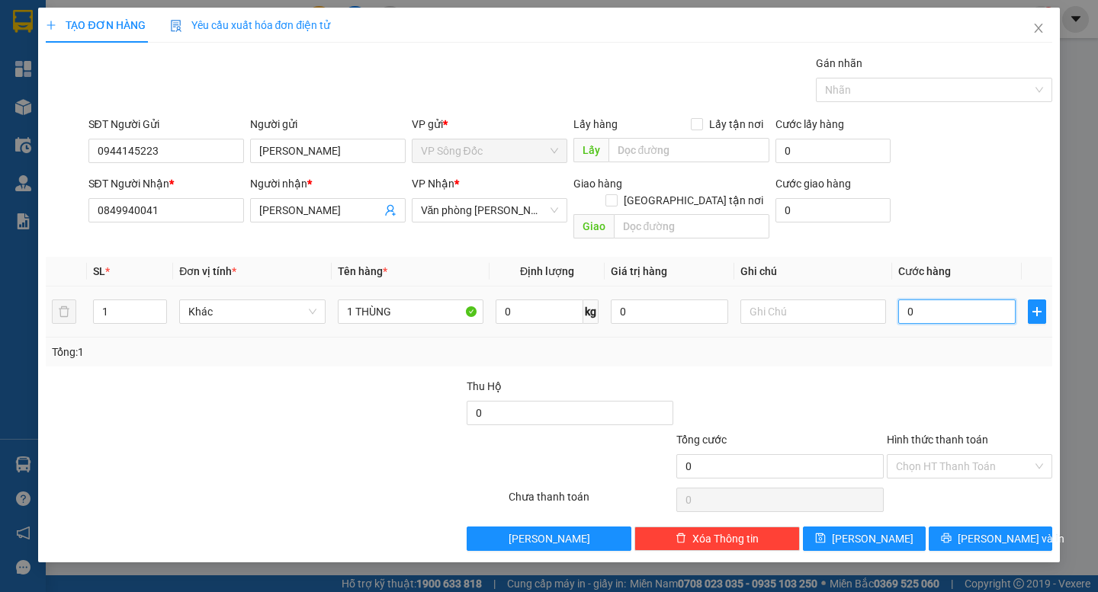
type input "4"
type input "40"
type input "400"
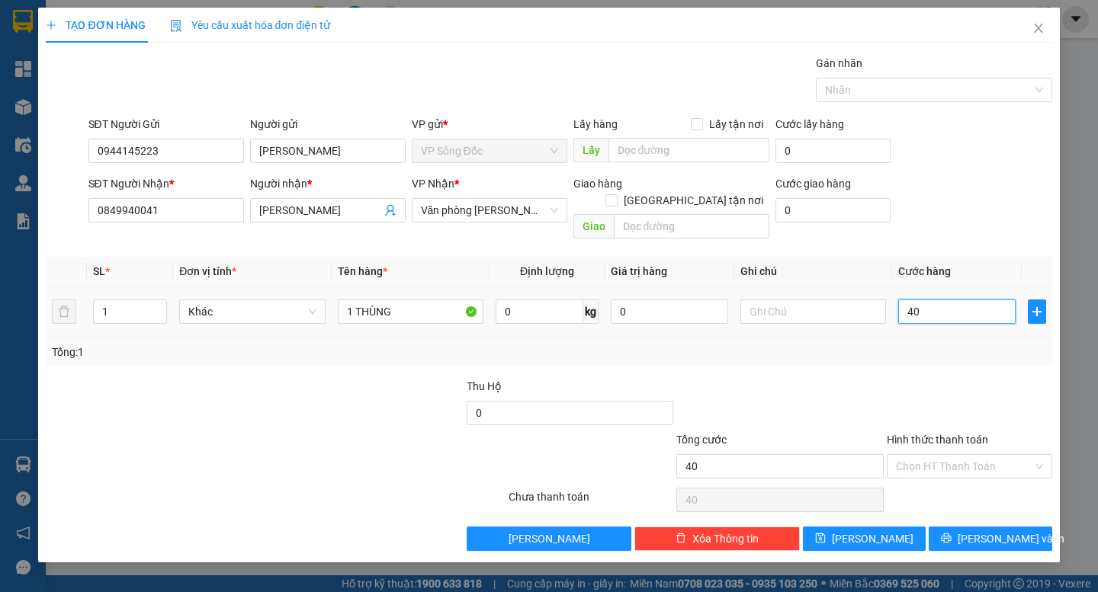
type input "400"
type input "4.000"
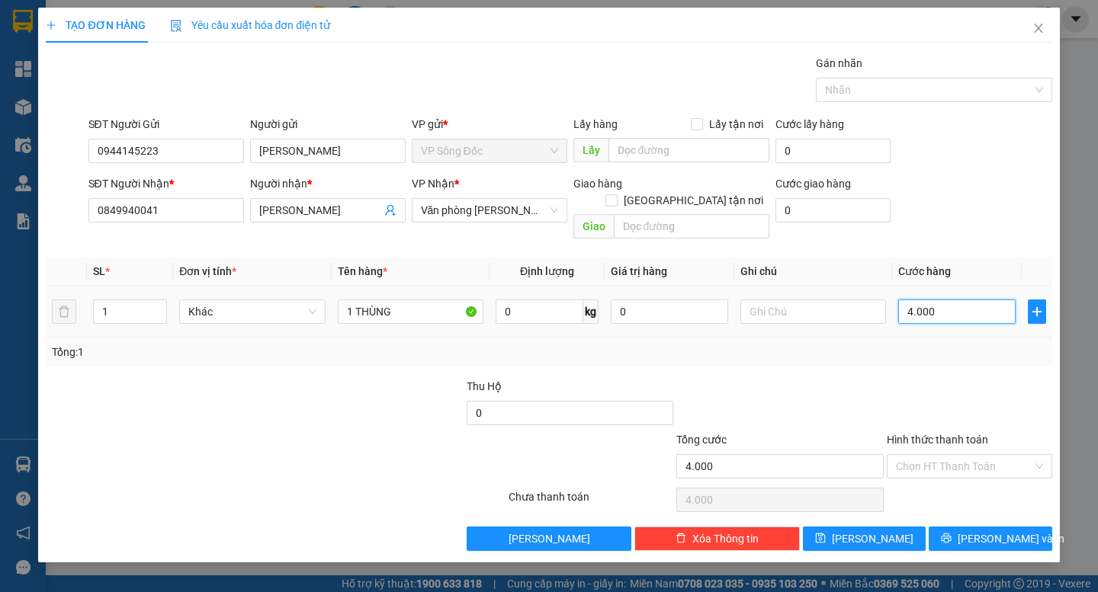
type input "40.000"
drag, startPoint x: 939, startPoint y: 454, endPoint x: 947, endPoint y: 447, distance: 10.8
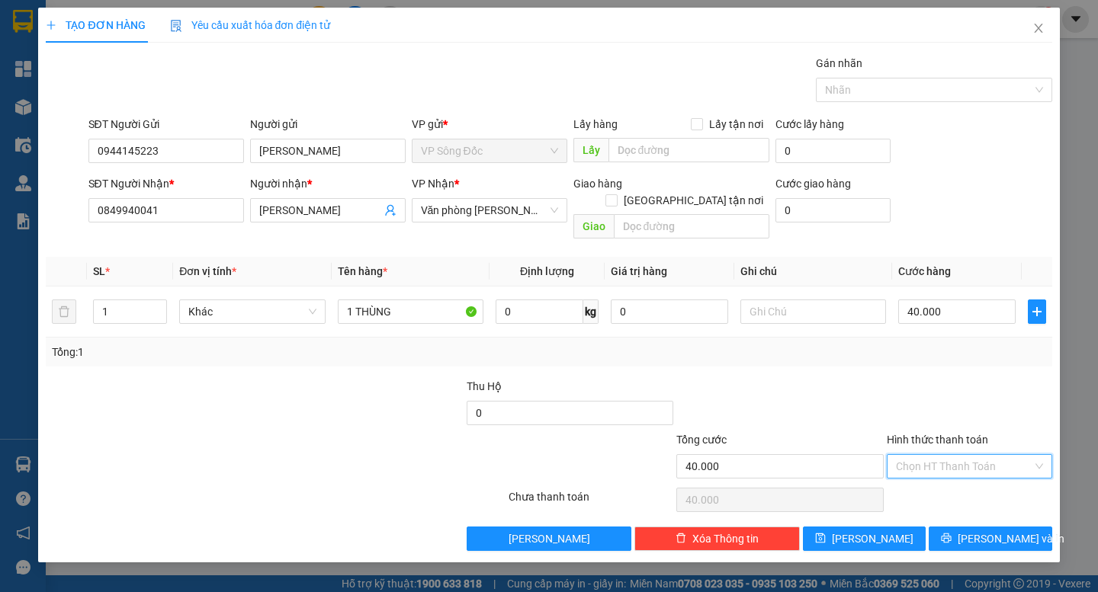
click at [939, 456] on input "Hình thức thanh toán" at bounding box center [964, 466] width 136 height 23
click at [959, 491] on div "Tại văn phòng" at bounding box center [969, 480] width 165 height 24
type input "0"
click at [979, 531] on button "[PERSON_NAME] và In" at bounding box center [989, 539] width 123 height 24
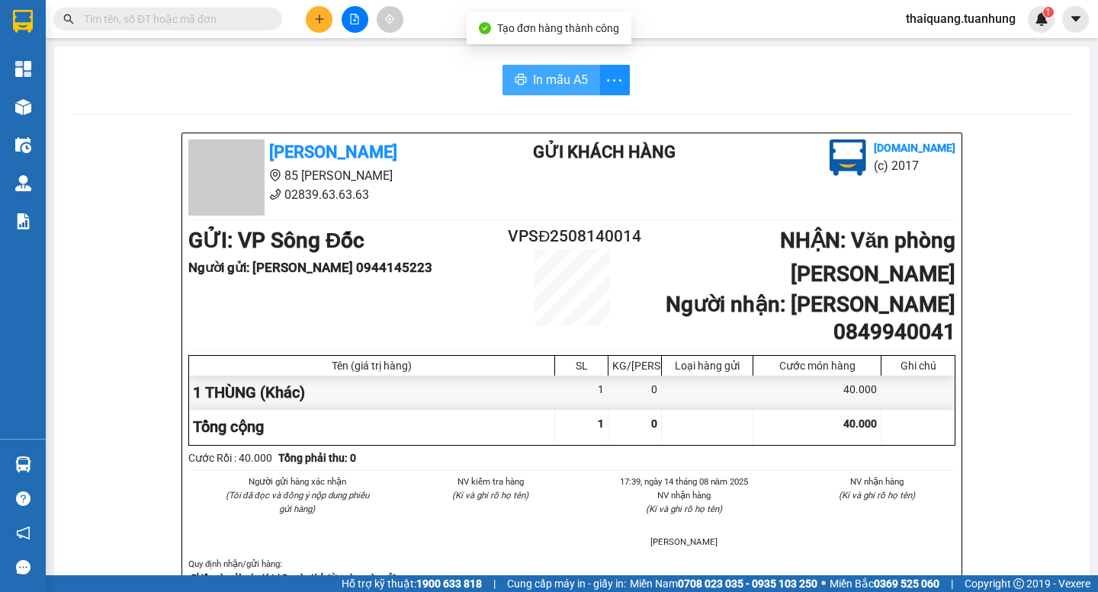
click at [564, 83] on span "In mẫu A5" at bounding box center [560, 79] width 55 height 19
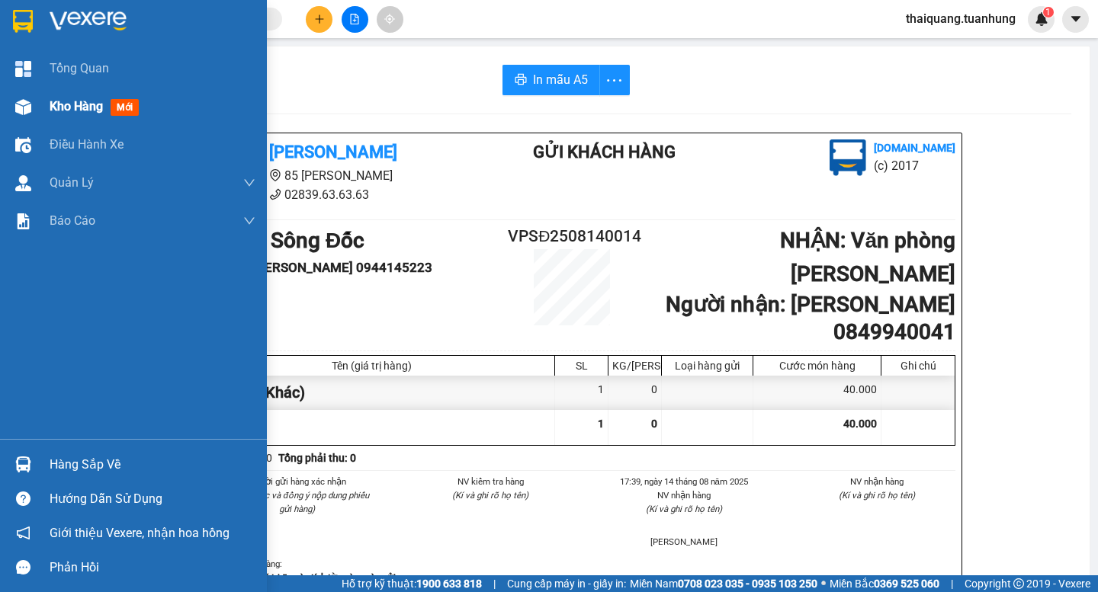
click at [35, 115] on div at bounding box center [23, 107] width 27 height 27
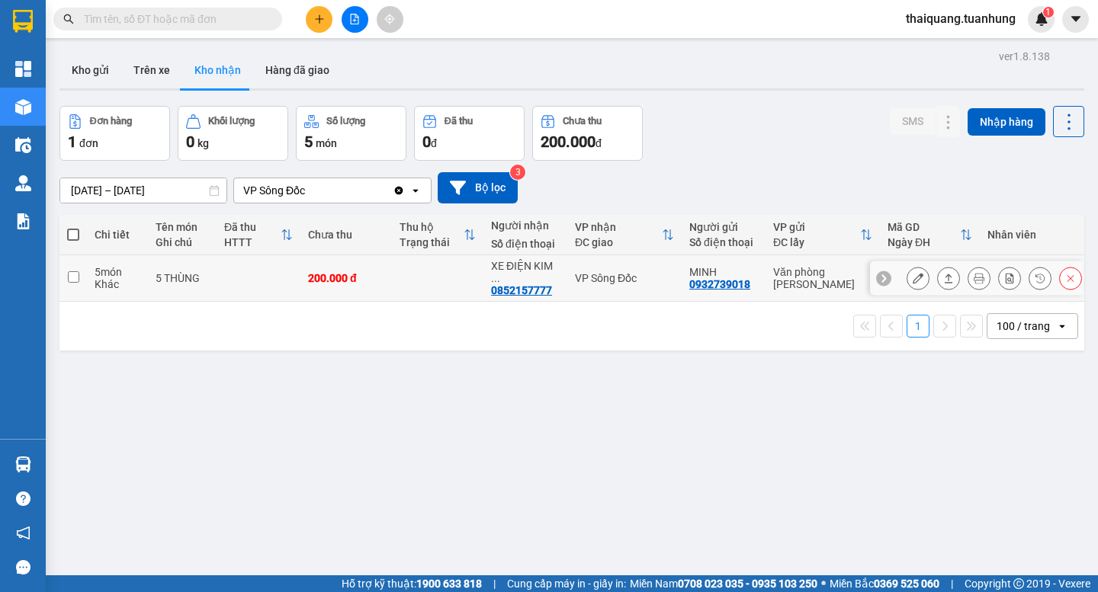
click at [907, 271] on button at bounding box center [917, 278] width 21 height 27
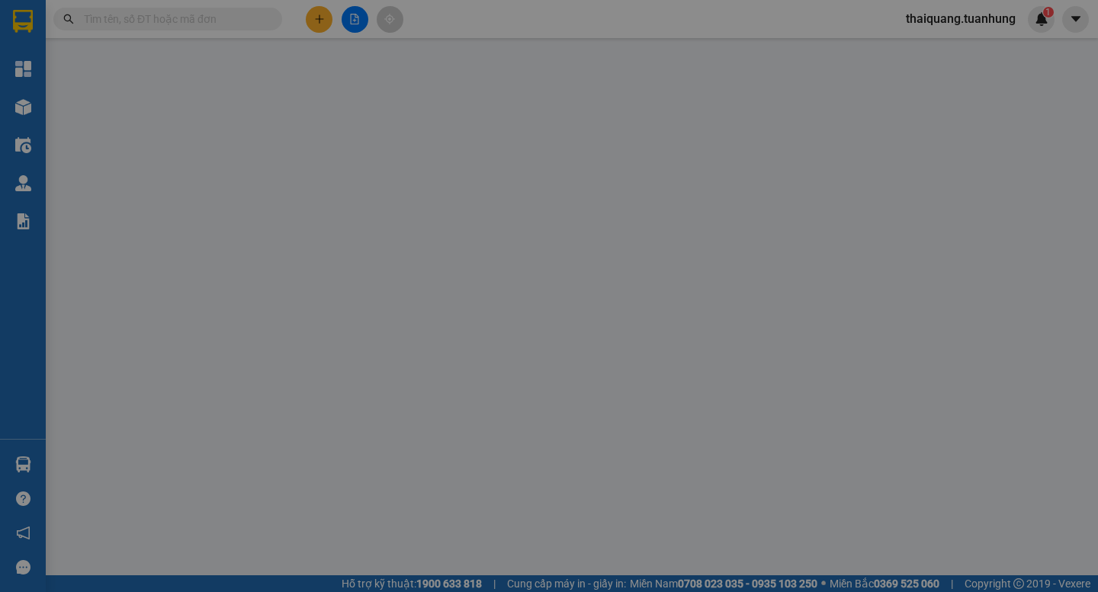
type input "0932739018"
type input "MINH"
type input "0852157777"
type input "XE ĐIỆN [PERSON_NAME]"
type input "200.000"
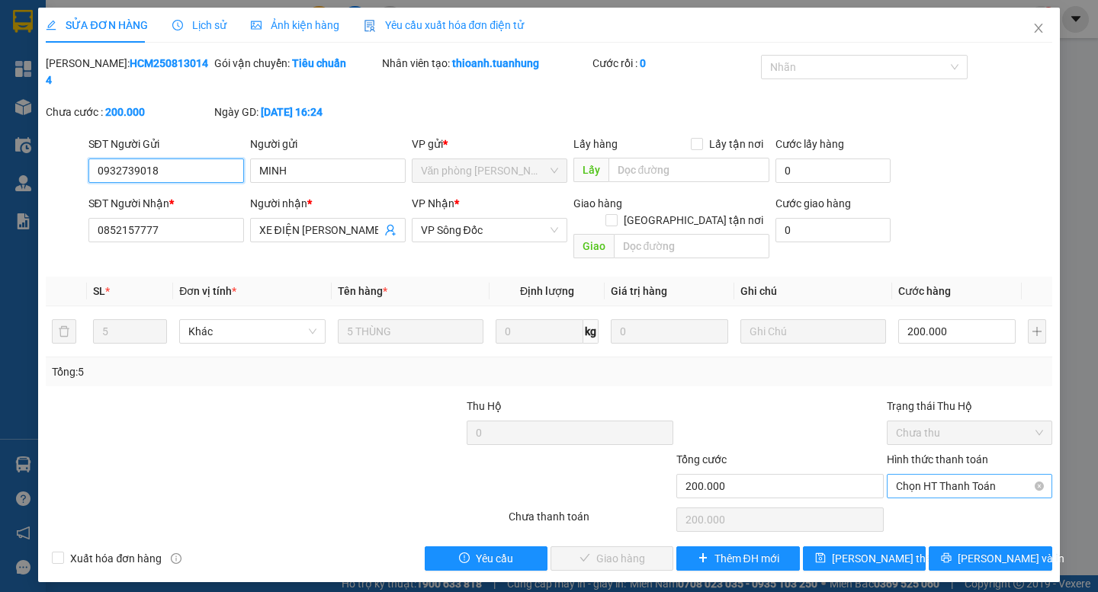
click at [947, 475] on span "Chọn HT Thanh Toán" at bounding box center [969, 486] width 147 height 23
click at [953, 486] on div "Tại văn phòng" at bounding box center [969, 483] width 147 height 17
type input "0"
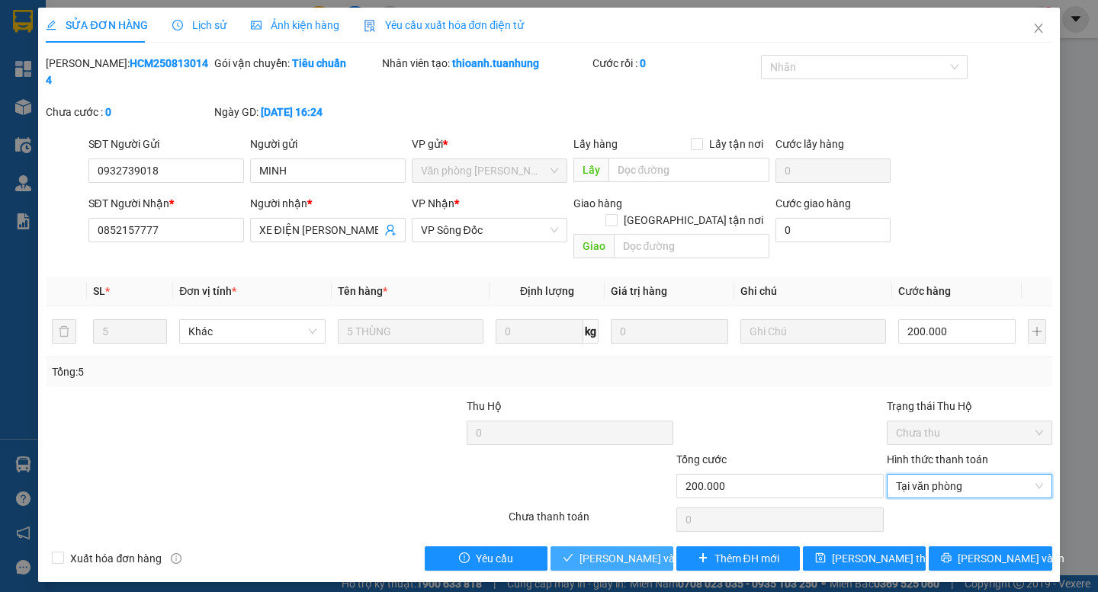
click at [631, 550] on span "[PERSON_NAME] và Giao hàng" at bounding box center [652, 558] width 146 height 17
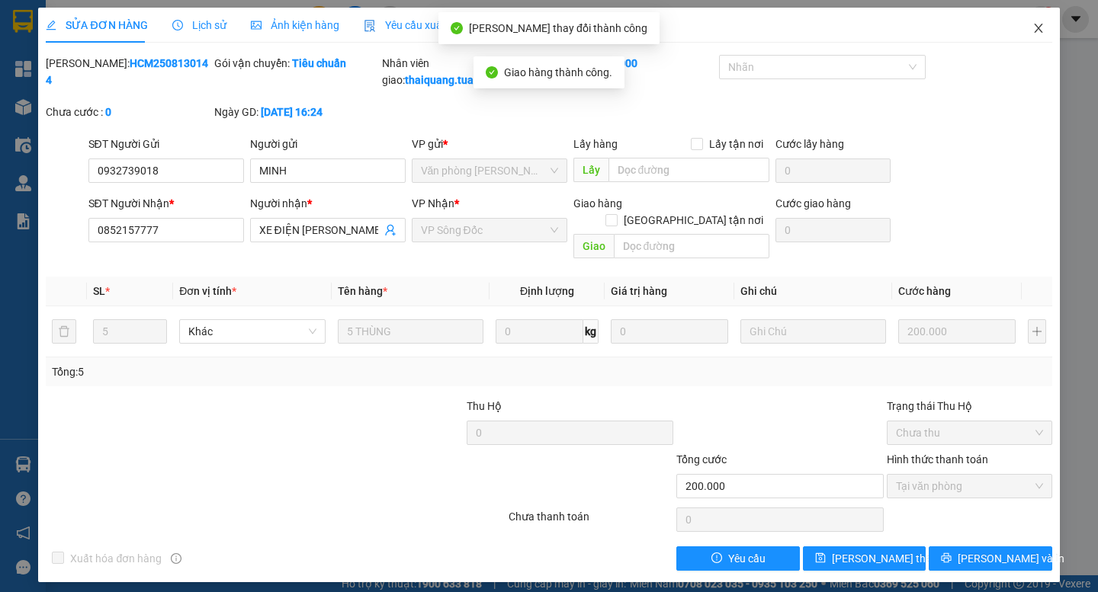
click at [1038, 26] on icon "close" at bounding box center [1038, 28] width 12 height 12
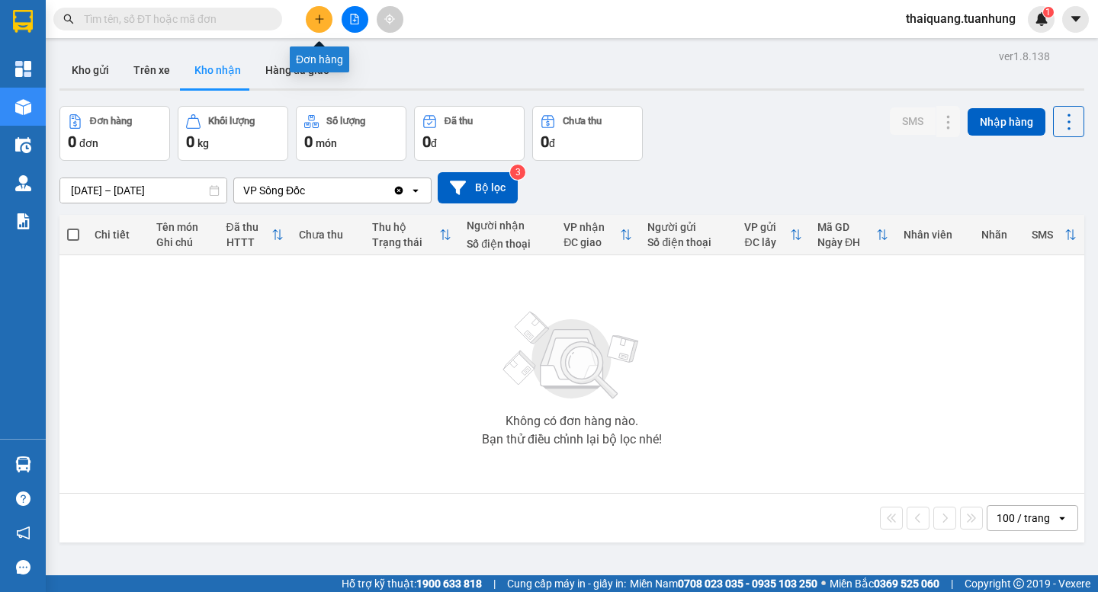
click at [317, 18] on icon "plus" at bounding box center [319, 19] width 11 height 11
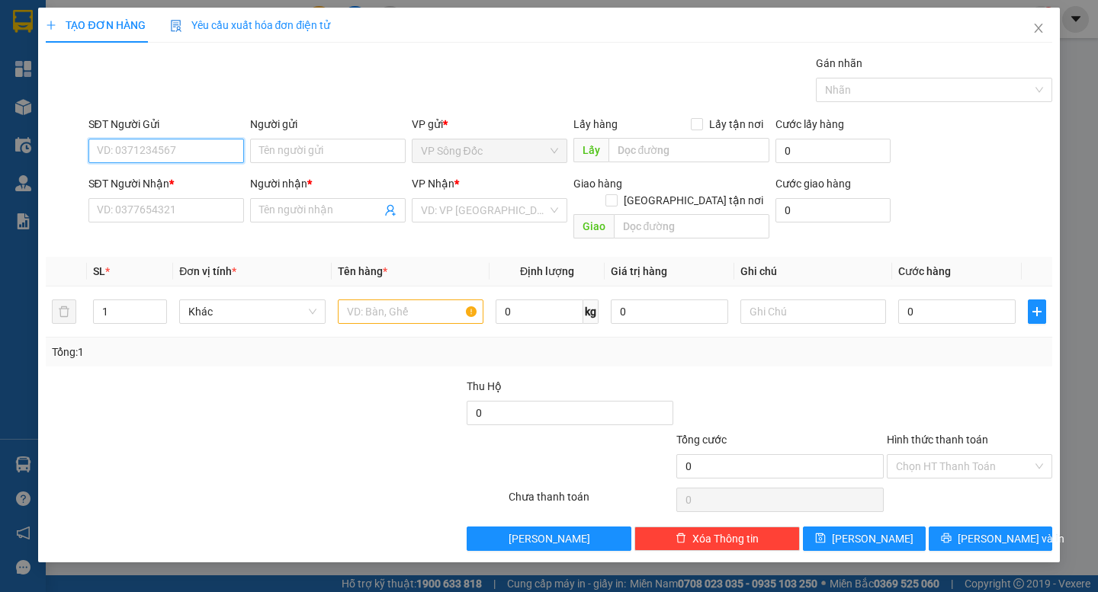
click at [148, 149] on input "SĐT Người Gửi" at bounding box center [166, 151] width 156 height 24
click at [183, 214] on input "SĐT Người Nhận *" at bounding box center [166, 210] width 156 height 24
type input "0943331331"
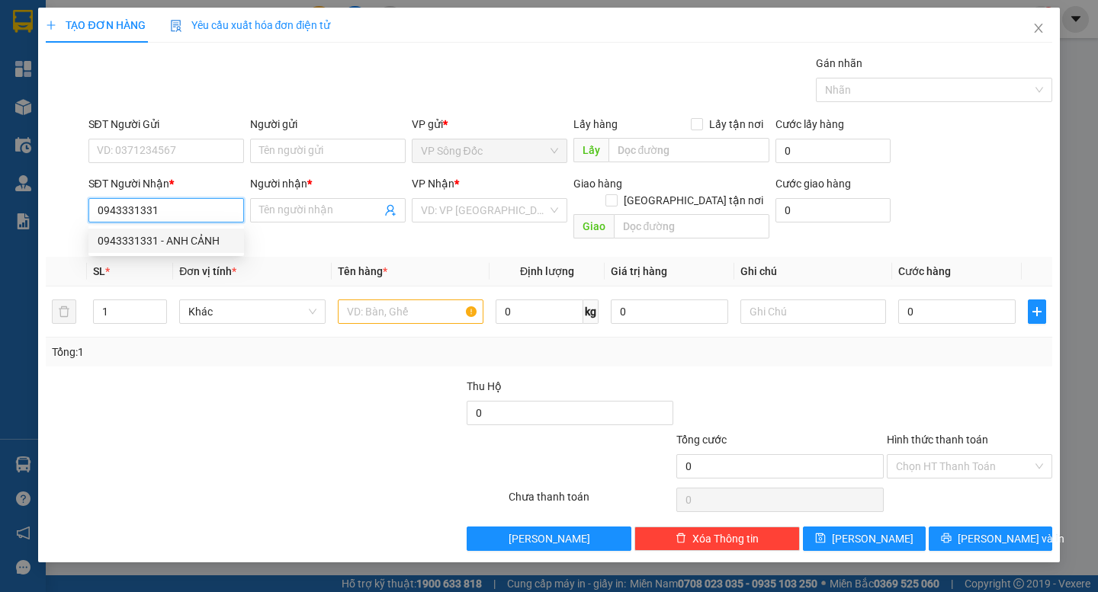
click at [184, 249] on div "0943331331 - ANH CẢNH" at bounding box center [166, 241] width 156 height 24
type input "ANH CẢNH"
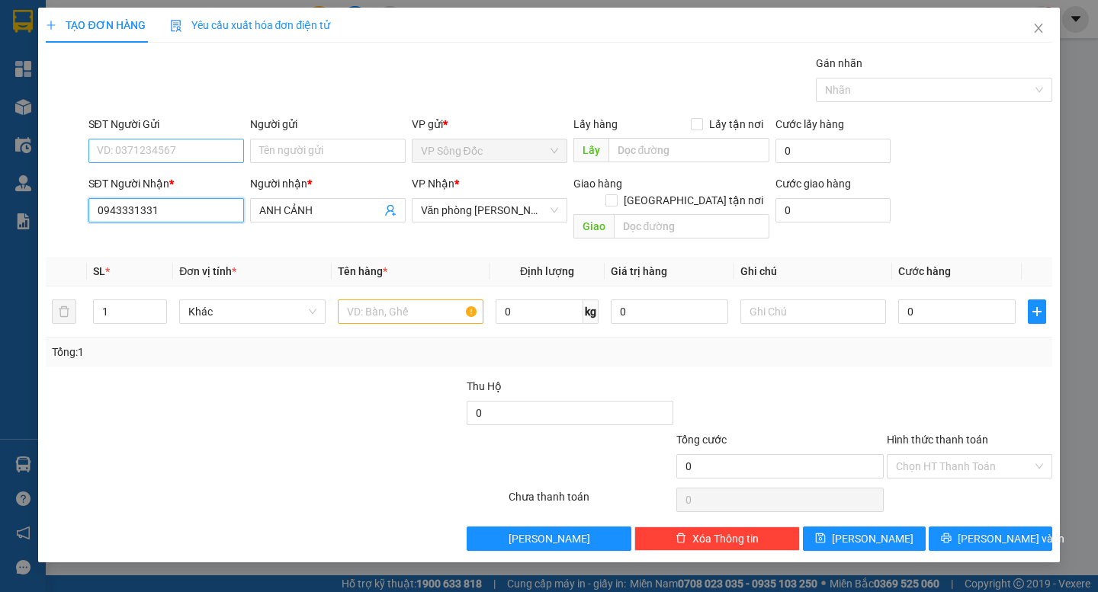
type input "0943331331"
click at [179, 145] on input "SĐT Người Gửi" at bounding box center [166, 151] width 156 height 24
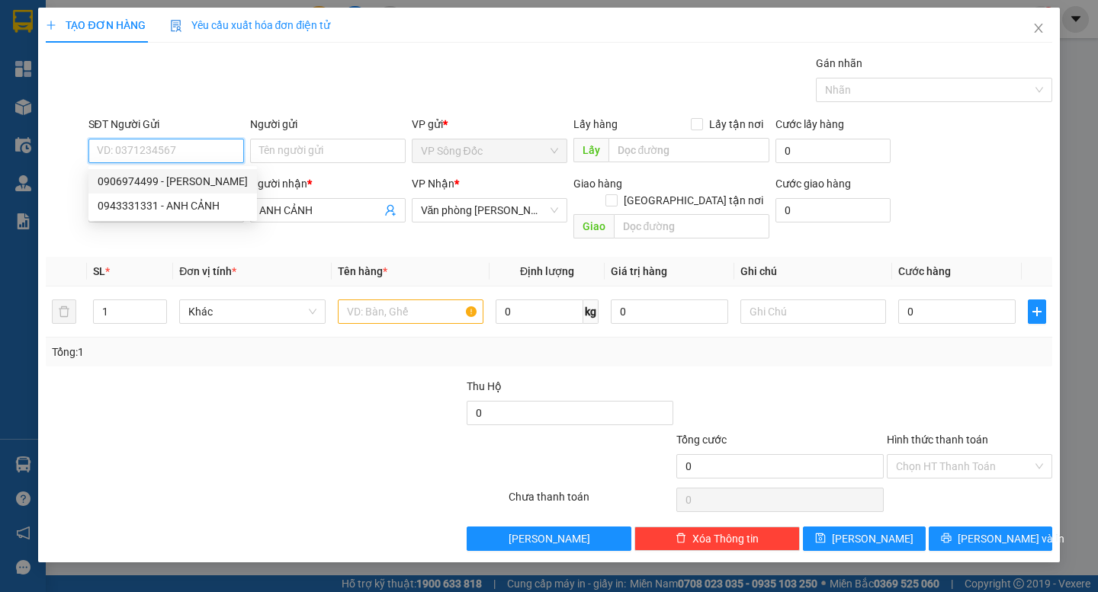
click at [213, 187] on div "0906974499 - [PERSON_NAME]" at bounding box center [173, 181] width 150 height 17
type input "0906974499"
type input "[PERSON_NAME]"
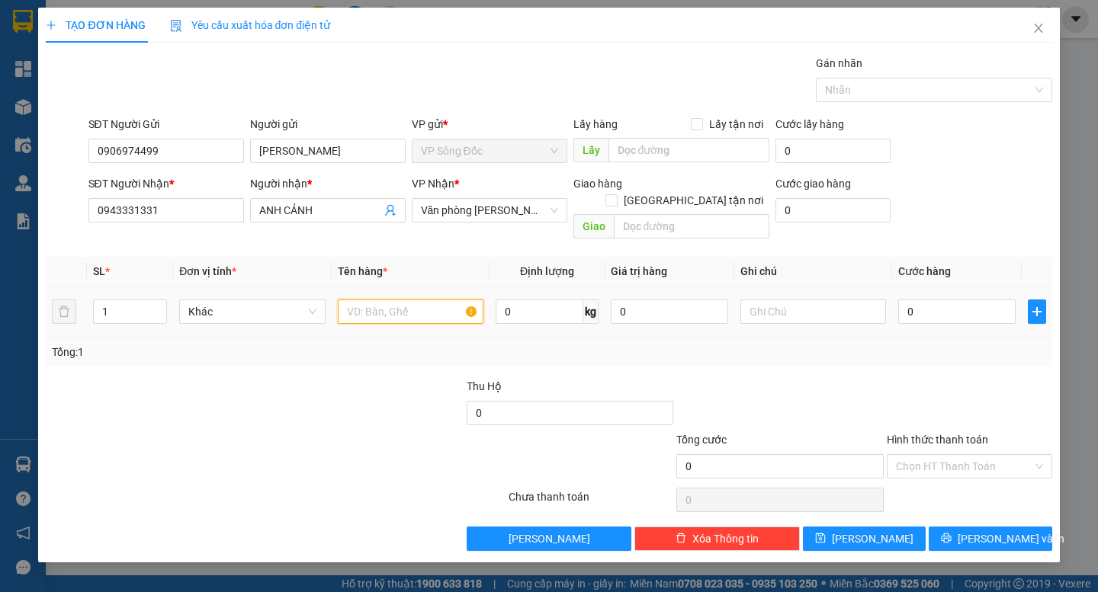
click at [419, 301] on input "text" at bounding box center [411, 312] width 146 height 24
type input "CỤC"
click at [925, 300] on input "0" at bounding box center [956, 312] width 117 height 24
type input "3"
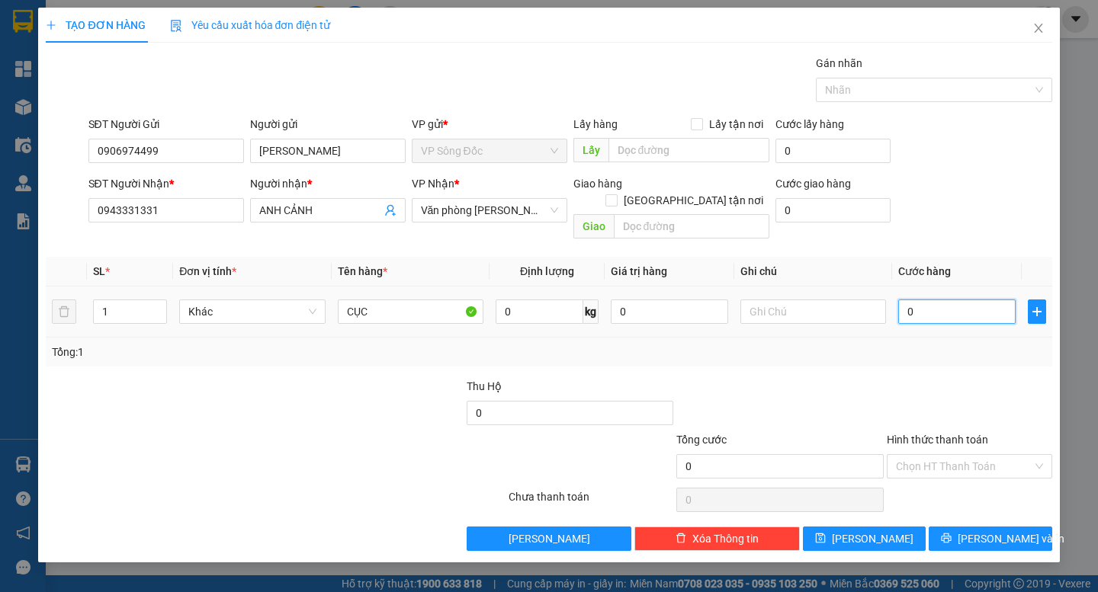
type input "3"
type input "30"
type input "30.000"
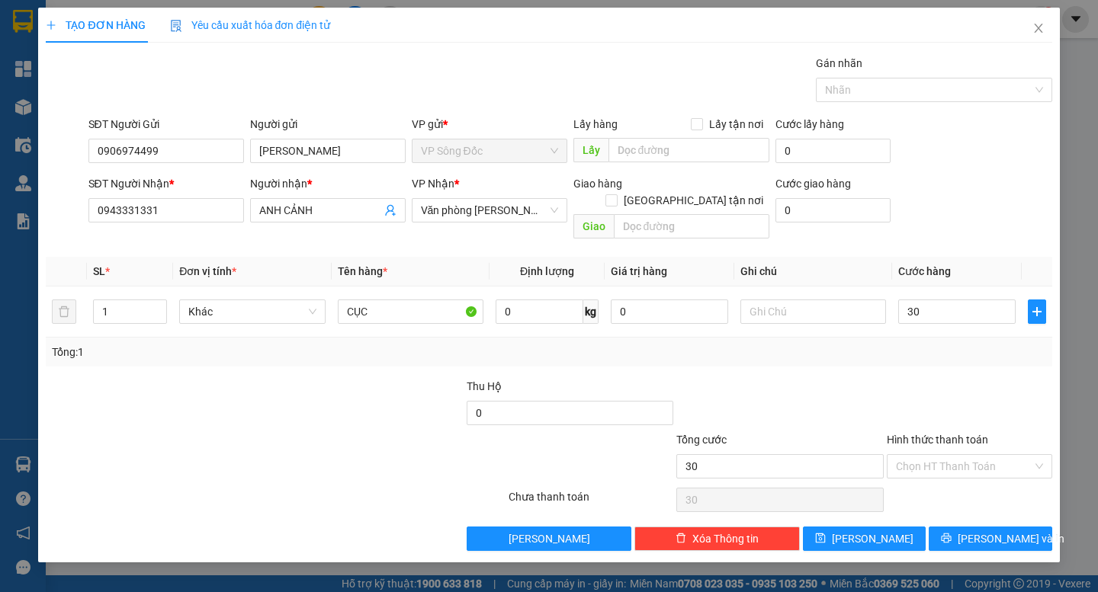
type input "30.000"
click at [950, 359] on div "Transit Pickup Surcharge Ids Transit Deliver Surcharge Ids Transit Deliver Surc…" at bounding box center [548, 303] width 1005 height 496
click at [981, 457] on input "Hình thức thanh toán" at bounding box center [964, 466] width 136 height 23
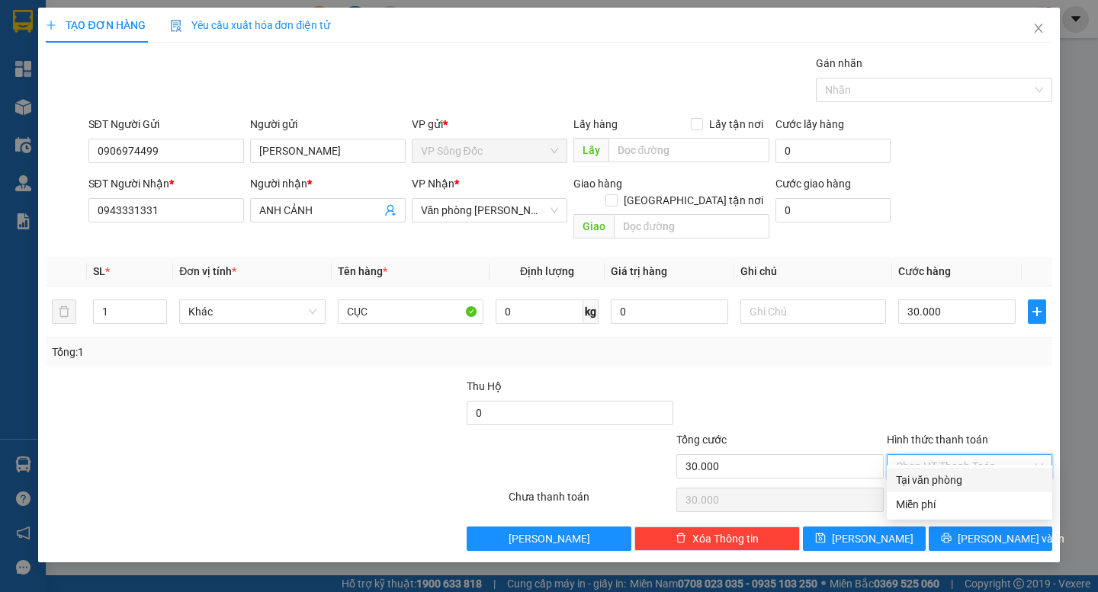
click at [960, 485] on div "Tại văn phòng" at bounding box center [969, 480] width 147 height 17
type input "0"
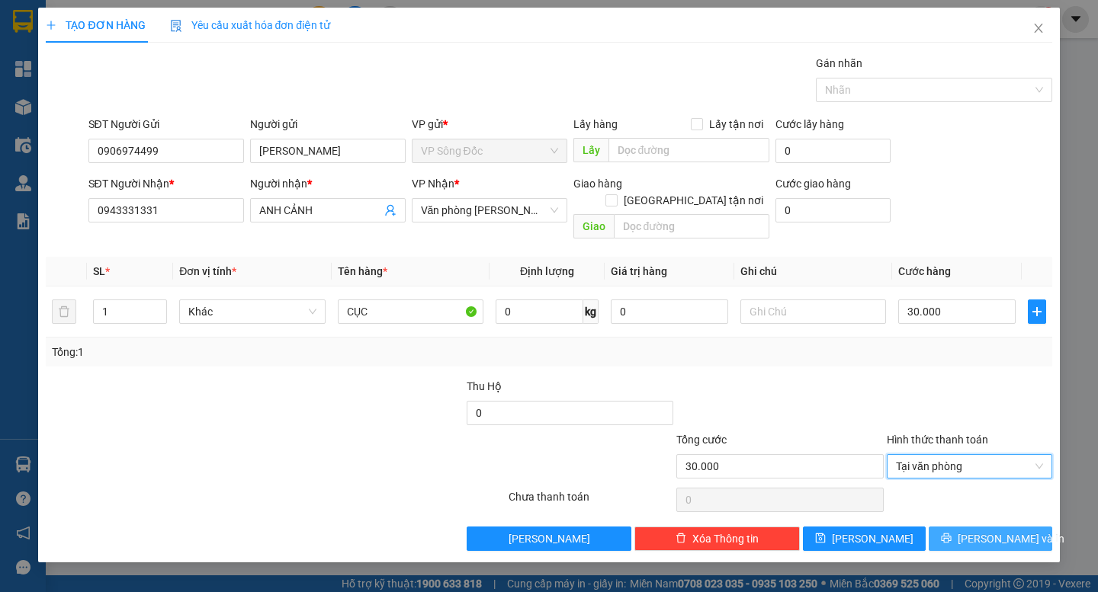
click at [984, 531] on span "[PERSON_NAME] và In" at bounding box center [1010, 539] width 107 height 17
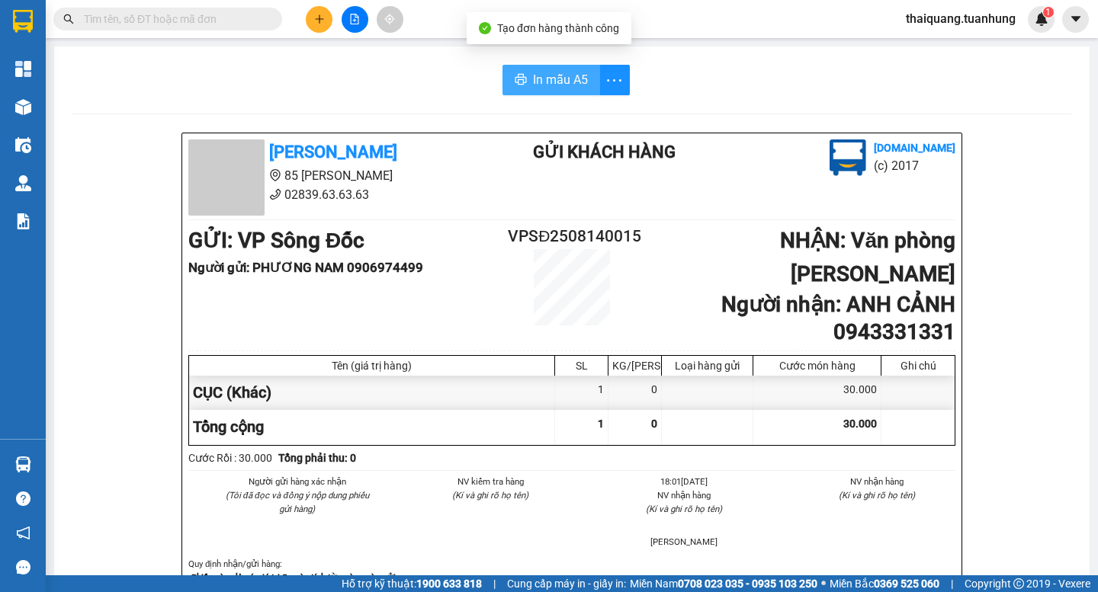
click at [568, 76] on span "In mẫu A5" at bounding box center [560, 79] width 55 height 19
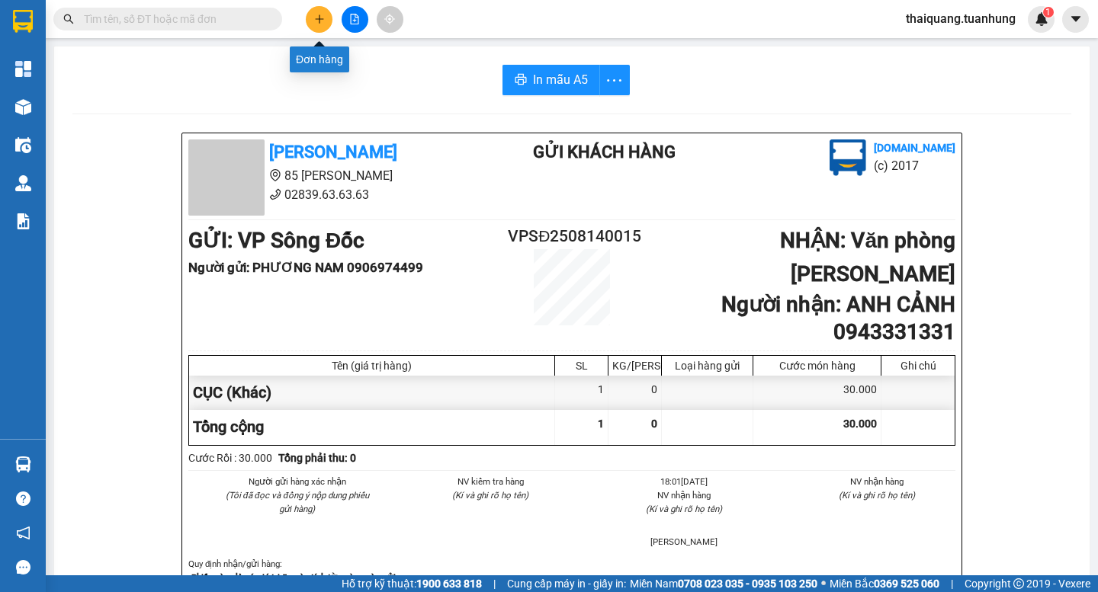
click at [318, 22] on icon "plus" at bounding box center [319, 19] width 11 height 11
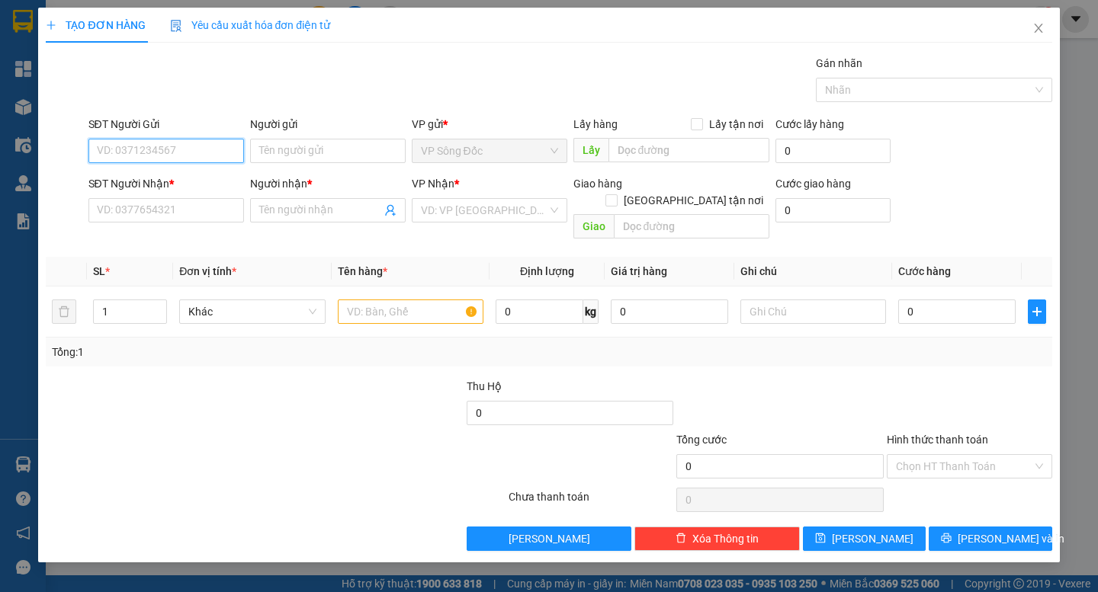
click at [162, 153] on input "SĐT Người Gửi" at bounding box center [166, 151] width 156 height 24
click at [137, 214] on input "SĐT Người Nhận *" at bounding box center [166, 210] width 156 height 24
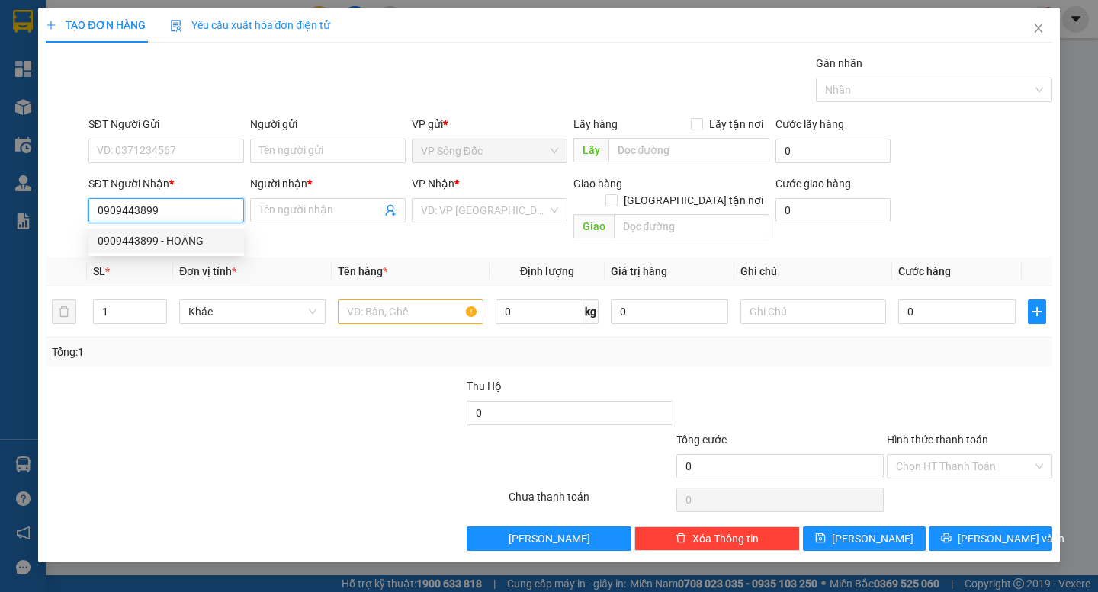
click at [146, 230] on div "0909443899 - HOÀNG" at bounding box center [166, 241] width 156 height 24
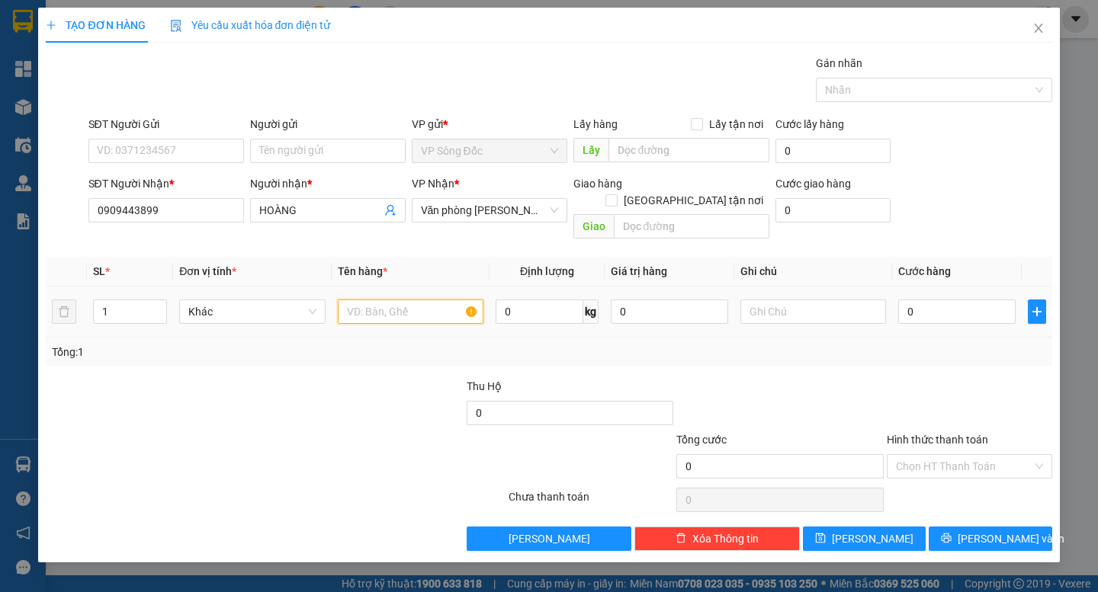
click at [396, 300] on input "text" at bounding box center [411, 312] width 146 height 24
click at [930, 300] on input "0" at bounding box center [956, 312] width 117 height 24
click at [927, 351] on div "Transit Pickup Surcharge Ids Transit Deliver Surcharge Ids Transit Deliver Surc…" at bounding box center [548, 303] width 1005 height 496
click at [990, 455] on input "Hình thức thanh toán" at bounding box center [964, 466] width 136 height 23
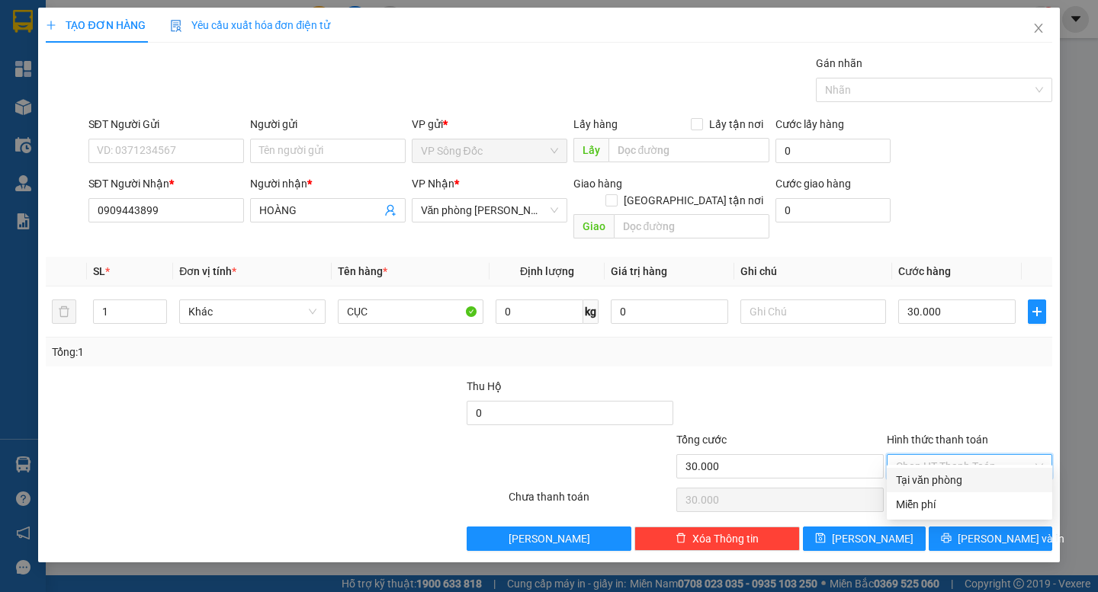
click at [960, 479] on div "Tại văn phòng" at bounding box center [969, 480] width 147 height 17
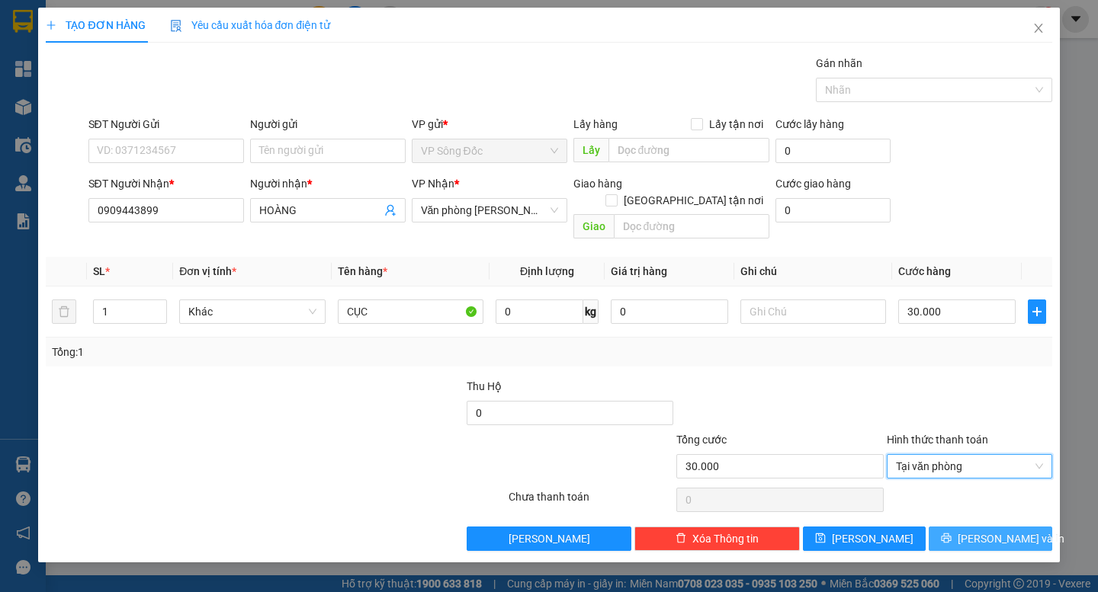
click at [999, 531] on span "[PERSON_NAME] và In" at bounding box center [1010, 539] width 107 height 17
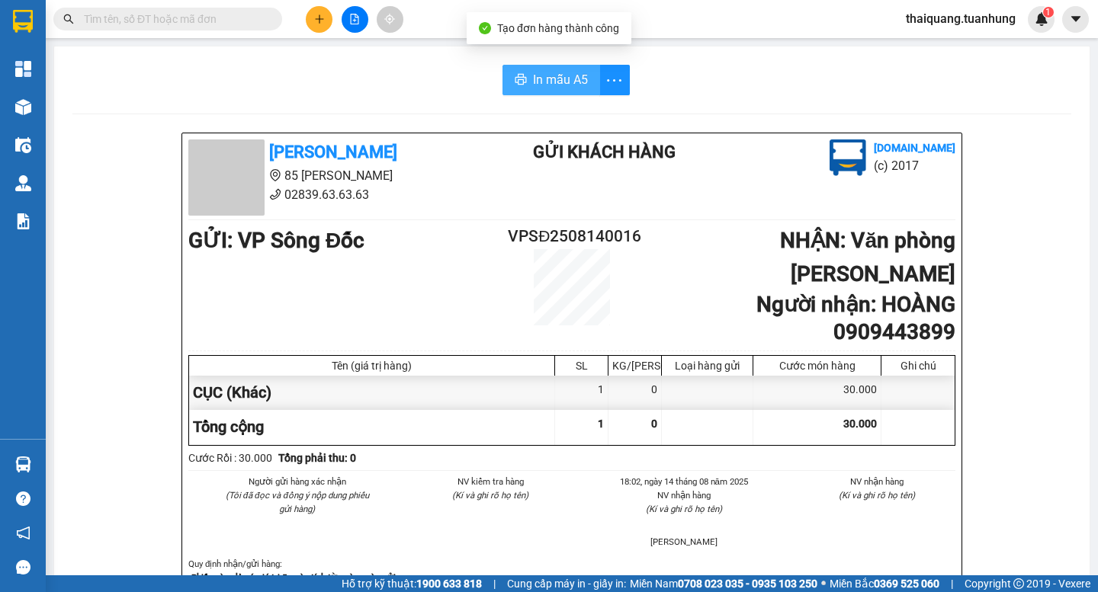
click at [573, 79] on span "In mẫu A5" at bounding box center [560, 79] width 55 height 19
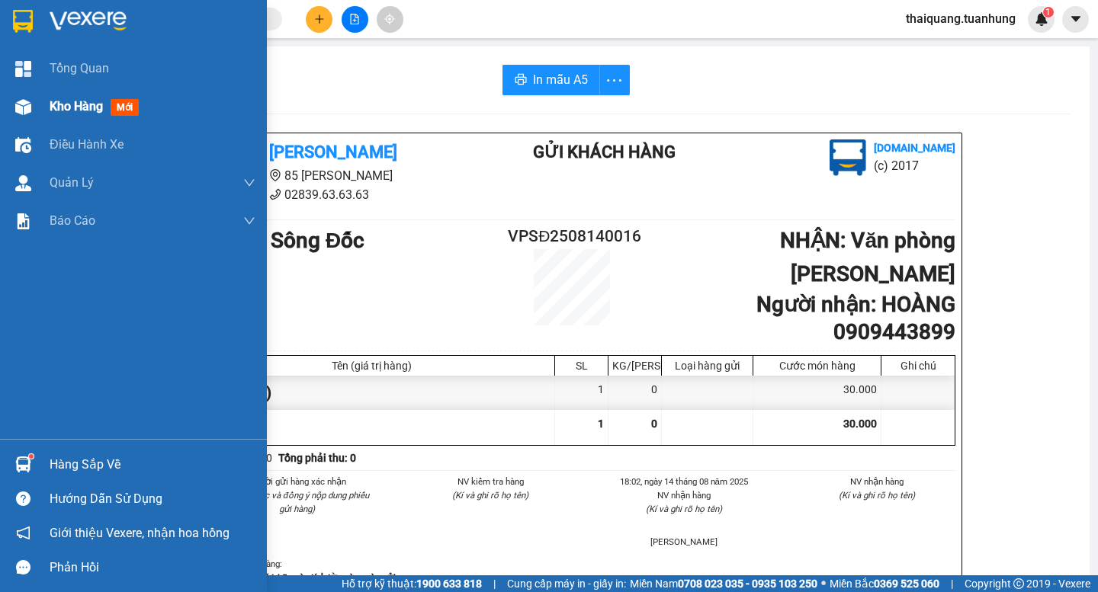
click at [59, 119] on div "Kho hàng mới" at bounding box center [153, 107] width 206 height 38
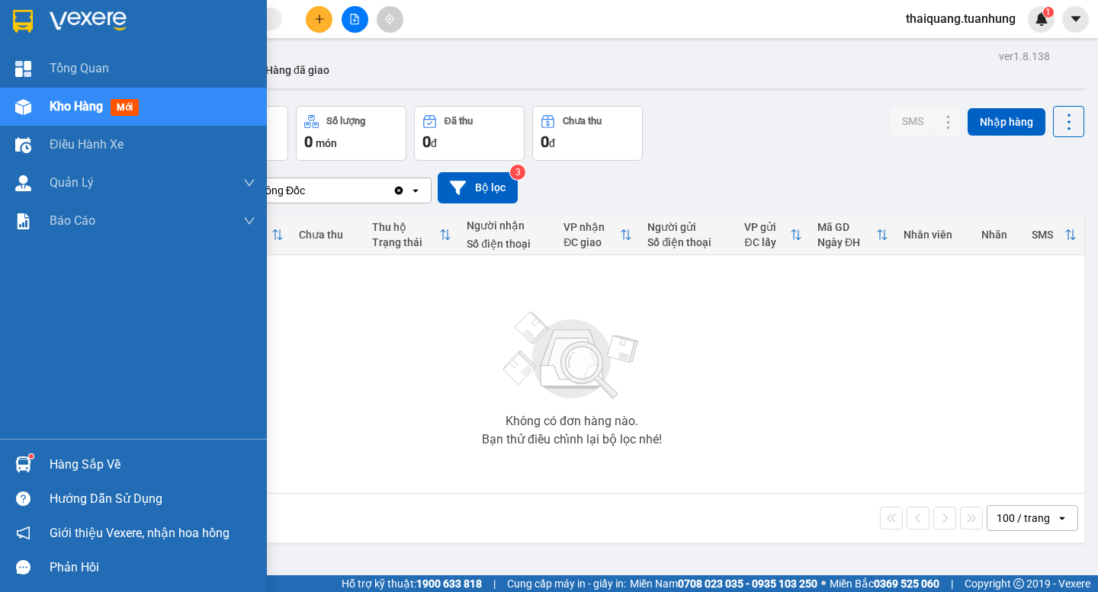
click at [136, 463] on div "Hàng sắp về" at bounding box center [153, 465] width 206 height 23
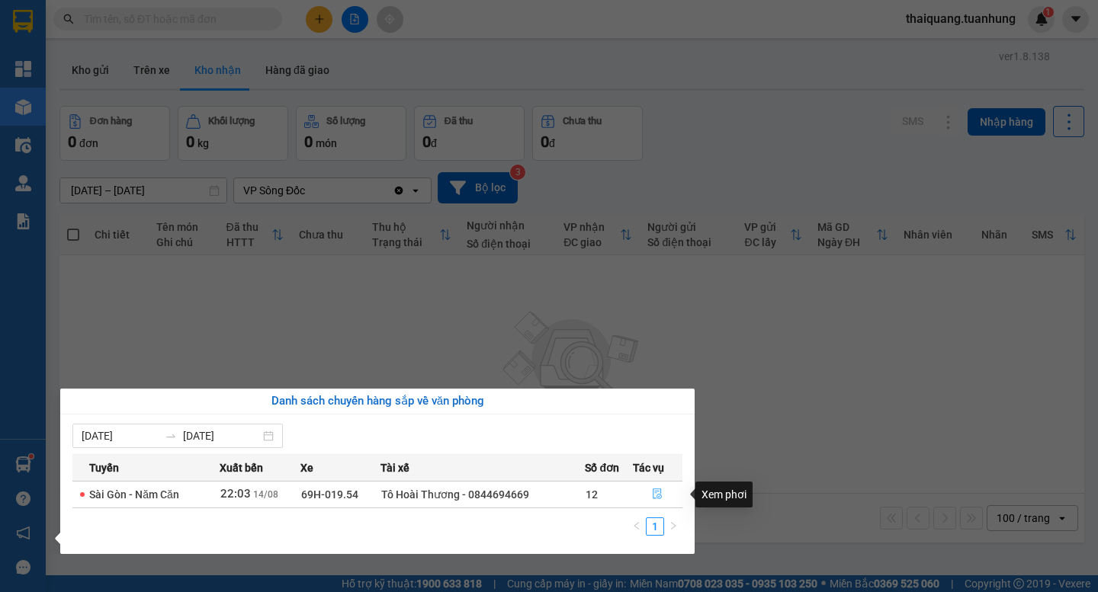
click at [658, 500] on span "file-done" at bounding box center [657, 495] width 11 height 12
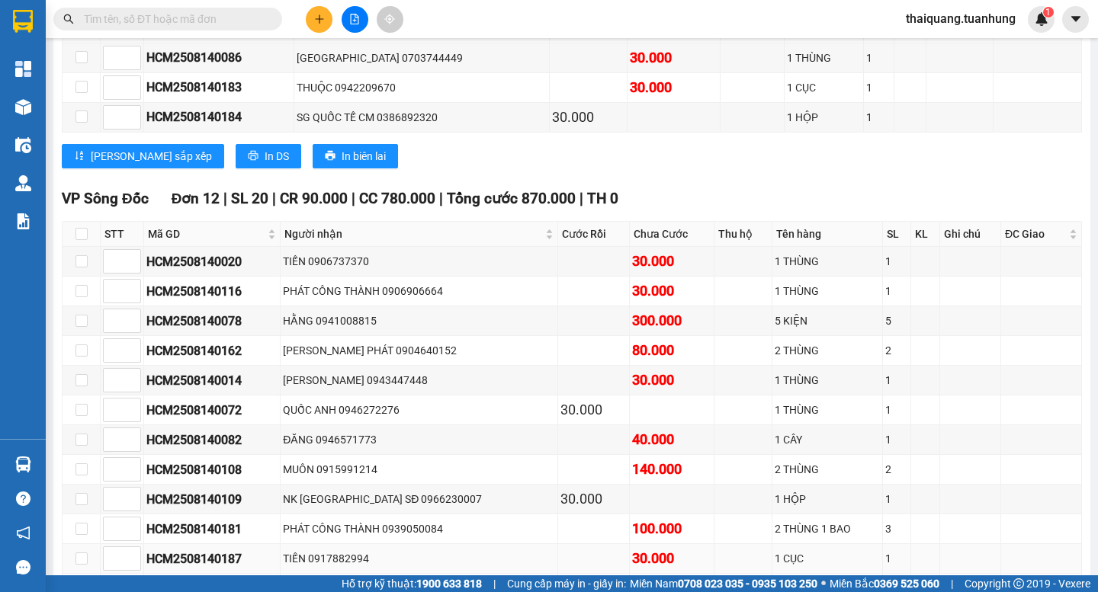
scroll to position [4095, 0]
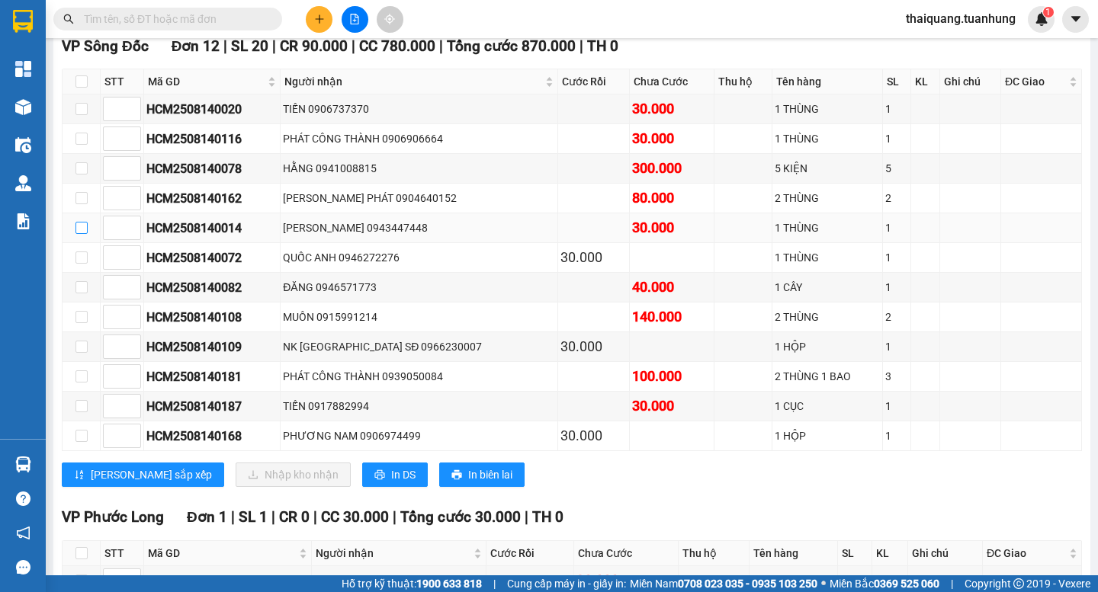
click at [75, 234] on input "checkbox" at bounding box center [81, 228] width 12 height 12
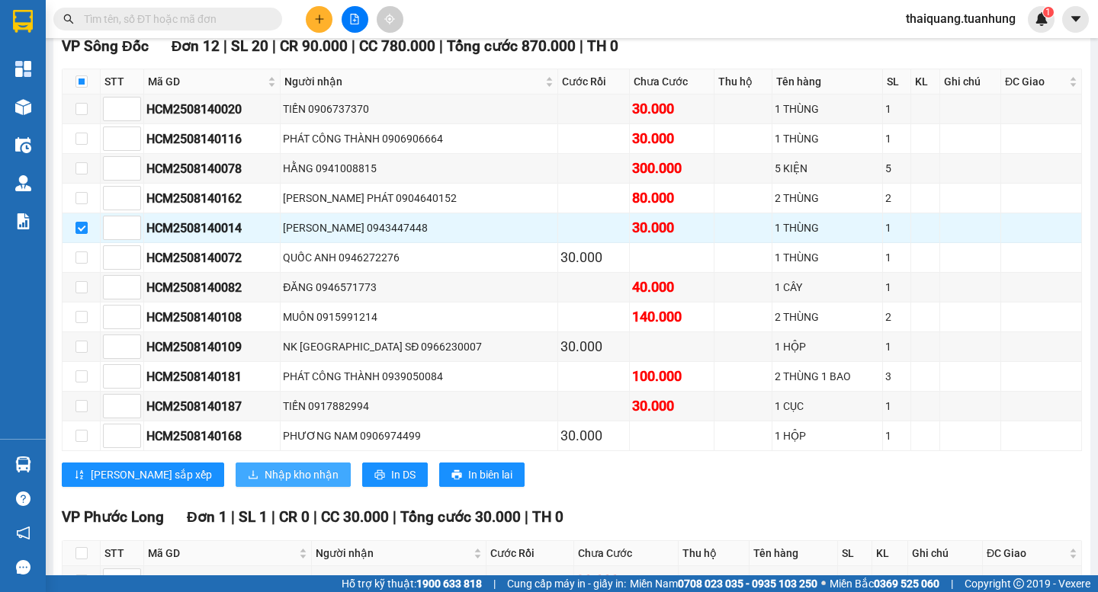
click at [265, 483] on span "Nhập kho nhận" at bounding box center [302, 475] width 74 height 17
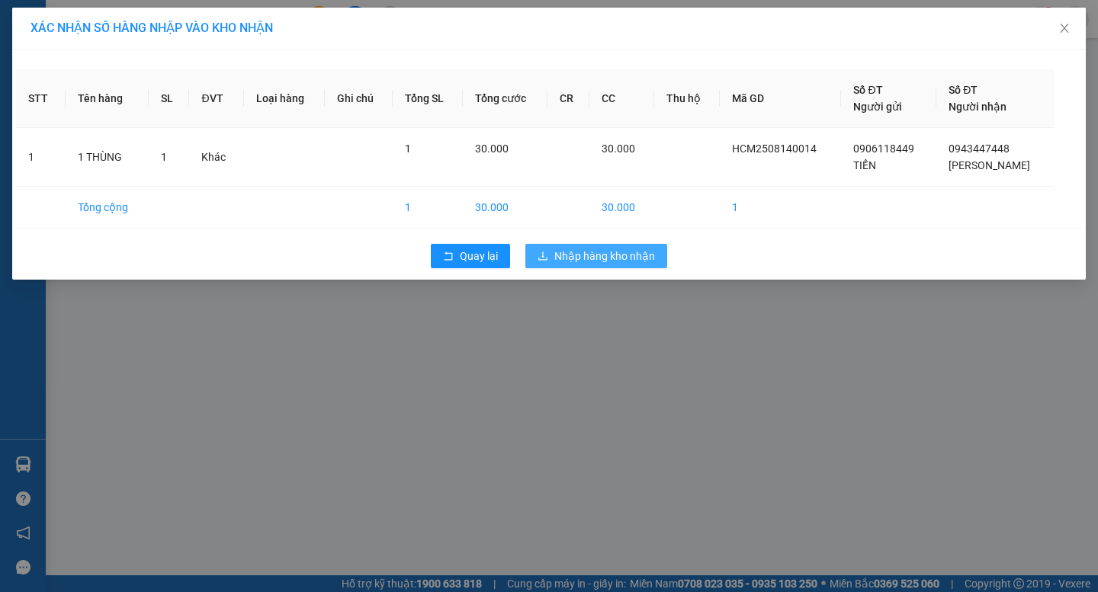
click at [601, 252] on span "Nhập hàng kho nhận" at bounding box center [604, 256] width 101 height 17
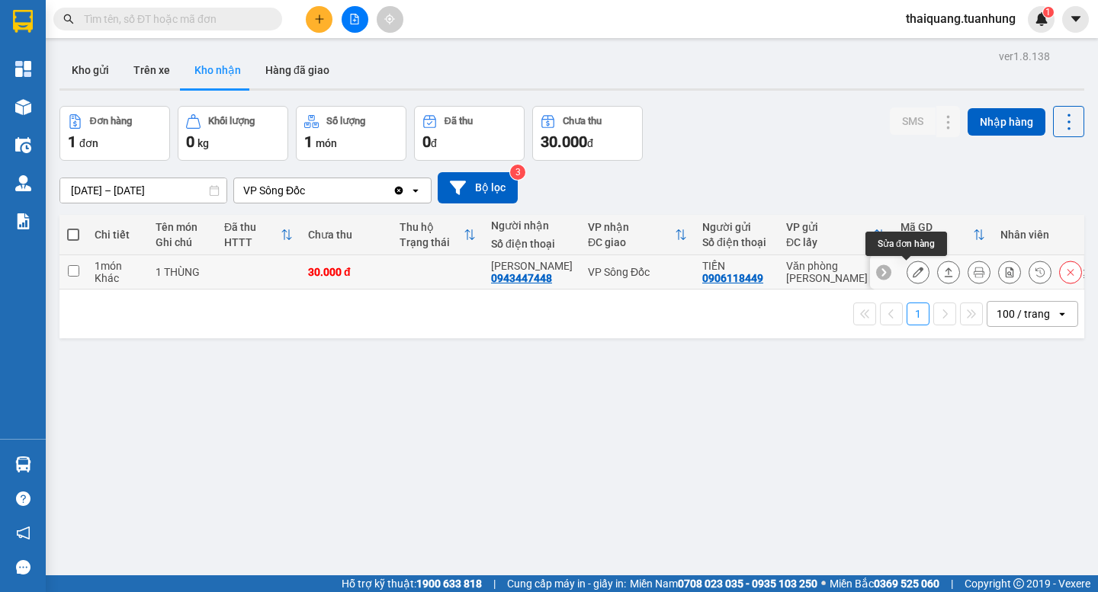
click at [912, 268] on icon at bounding box center [917, 272] width 11 height 11
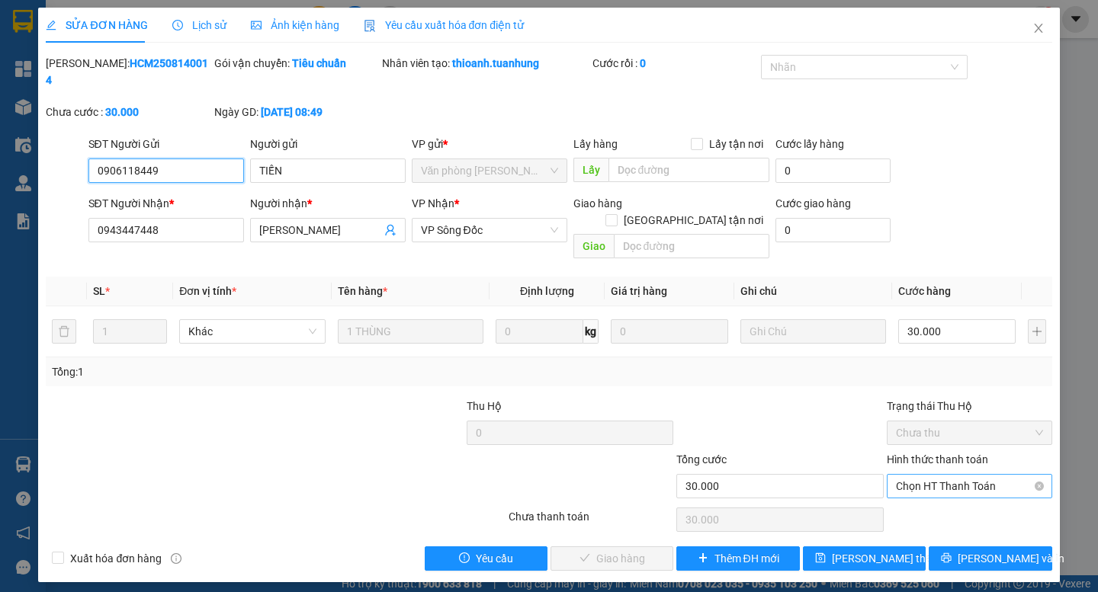
click at [941, 475] on span "Chọn HT Thanh Toán" at bounding box center [969, 486] width 147 height 23
click at [942, 489] on div "Tại văn phòng" at bounding box center [969, 483] width 147 height 17
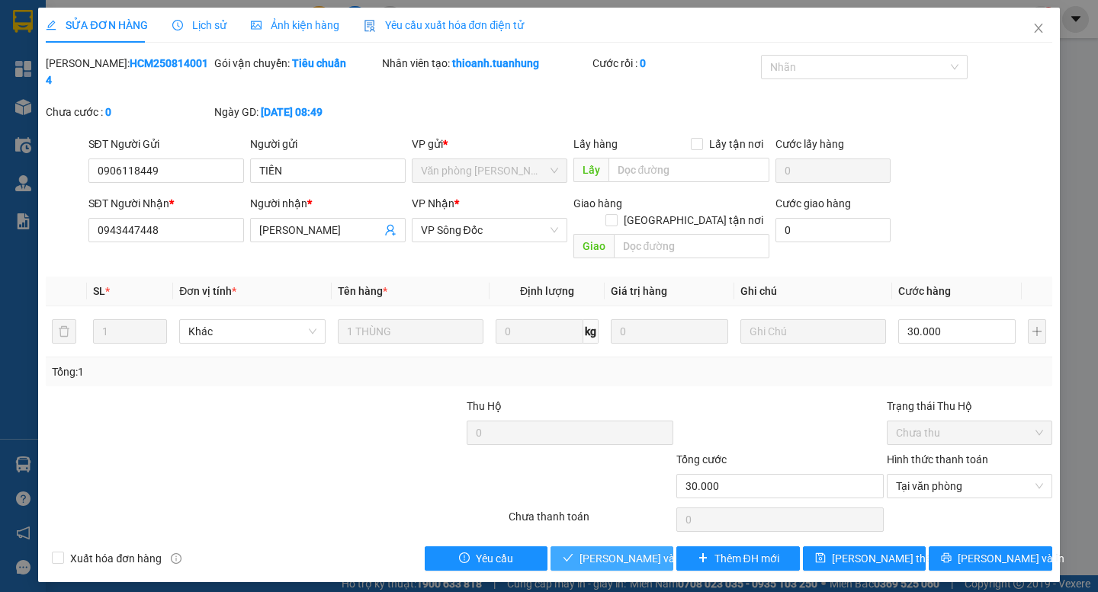
click at [625, 550] on span "[PERSON_NAME] và Giao hàng" at bounding box center [652, 558] width 146 height 17
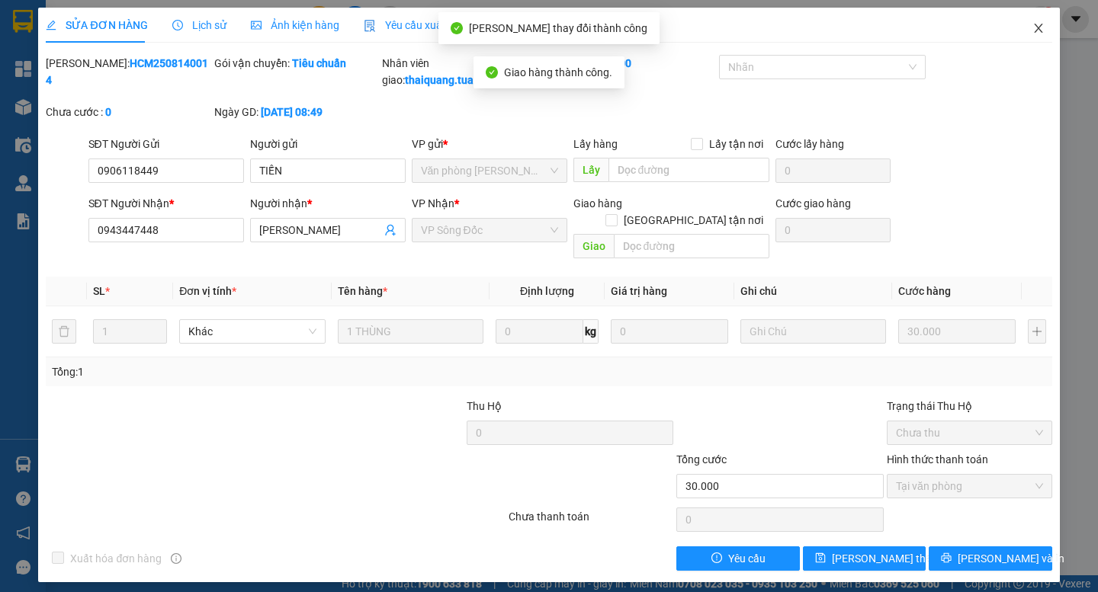
click at [1035, 29] on icon "close" at bounding box center [1038, 28] width 12 height 12
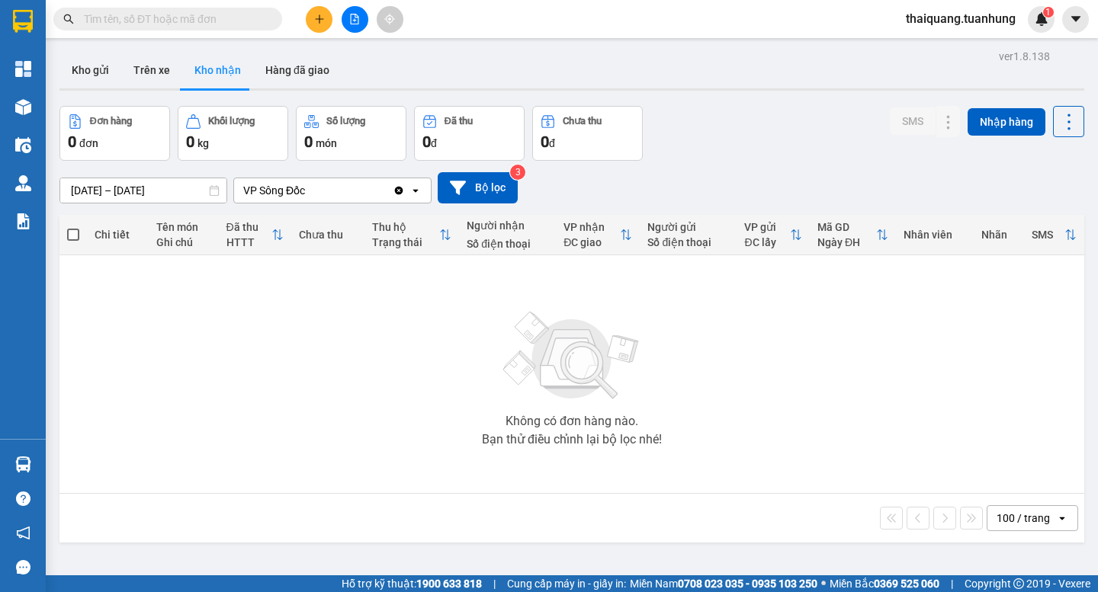
click at [321, 17] on icon "plus" at bounding box center [319, 19] width 11 height 11
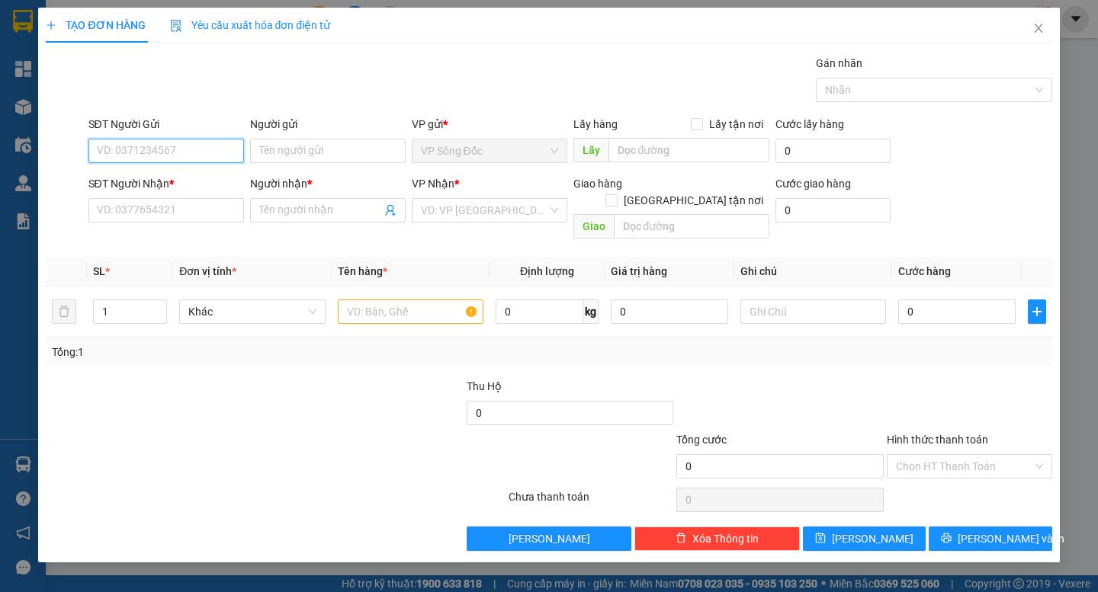
click at [171, 151] on input "SĐT Người Gửi" at bounding box center [166, 151] width 156 height 24
click at [143, 179] on div "0865384068 - NK HOÀN MỸ SĐ" at bounding box center [172, 181] width 149 height 17
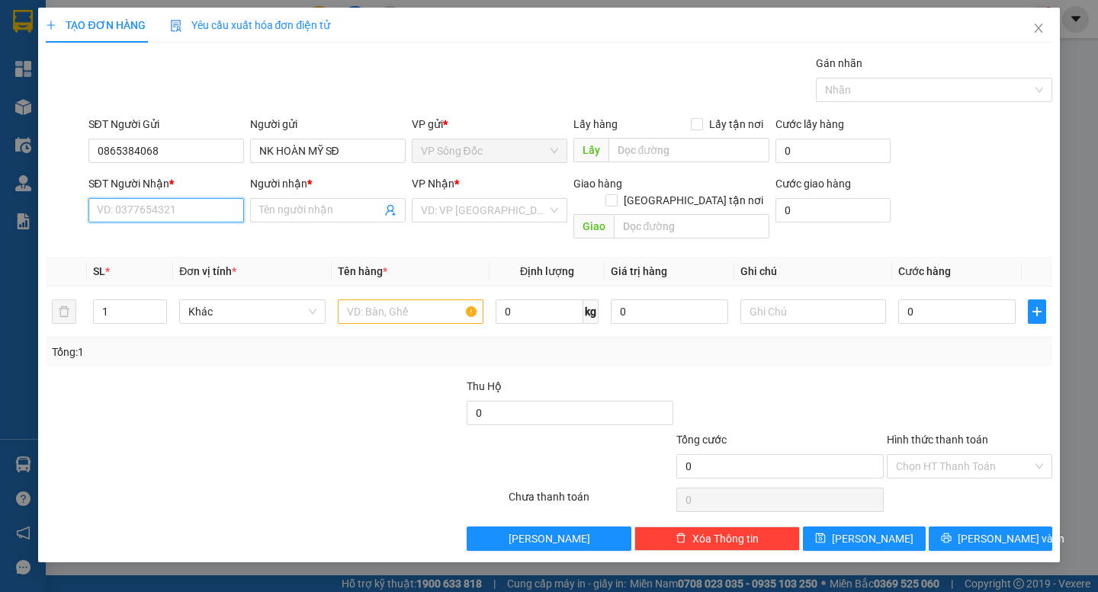
click at [143, 208] on input "SĐT Người Nhận *" at bounding box center [166, 210] width 156 height 24
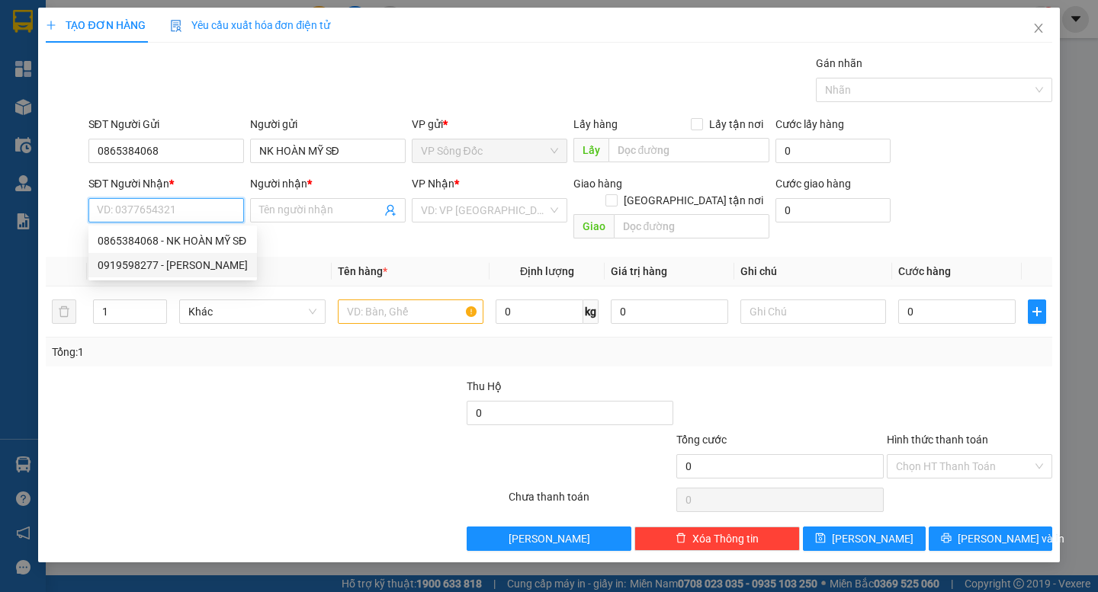
drag, startPoint x: 179, startPoint y: 265, endPoint x: 375, endPoint y: 310, distance: 201.2
click at [182, 265] on div "0919598277 - [PERSON_NAME]" at bounding box center [173, 265] width 150 height 17
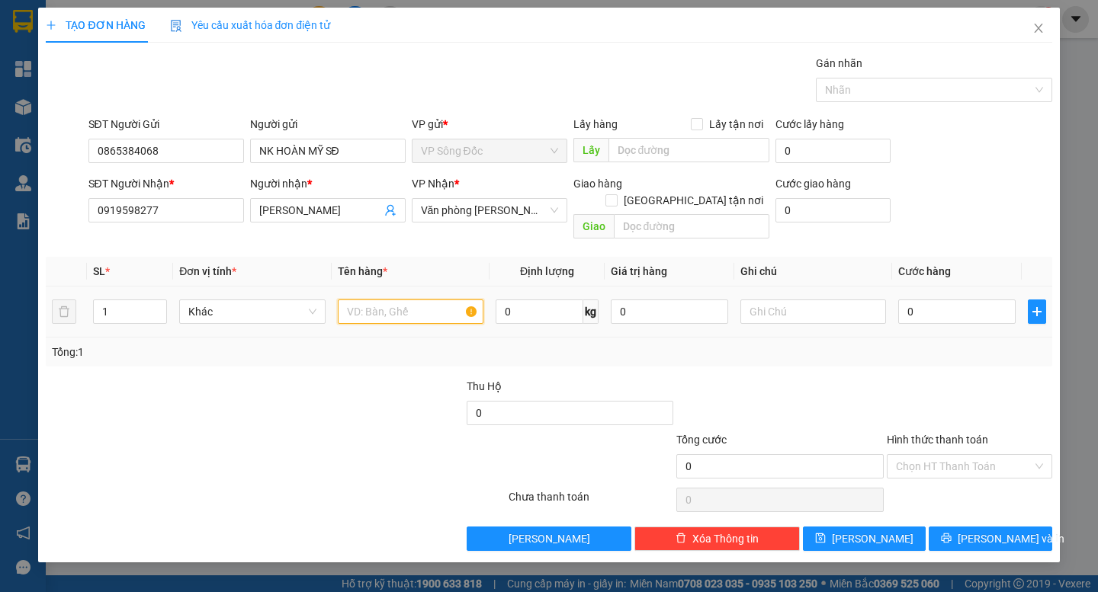
click at [398, 300] on input "text" at bounding box center [411, 312] width 146 height 24
click at [935, 302] on input "0" at bounding box center [956, 312] width 117 height 24
click at [866, 347] on div "Tổng: 1" at bounding box center [548, 352] width 1005 height 29
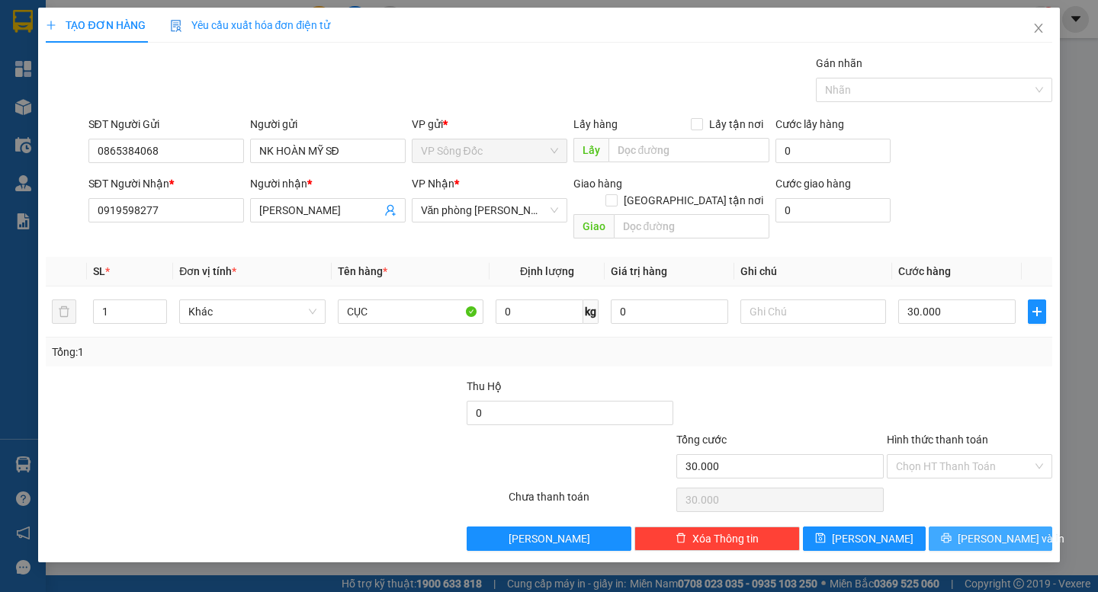
click at [992, 531] on span "[PERSON_NAME] và In" at bounding box center [1010, 539] width 107 height 17
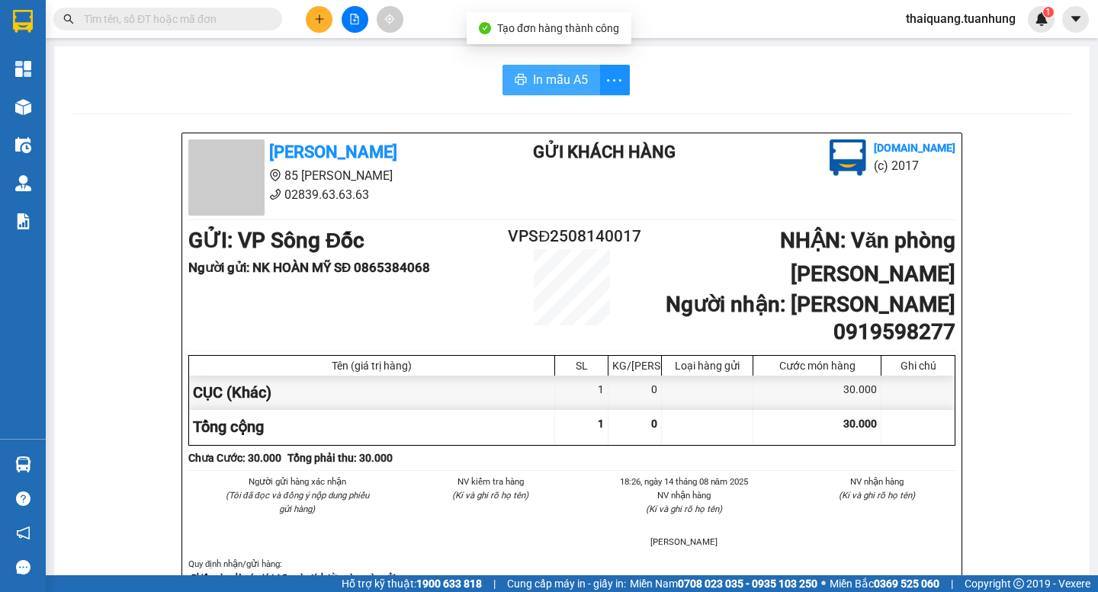
click at [558, 71] on span "In mẫu A5" at bounding box center [560, 79] width 55 height 19
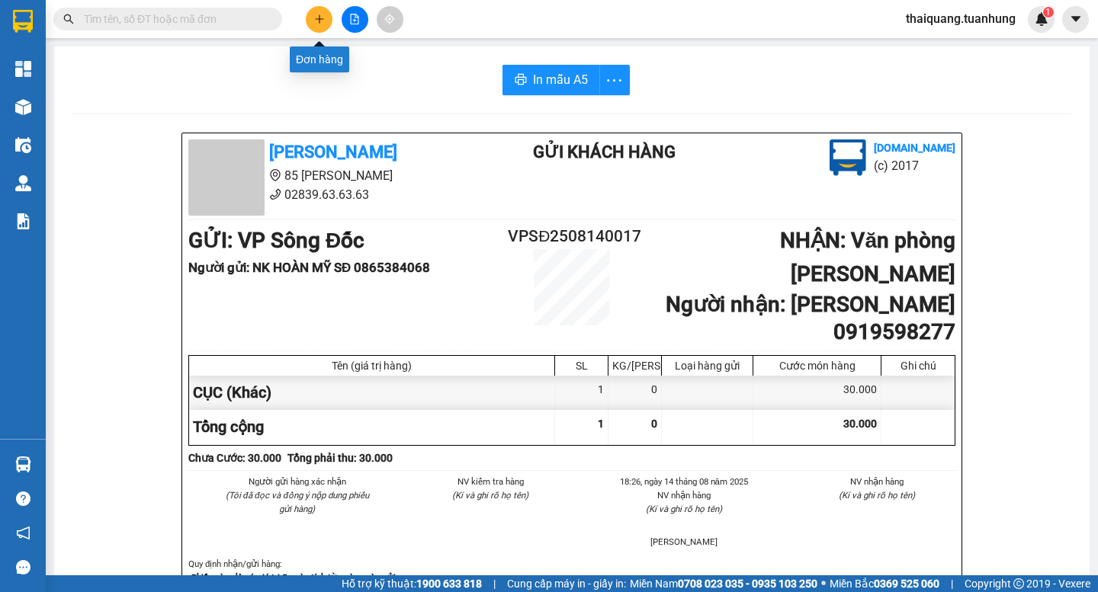
click at [316, 15] on icon "plus" at bounding box center [319, 19] width 11 height 11
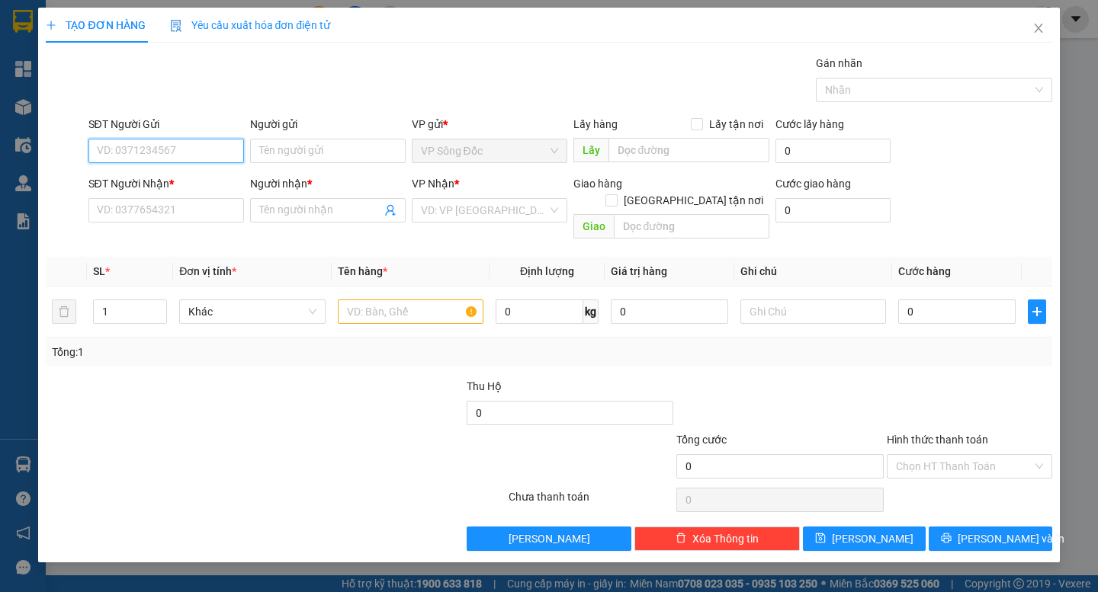
click at [212, 157] on input "SĐT Người Gửi" at bounding box center [166, 151] width 156 height 24
click at [418, 300] on input "text" at bounding box center [411, 312] width 146 height 24
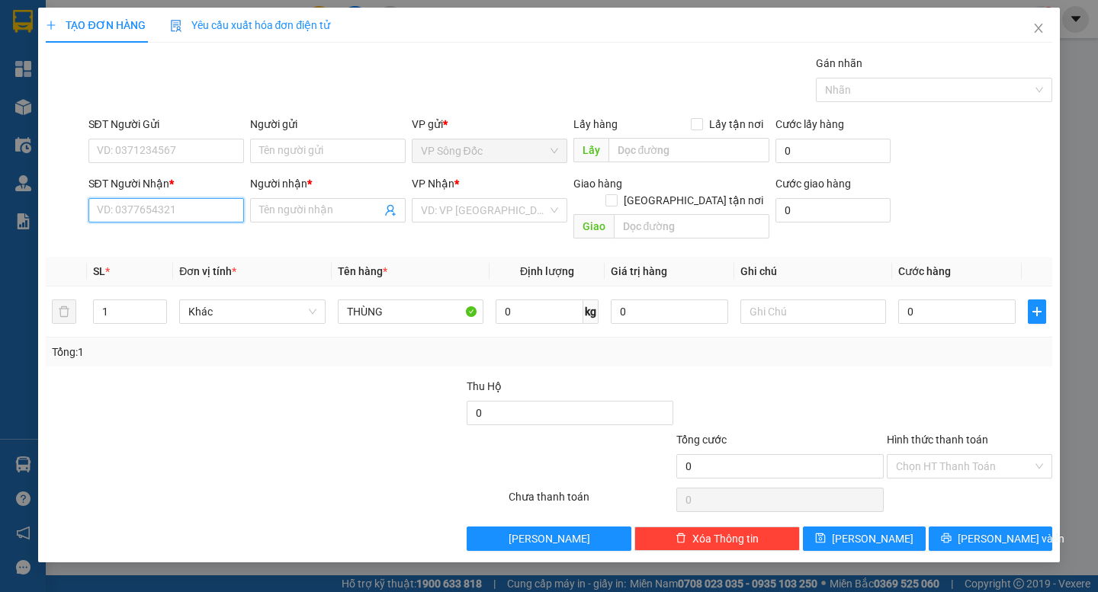
click at [132, 206] on input "SĐT Người Nhận *" at bounding box center [166, 210] width 156 height 24
click at [204, 243] on div "0938941429 - [PERSON_NAME]" at bounding box center [173, 241] width 150 height 17
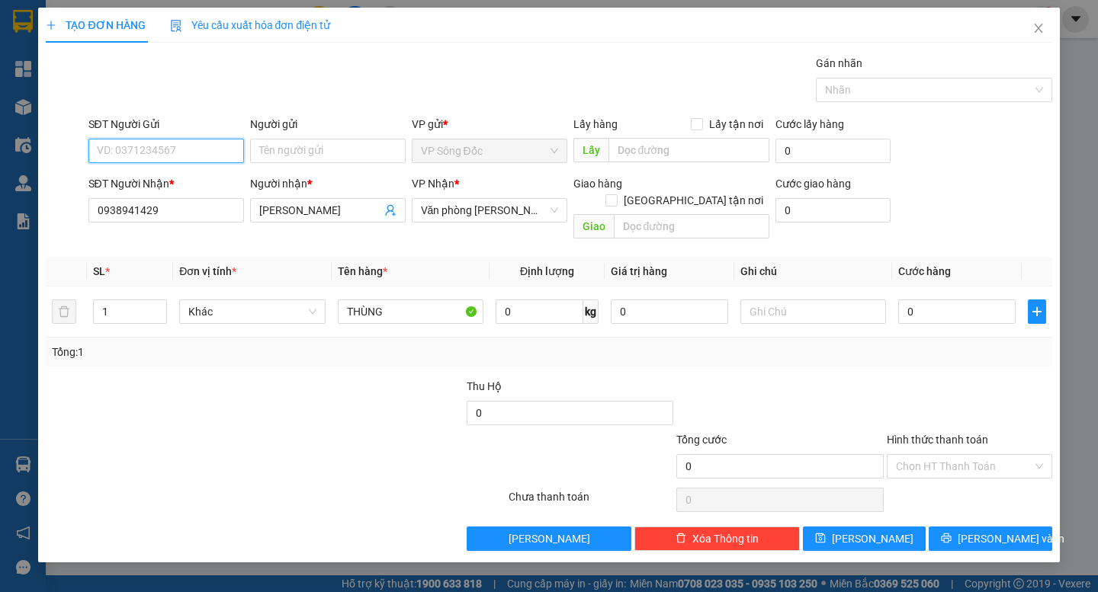
click at [129, 149] on input "SĐT Người Gửi" at bounding box center [166, 151] width 156 height 24
click at [133, 150] on input "094203777" at bounding box center [166, 151] width 156 height 24
click at [173, 157] on input "0942033777" at bounding box center [166, 151] width 156 height 24
click at [138, 149] on input "0942033777" at bounding box center [166, 151] width 156 height 24
click at [133, 145] on input "0942033777" at bounding box center [166, 151] width 156 height 24
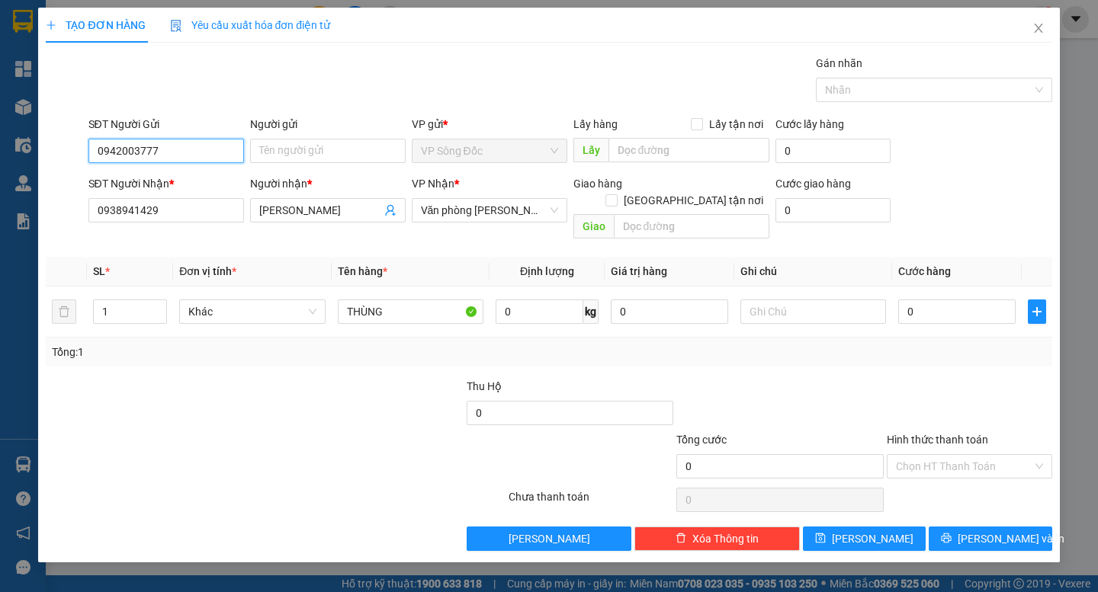
click at [177, 158] on input "0942003777" at bounding box center [166, 151] width 156 height 24
click at [300, 155] on input "Người gửi" at bounding box center [328, 151] width 156 height 24
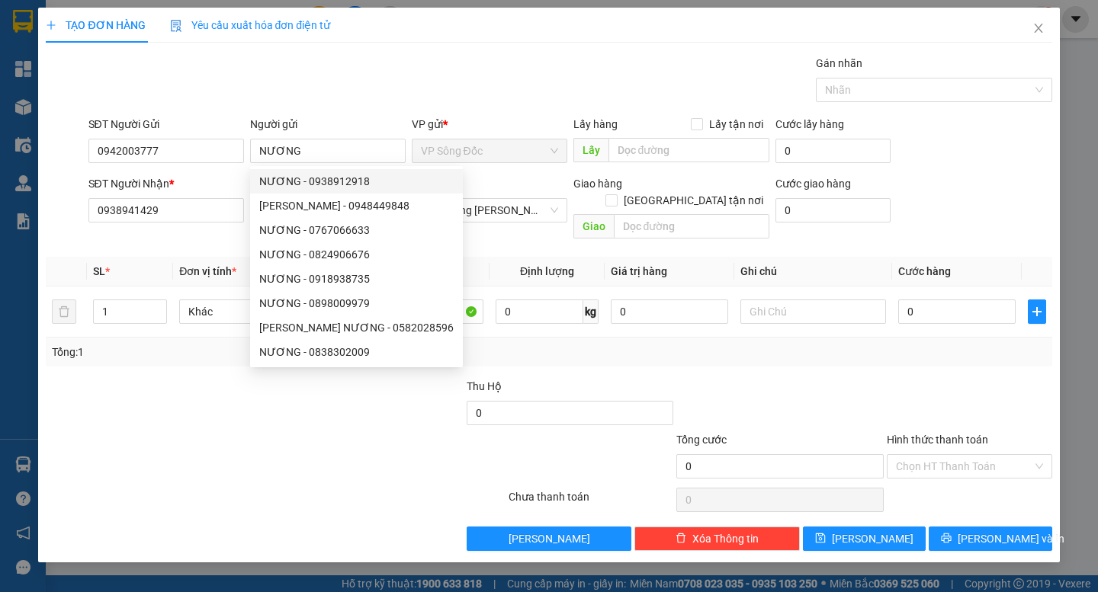
click at [171, 438] on div at bounding box center [191, 457] width 294 height 53
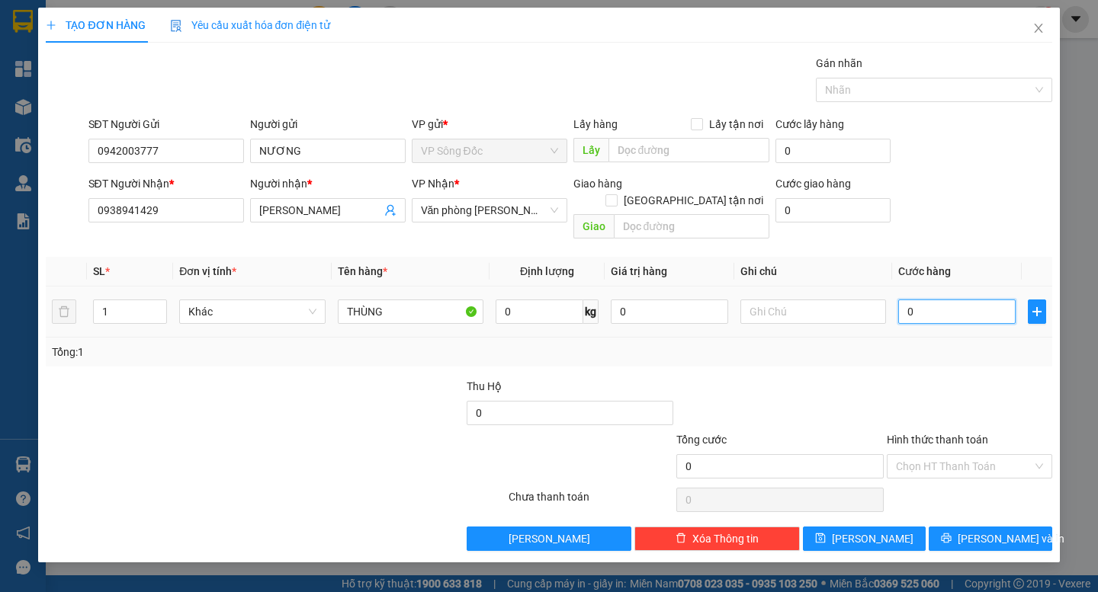
click at [940, 300] on input "0" at bounding box center [956, 312] width 117 height 24
click at [883, 344] on div "Tổng: 1" at bounding box center [548, 352] width 993 height 17
click at [969, 460] on input "Hình thức thanh toán" at bounding box center [964, 466] width 136 height 23
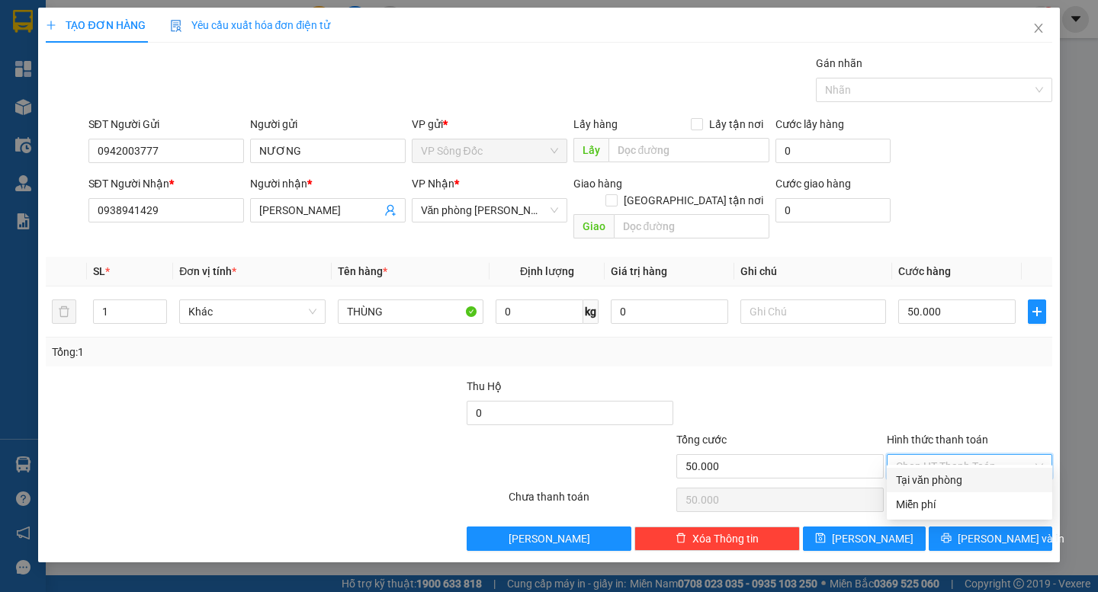
click at [972, 481] on div "Tại văn phòng" at bounding box center [969, 480] width 147 height 17
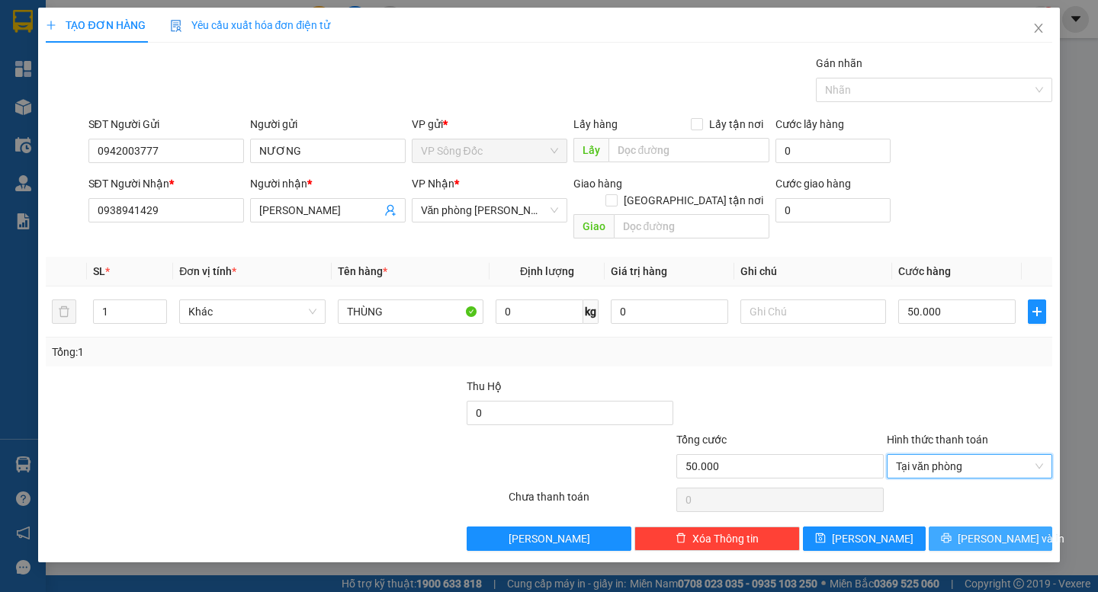
click at [994, 531] on span "[PERSON_NAME] và In" at bounding box center [1010, 539] width 107 height 17
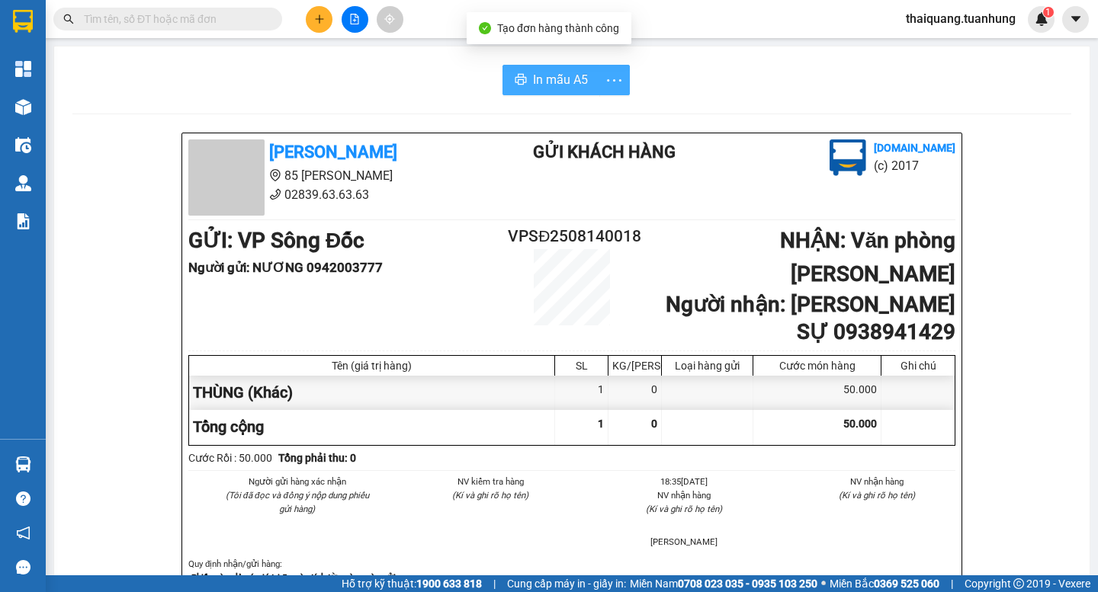
drag, startPoint x: 595, startPoint y: 90, endPoint x: 582, endPoint y: 82, distance: 14.4
click at [592, 88] on div "In mẫu A5" at bounding box center [565, 80] width 127 height 30
click at [580, 81] on span "In mẫu A5" at bounding box center [560, 79] width 55 height 19
click at [324, 16] on icon "plus" at bounding box center [319, 19] width 11 height 11
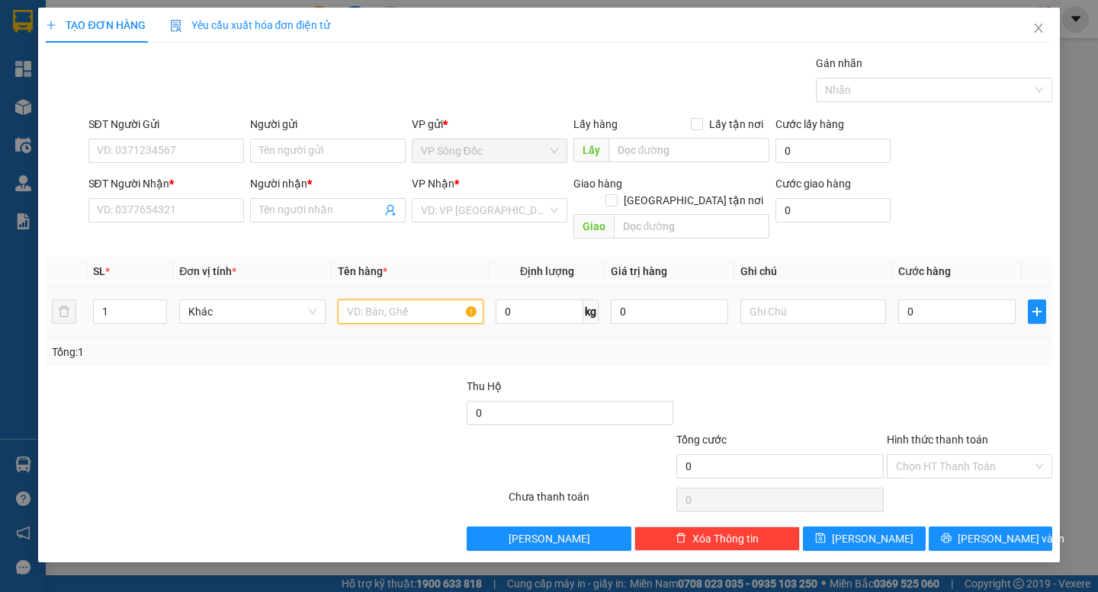
click at [391, 300] on input "text" at bounding box center [411, 312] width 146 height 24
click at [451, 213] on input "search" at bounding box center [484, 210] width 127 height 23
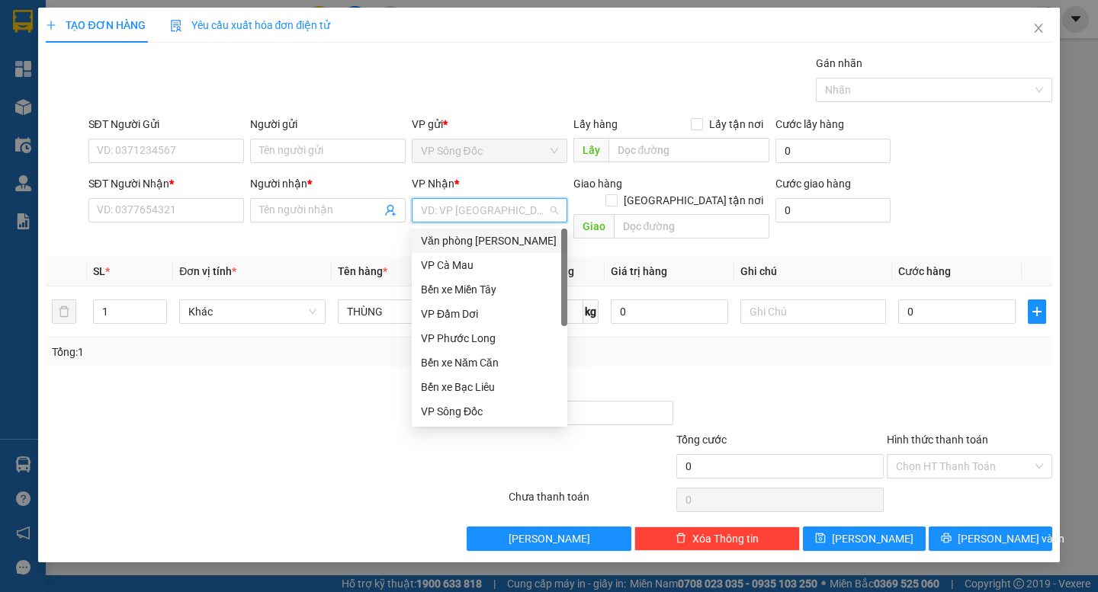
click at [507, 245] on div "Văn phòng [PERSON_NAME]" at bounding box center [489, 241] width 137 height 17
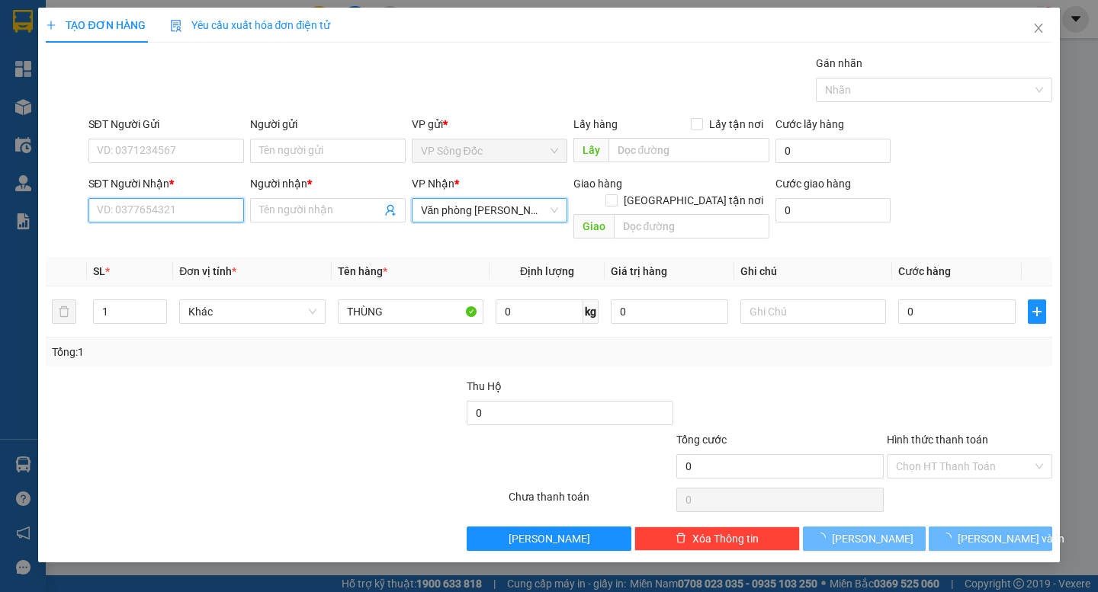
click at [196, 216] on input "SĐT Người Nhận *" at bounding box center [166, 210] width 156 height 24
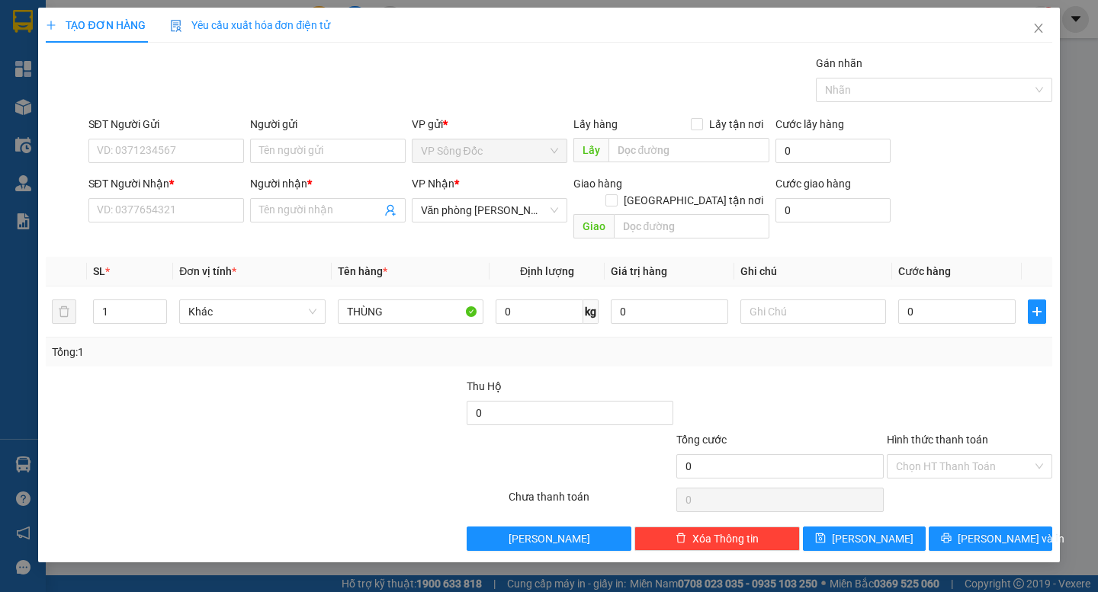
click at [169, 138] on div "SĐT Người Gửi" at bounding box center [166, 127] width 156 height 23
click at [164, 148] on input "SĐT Người Gửi" at bounding box center [166, 151] width 156 height 24
click at [189, 178] on div "0869633930 - LIÊN" at bounding box center [166, 181] width 137 height 17
click at [191, 213] on input "SĐT Người Nhận *" at bounding box center [166, 210] width 156 height 24
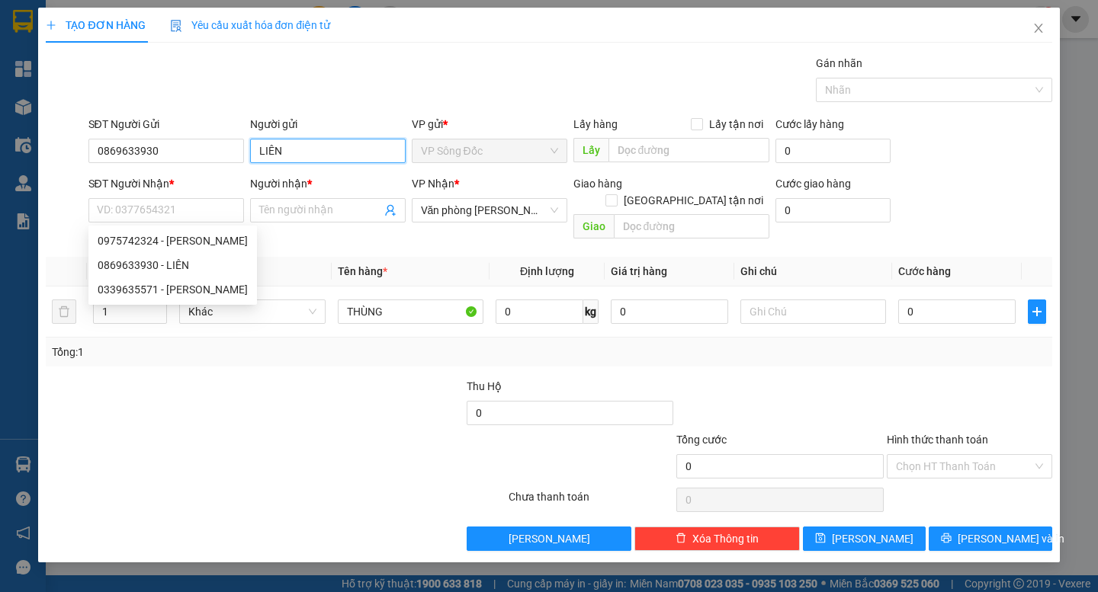
drag, startPoint x: 300, startPoint y: 149, endPoint x: 210, endPoint y: 175, distance: 93.8
click at [210, 175] on form "SĐT Người Gửi 0869633930 Người gửi LIÊN LIÊN VP gửi * VP Sông Đốc Lấy hàng Lấy …" at bounding box center [548, 181] width 1005 height 130
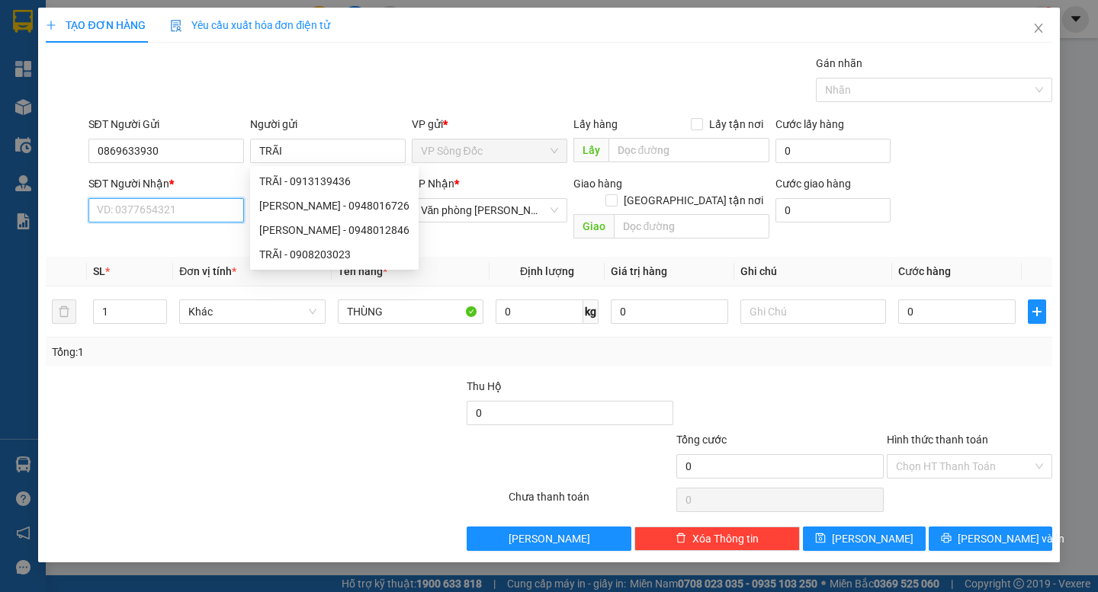
click at [188, 203] on input "SĐT Người Nhận *" at bounding box center [166, 210] width 156 height 24
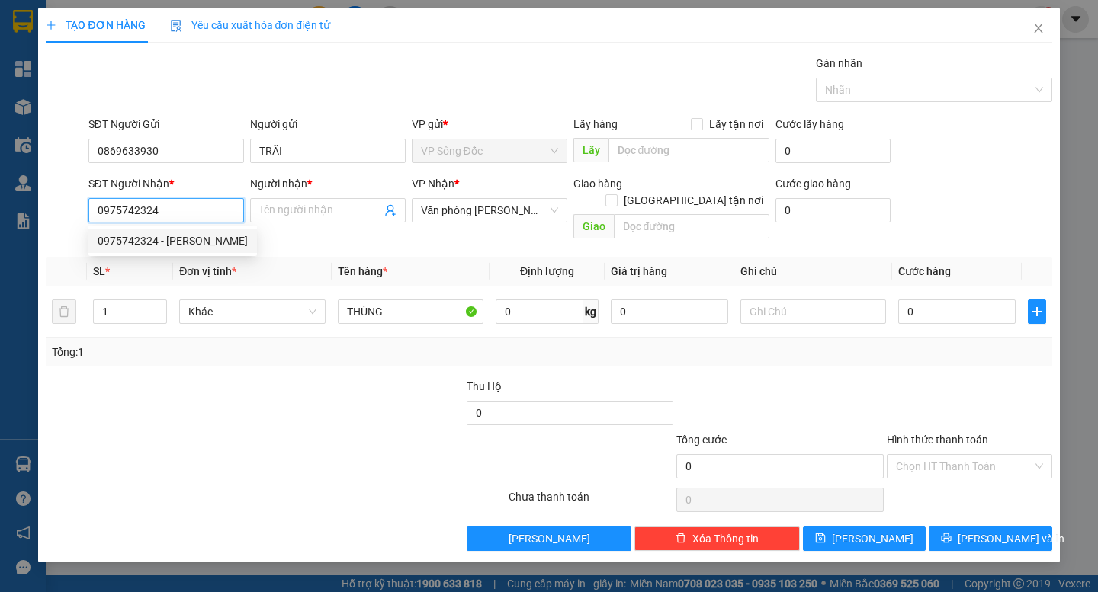
click at [180, 243] on div "0975742324 - [PERSON_NAME]" at bounding box center [173, 241] width 150 height 17
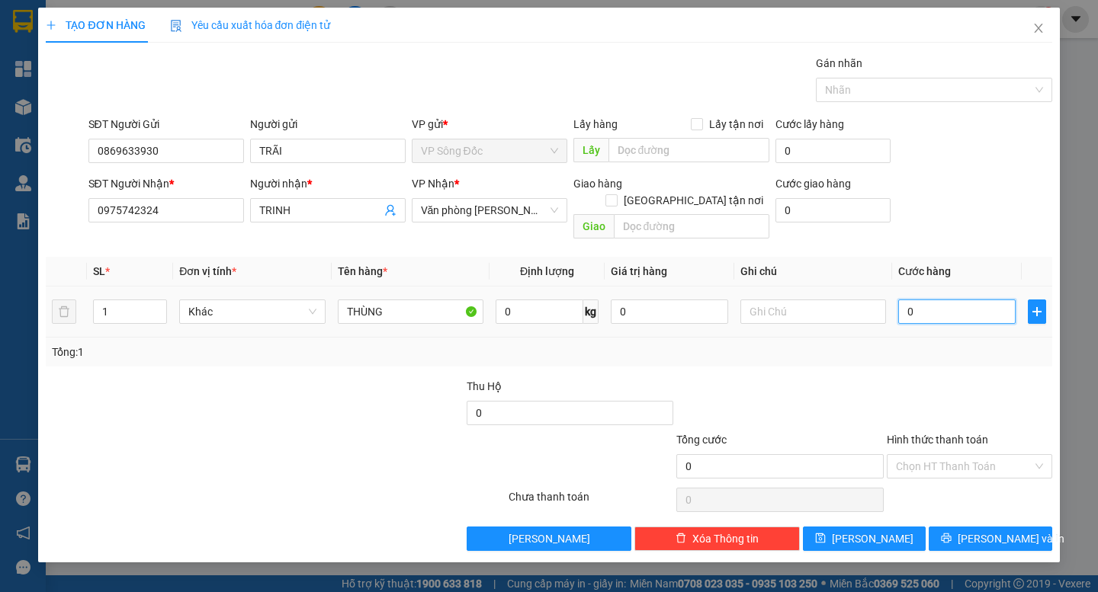
click at [936, 302] on input "0" at bounding box center [956, 312] width 117 height 24
click at [913, 344] on div "Tổng: 1" at bounding box center [548, 352] width 993 height 17
drag, startPoint x: 986, startPoint y: 521, endPoint x: 951, endPoint y: 496, distance: 43.2
click at [984, 531] on span "[PERSON_NAME] và In" at bounding box center [1010, 539] width 107 height 17
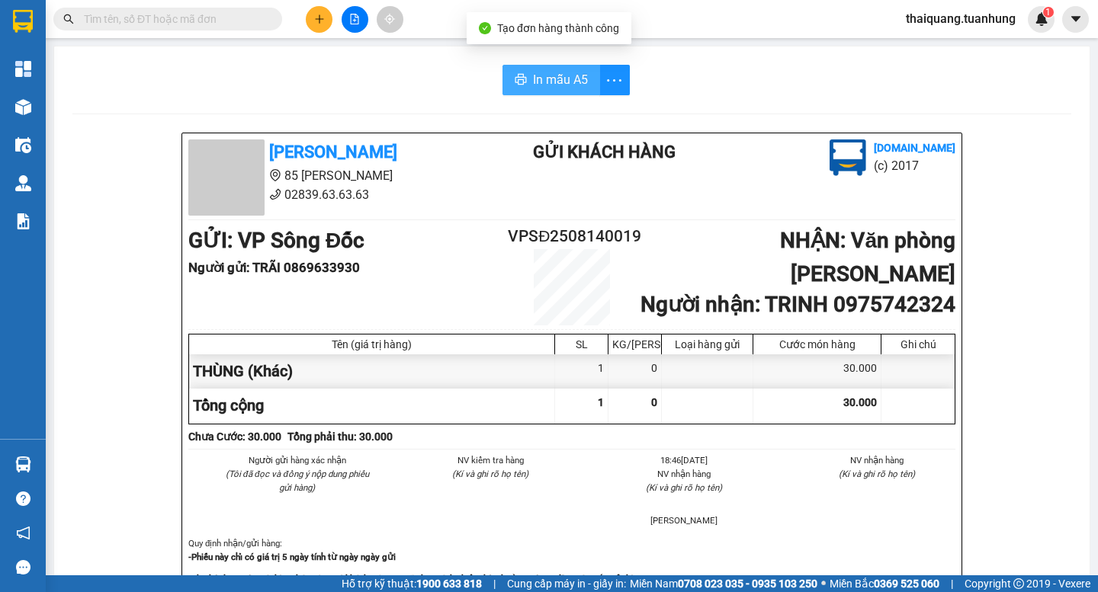
click at [534, 88] on span "In mẫu A5" at bounding box center [560, 79] width 55 height 19
